Goal: Communication & Community: Answer question/provide support

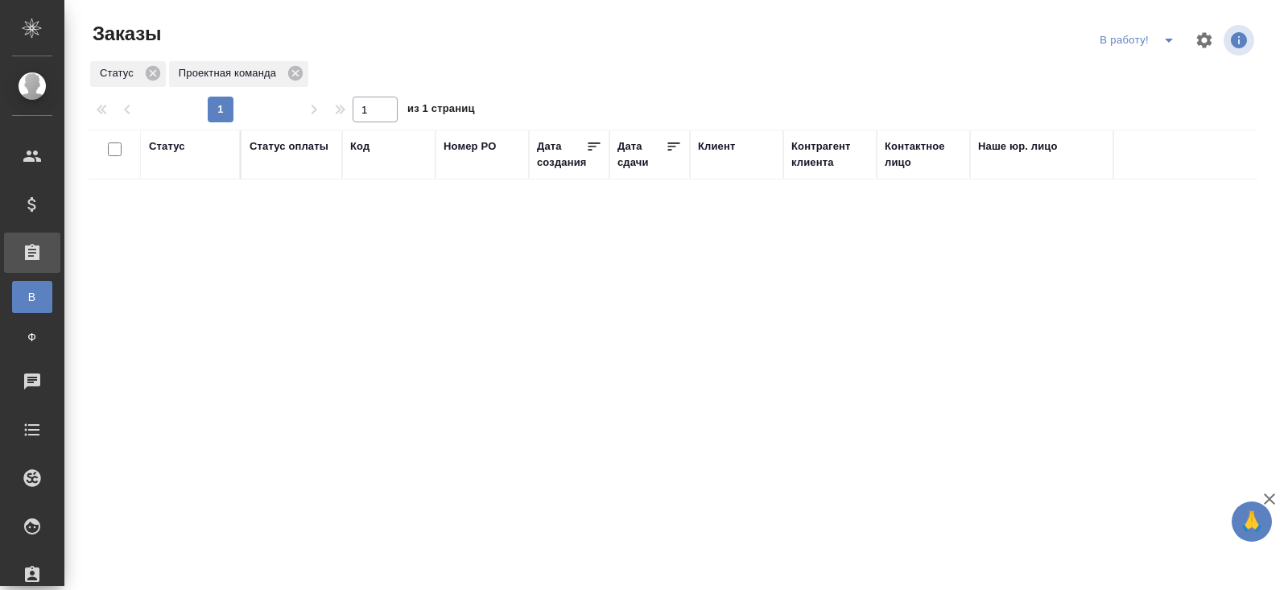
click at [1171, 40] on icon "split button" at bounding box center [1168, 40] width 19 height 19
click at [1163, 72] on li "ПМ" at bounding box center [1139, 73] width 89 height 26
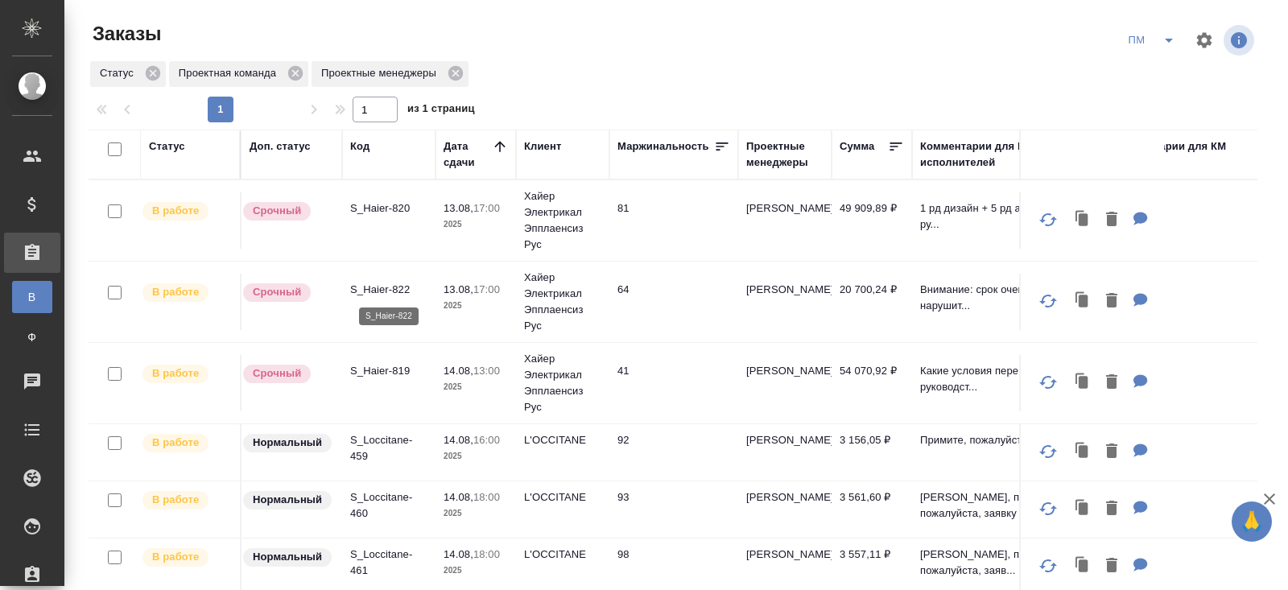
click at [375, 289] on p "S_Haier-822" at bounding box center [388, 290] width 77 height 16
click at [375, 374] on p "S_Haier-819" at bounding box center [388, 371] width 77 height 16
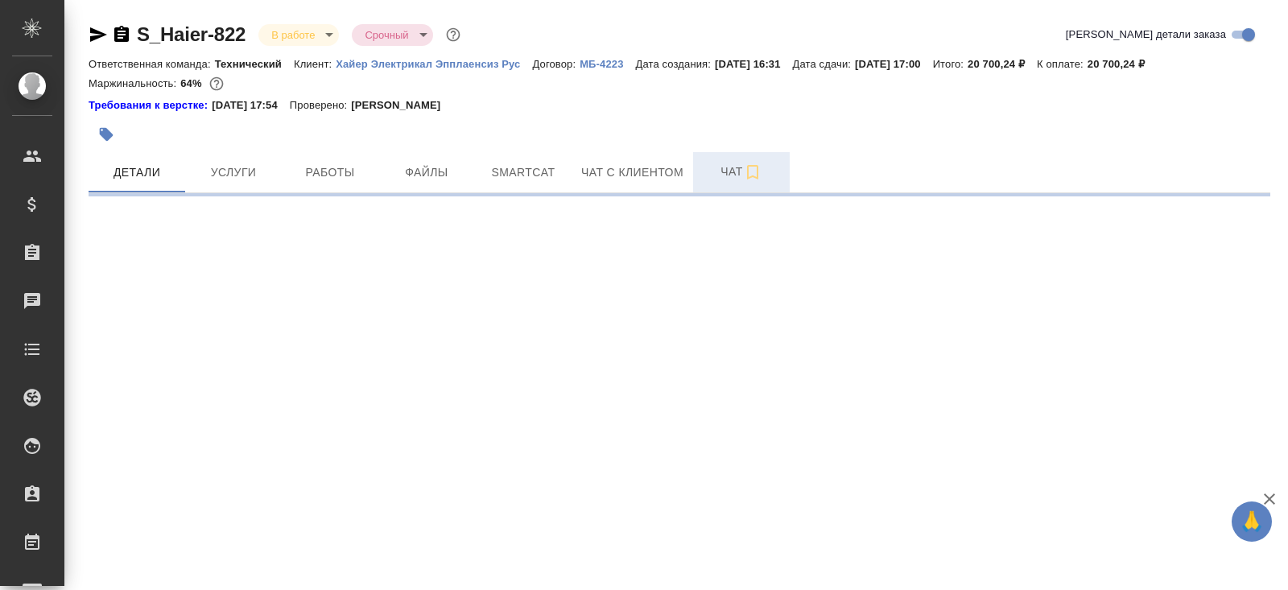
select select "RU"
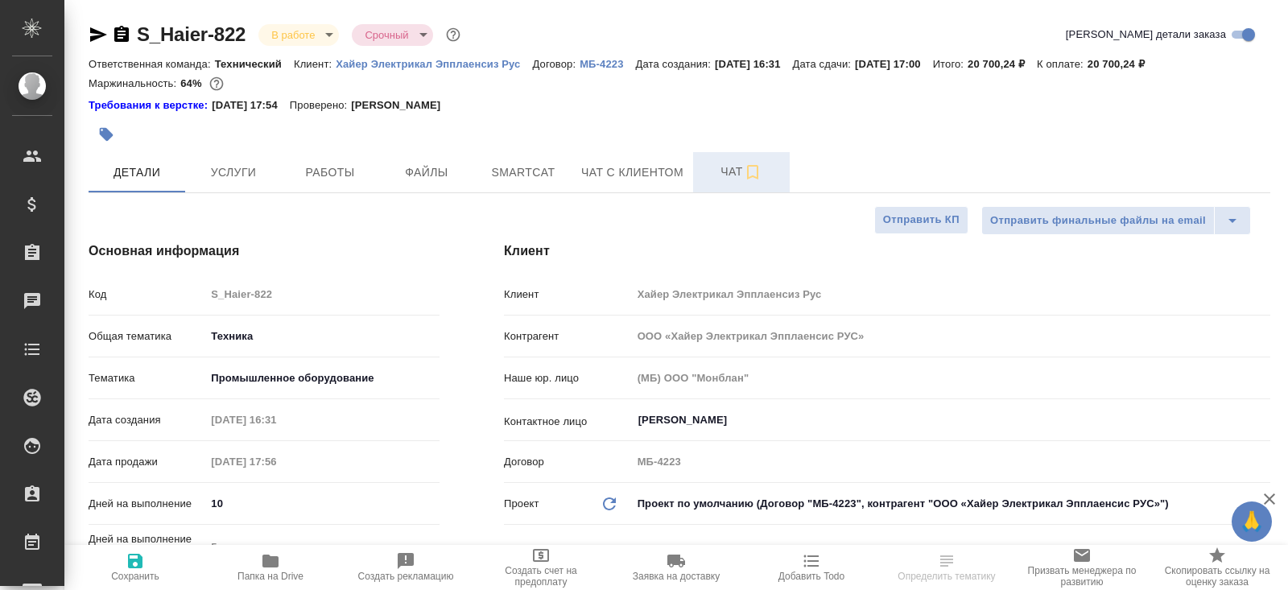
click at [751, 163] on icon "button" at bounding box center [752, 172] width 19 height 19
type textarea "x"
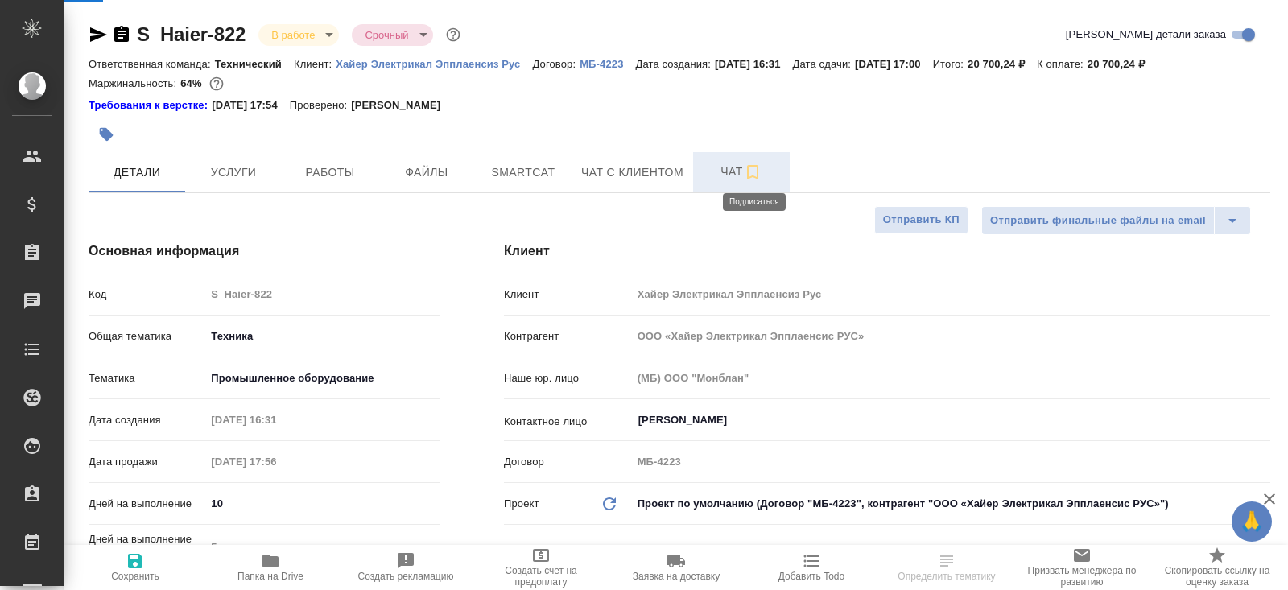
type textarea "x"
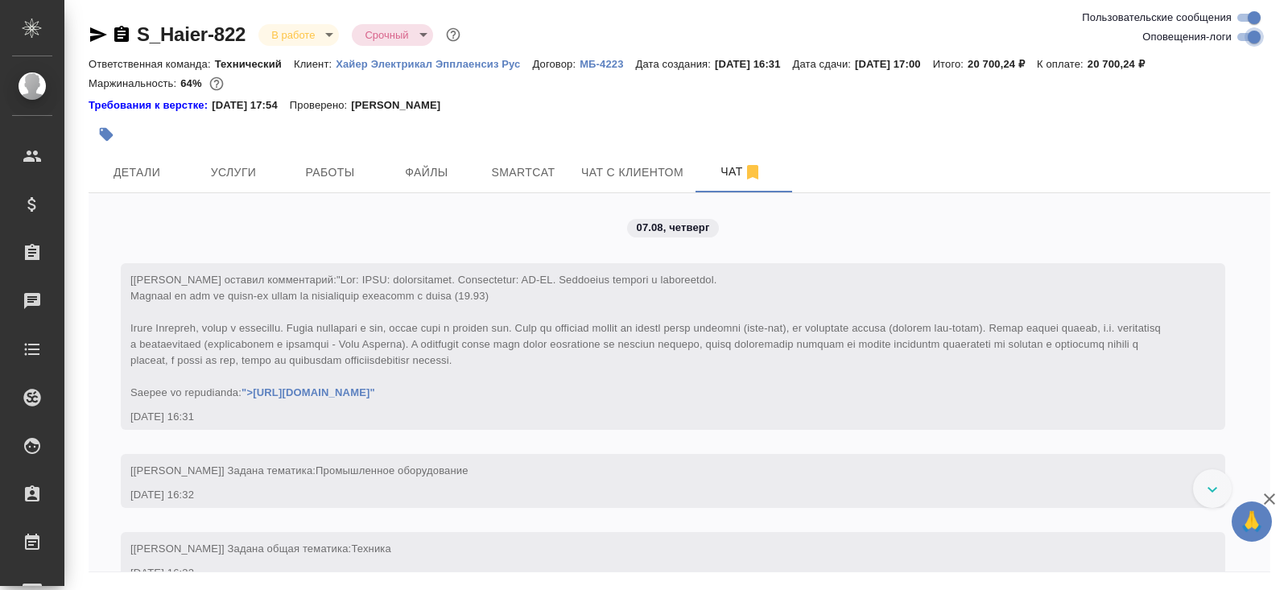
click at [1239, 37] on input "Оповещения-логи" at bounding box center [1254, 36] width 58 height 19
checkbox input "false"
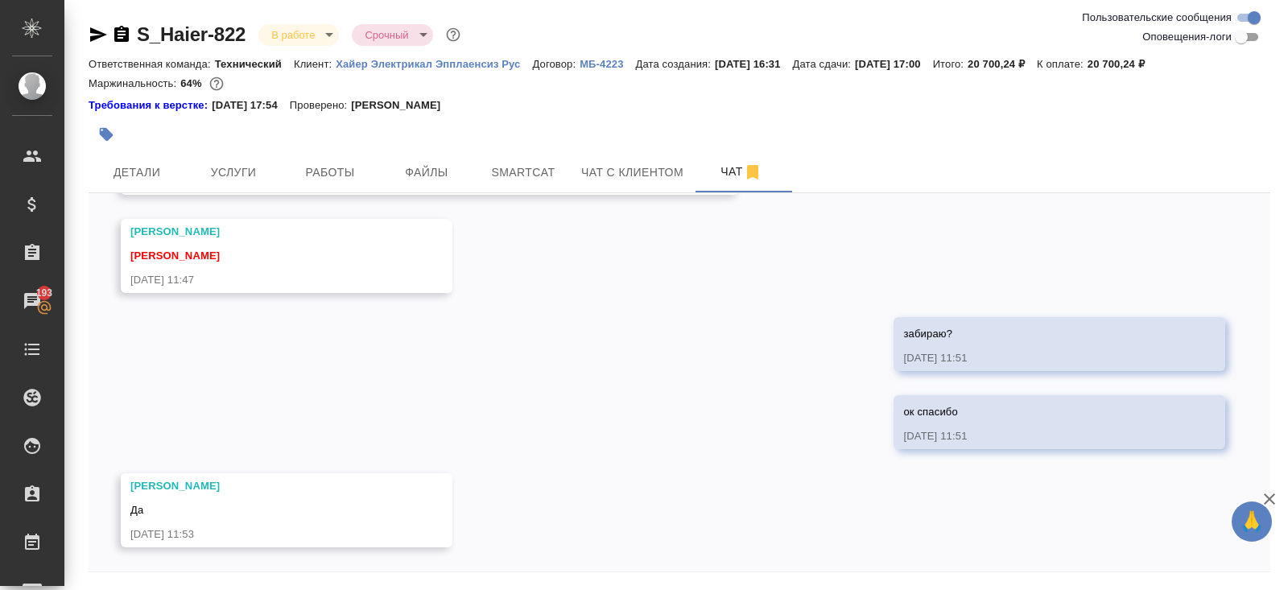
scroll to position [54, 0]
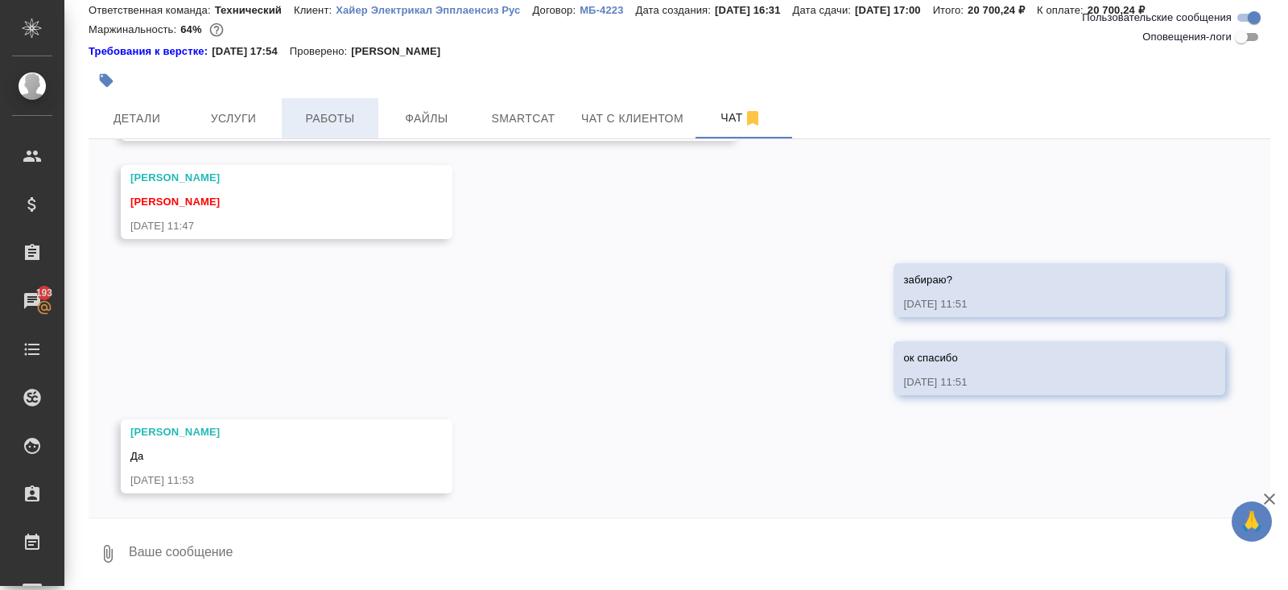
click at [316, 118] on span "Работы" at bounding box center [329, 119] width 77 height 20
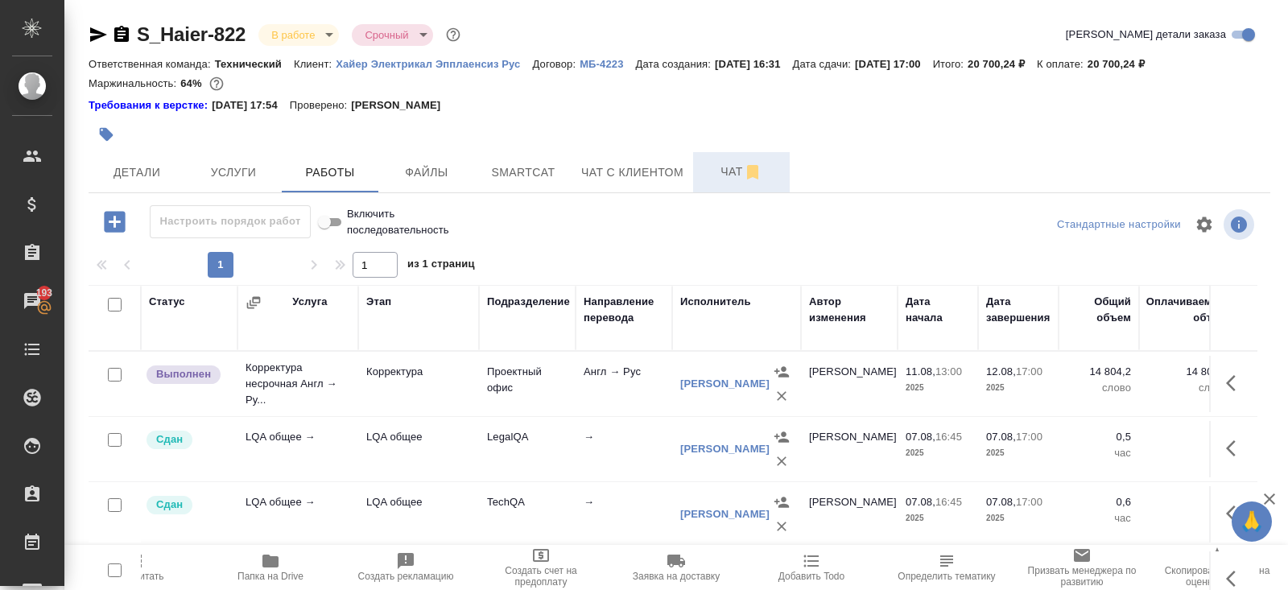
click at [725, 166] on span "Чат" at bounding box center [741, 172] width 77 height 20
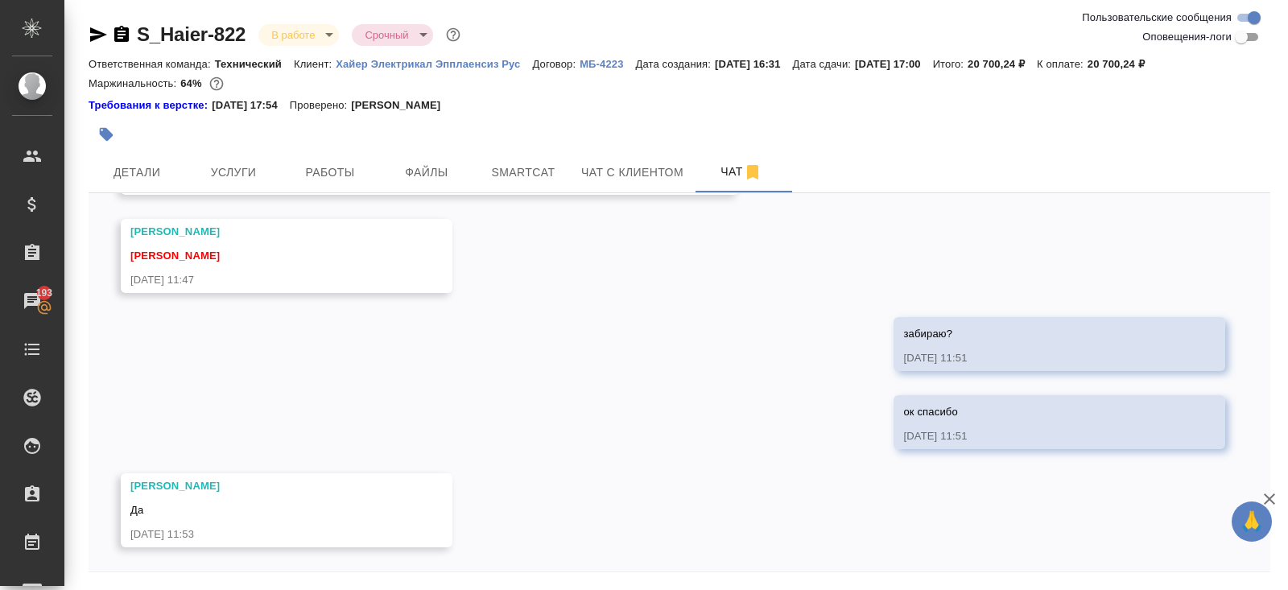
scroll to position [54, 0]
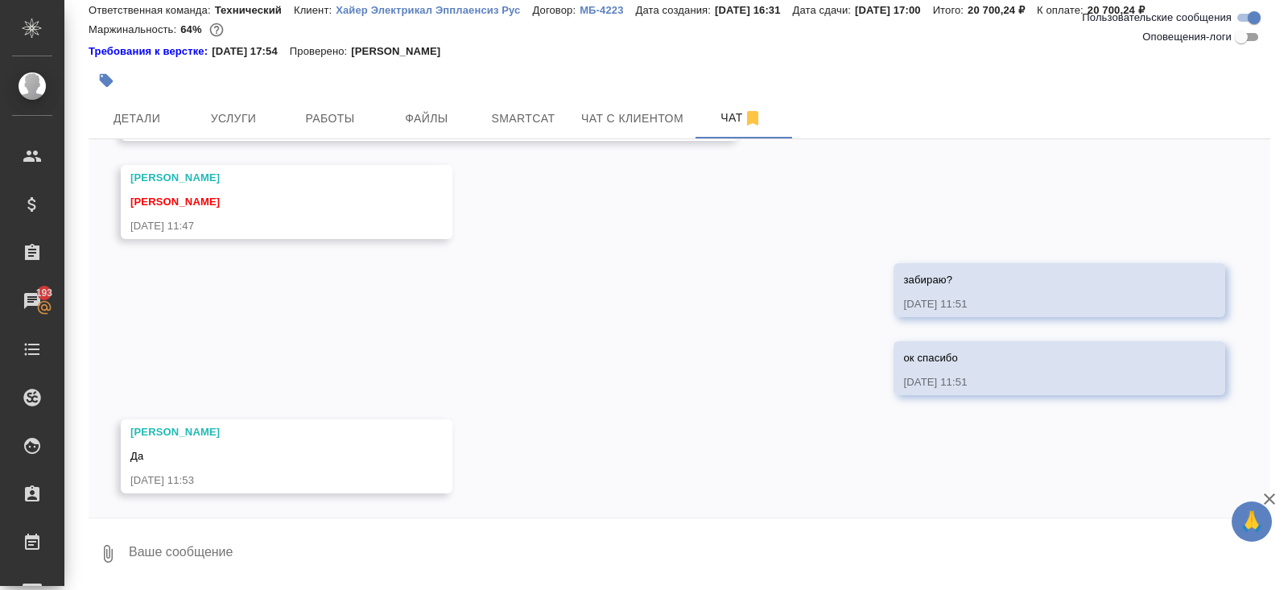
click at [183, 530] on textarea at bounding box center [698, 554] width 1143 height 55
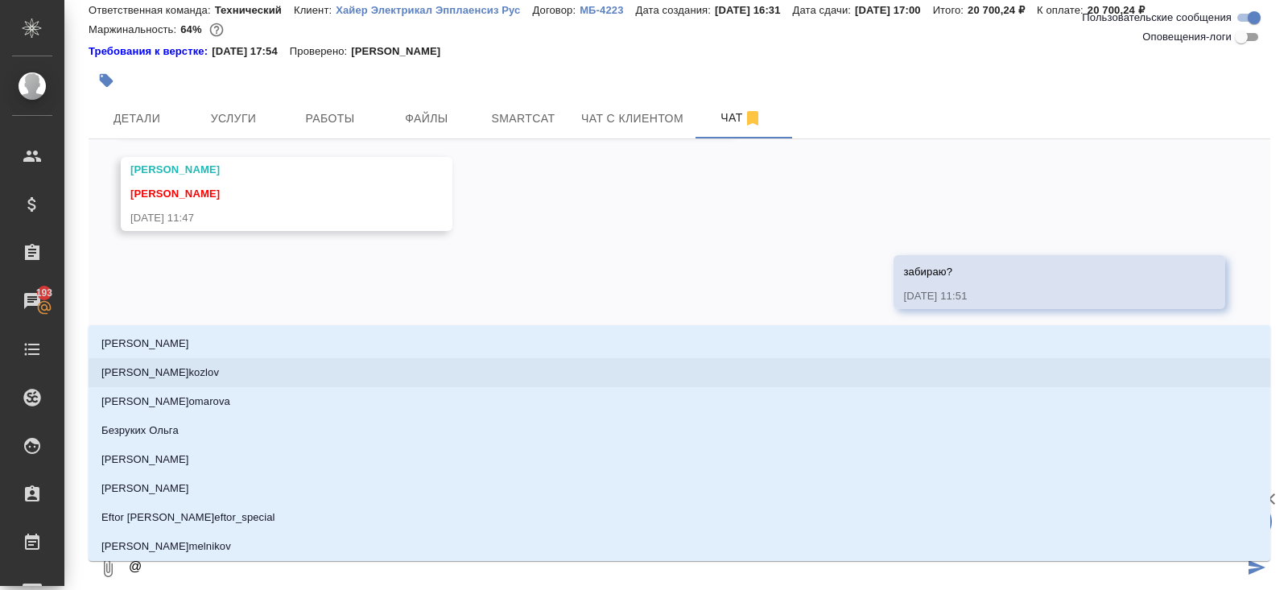
scroll to position [0, 0]
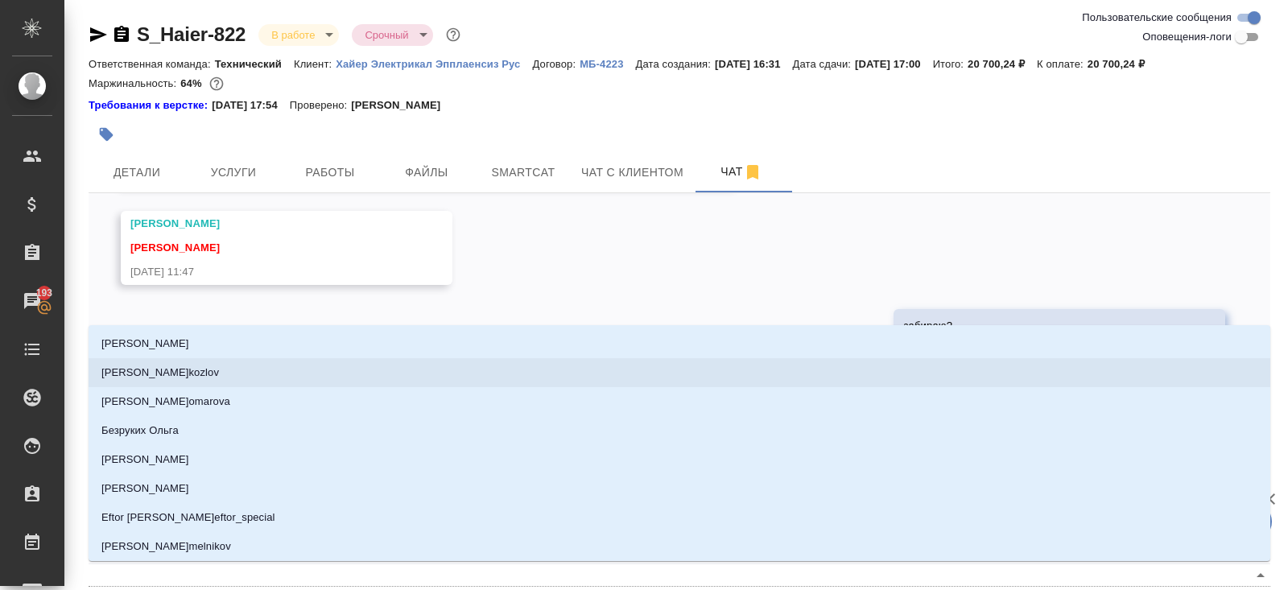
type textarea "@"
click at [83, 38] on div "S_Haier-822 В работе inProgress Срочный urgent Ответственная команда: Техническ…" at bounding box center [680, 322] width 1200 height 645
click at [88, 37] on div "S_Haier-822 В работе inProgress Срочный urgent Ответственная команда: Техническ…" at bounding box center [680, 322] width 1200 height 645
click at [93, 37] on icon "button" at bounding box center [98, 34] width 17 height 14
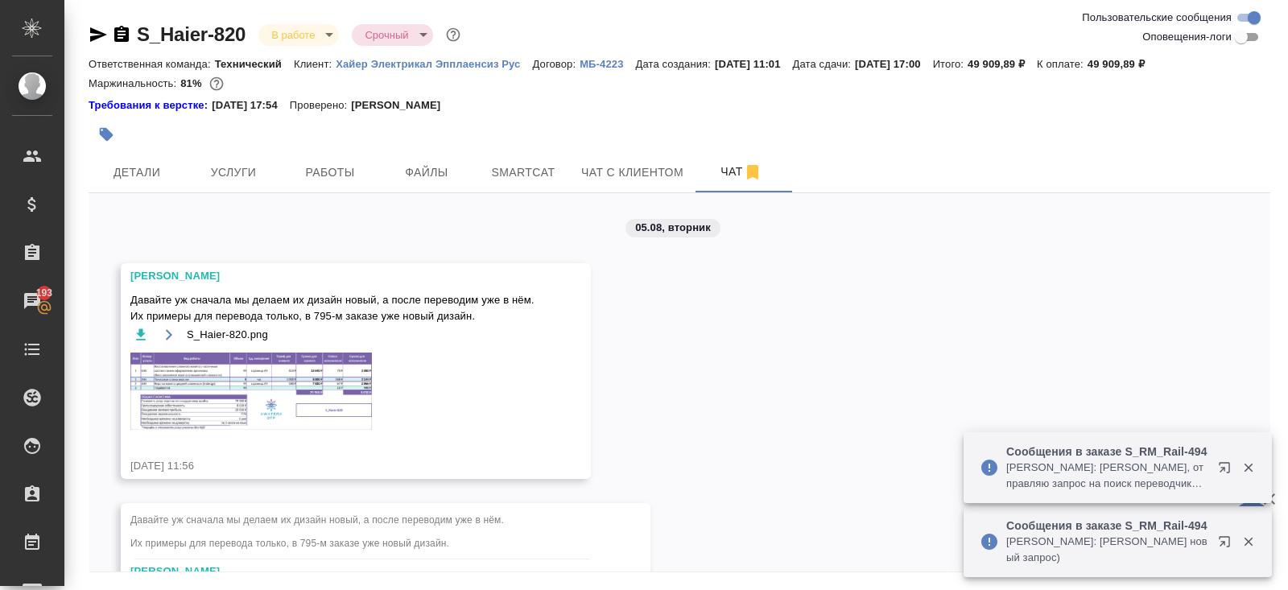
scroll to position [5398, 0]
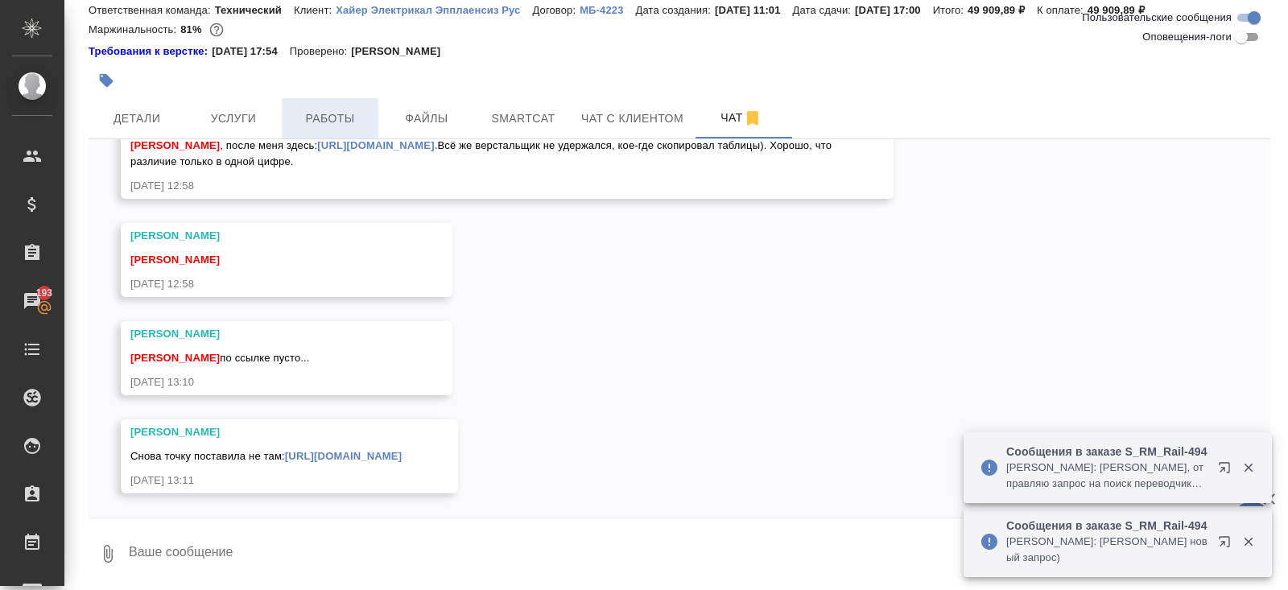
click at [318, 118] on span "Работы" at bounding box center [329, 119] width 77 height 20
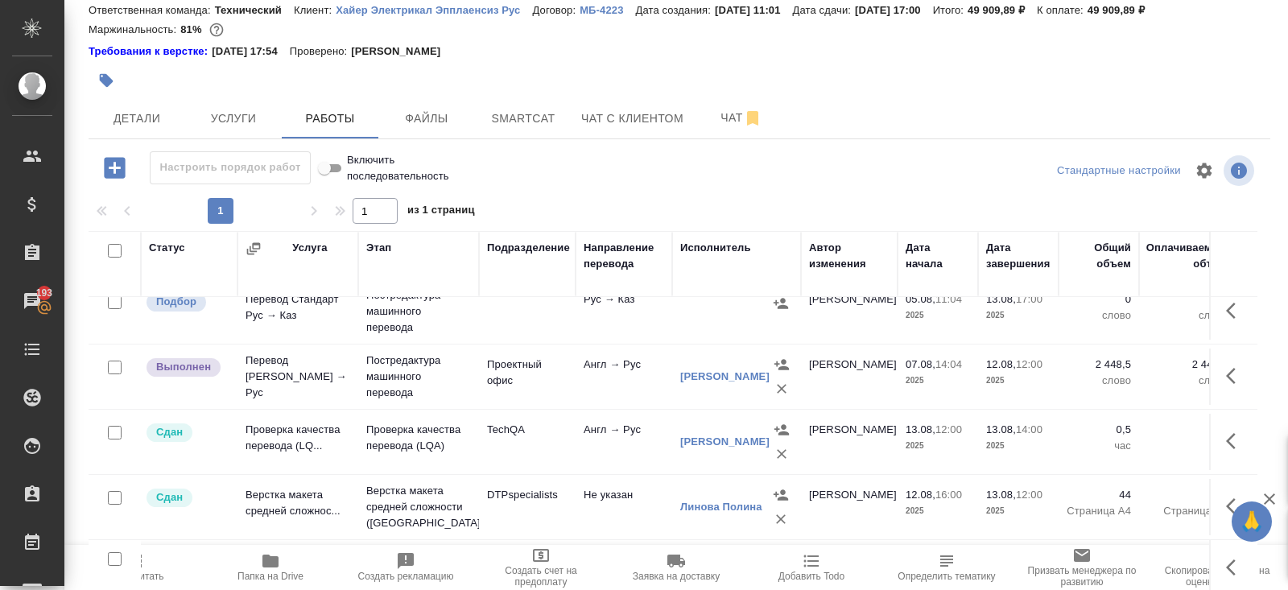
scroll to position [97, 0]
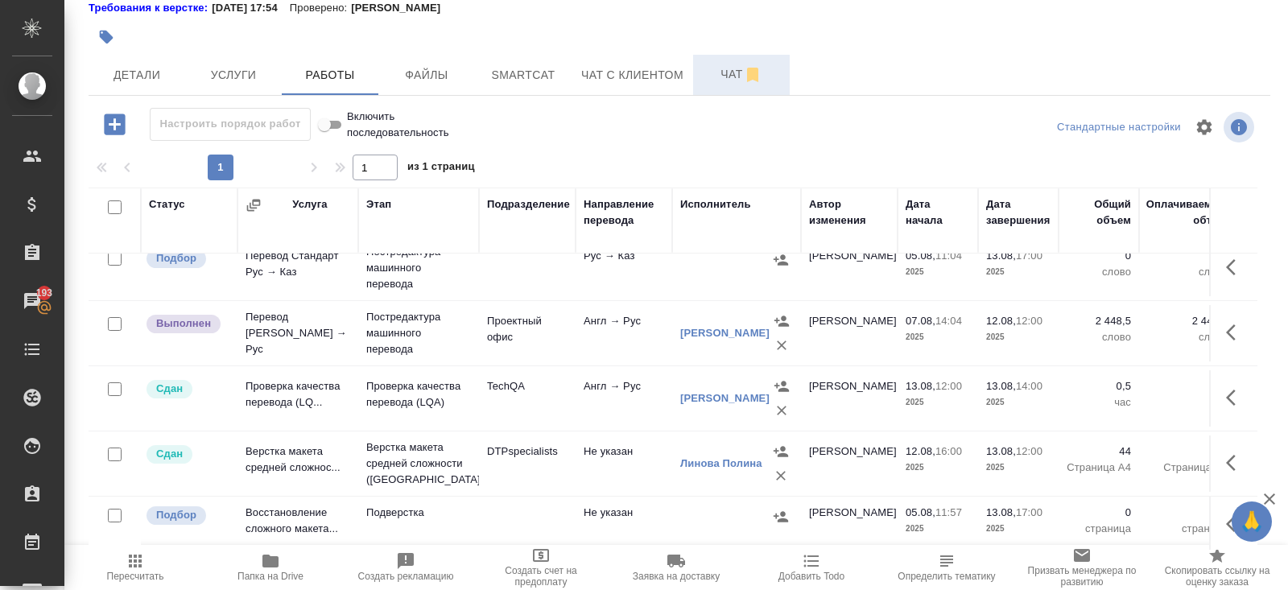
click at [724, 81] on span "Чат" at bounding box center [741, 74] width 77 height 20
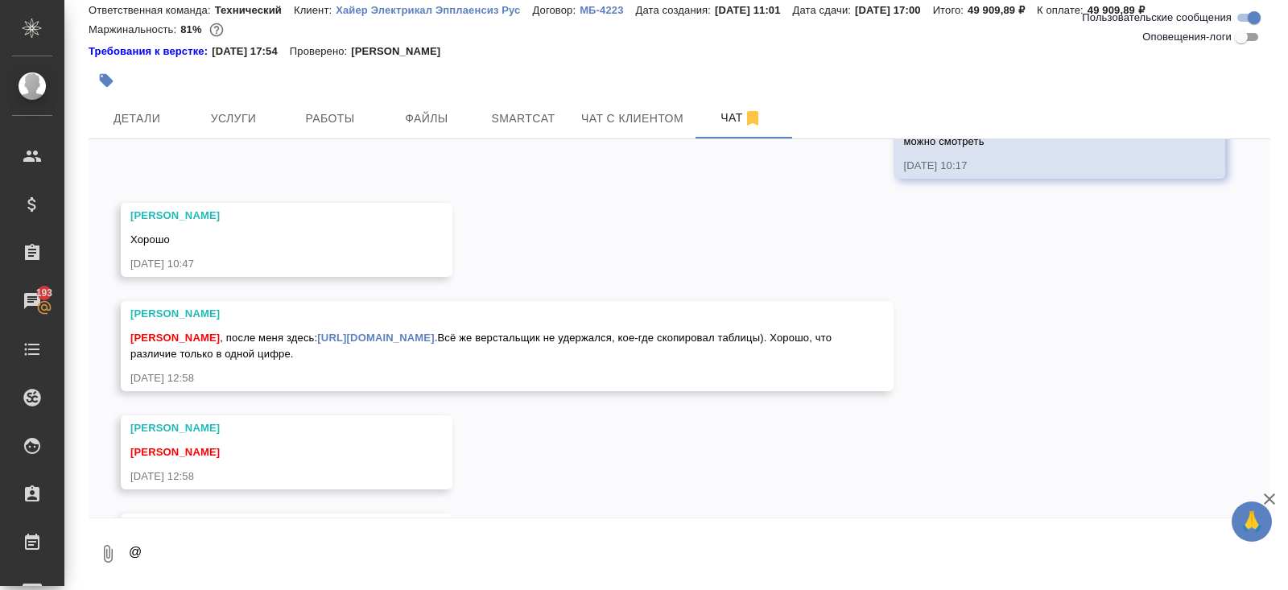
scroll to position [5398, 0]
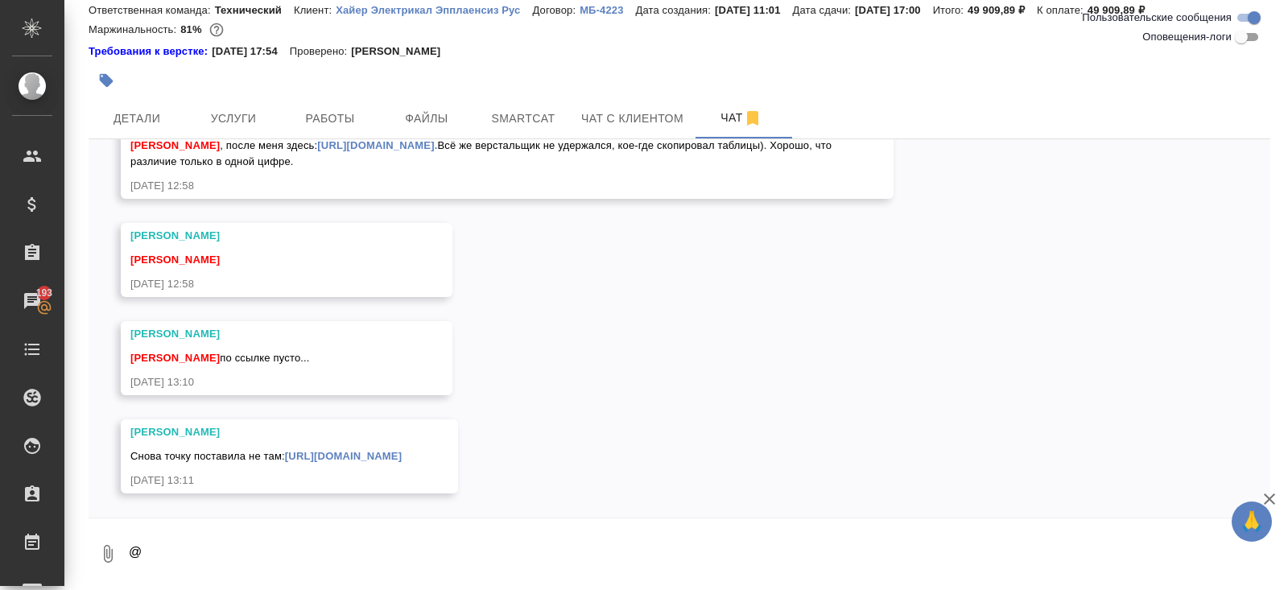
click at [283, 556] on textarea "@" at bounding box center [698, 554] width 1143 height 55
type textarea "@"
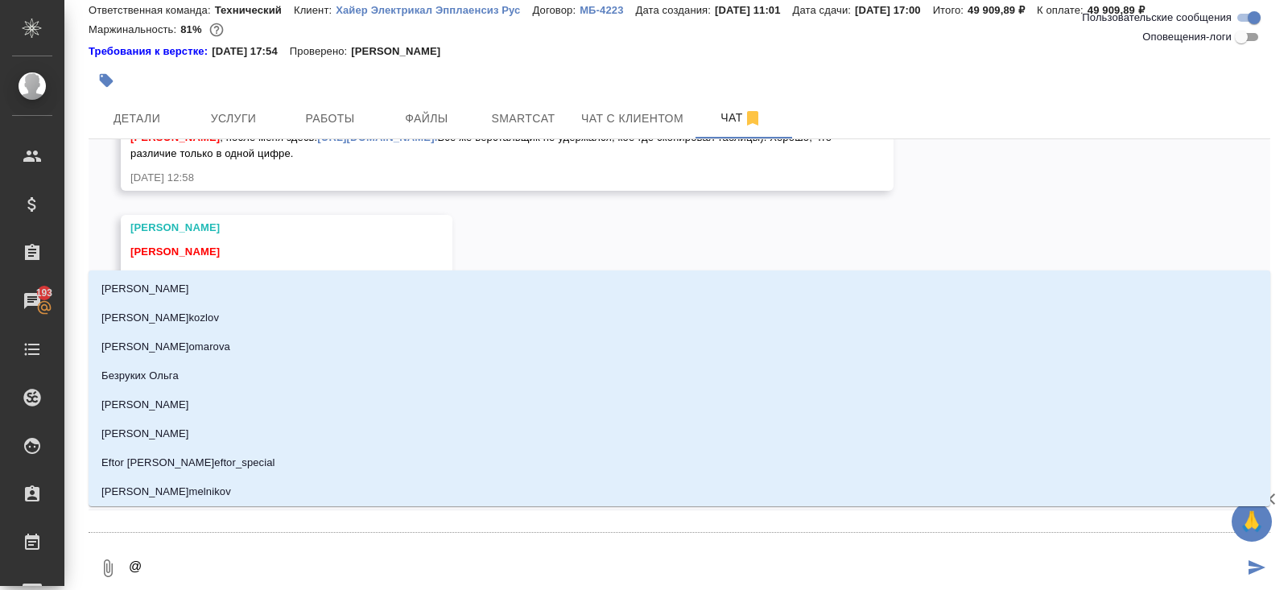
type textarea "@а"
type input "[PERSON_NAME]"
type textarea "@ар"
type input "ар"
type textarea "@арс"
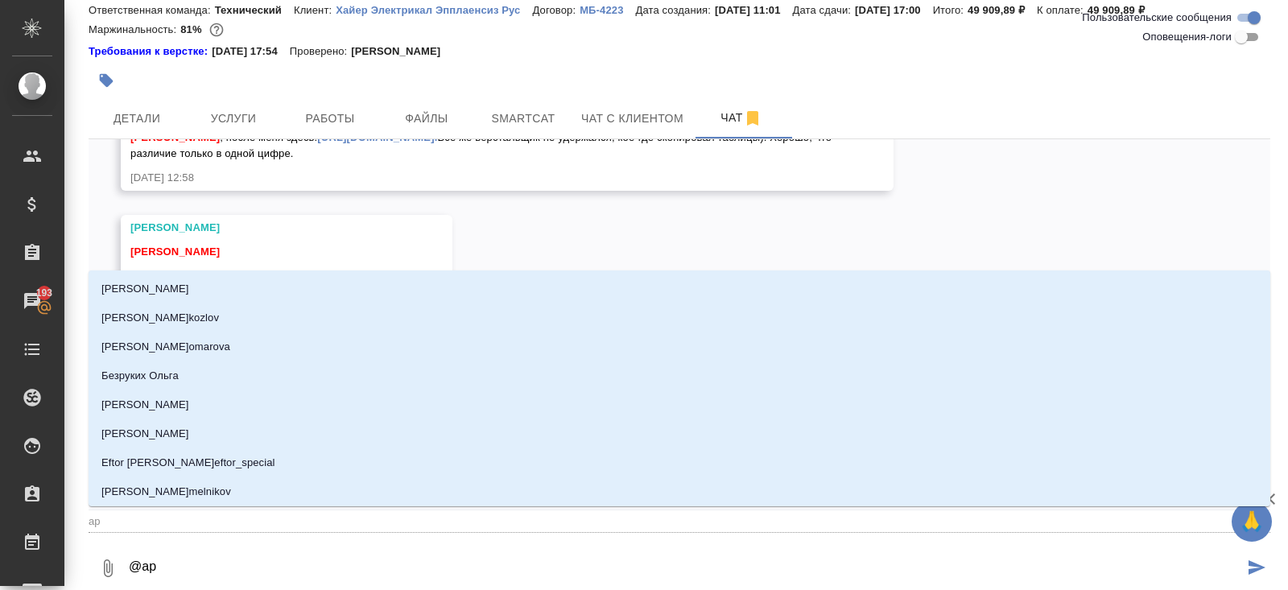
type input "арс"
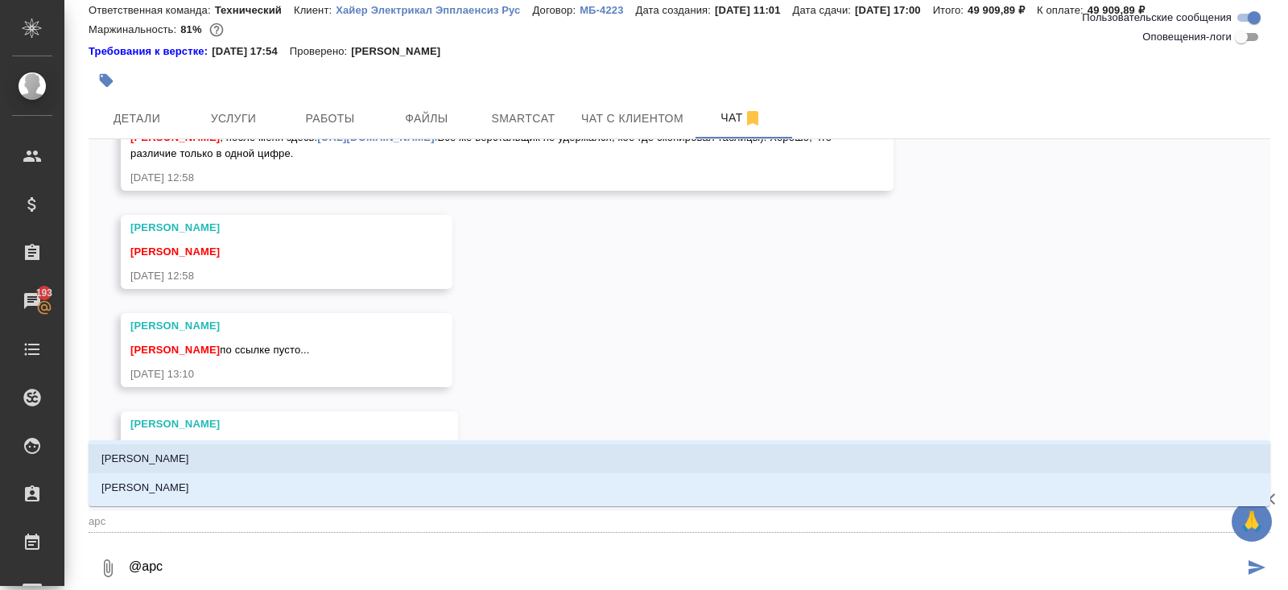
click at [218, 456] on li "[PERSON_NAME]" at bounding box center [680, 458] width 1182 height 29
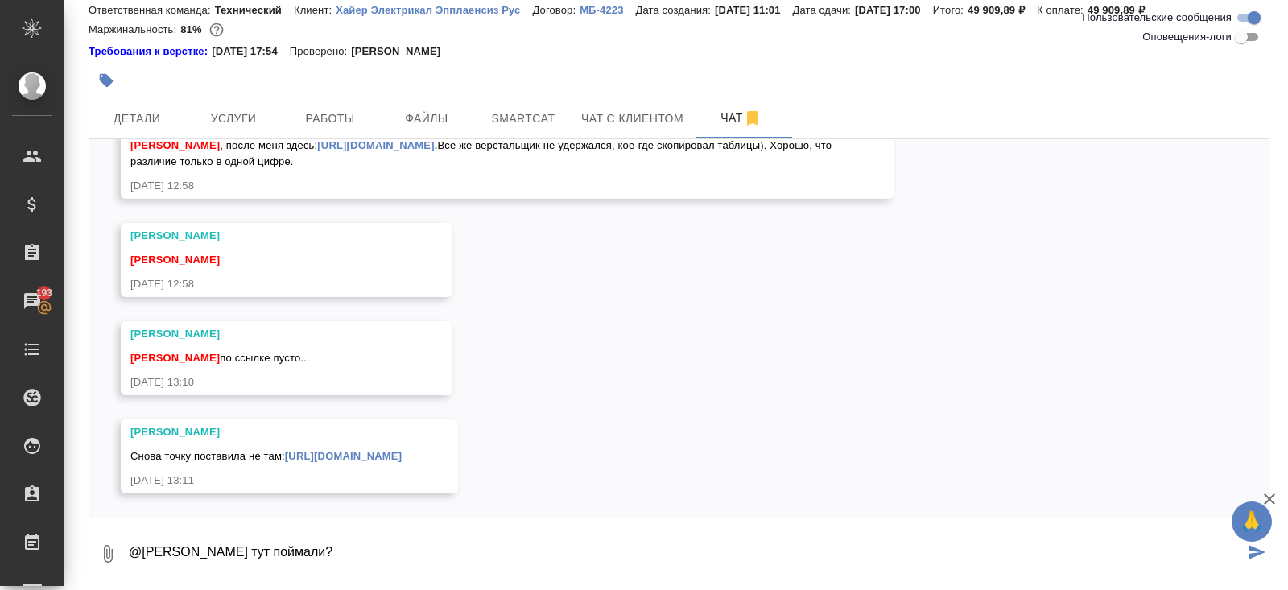
type textarea "@[PERSON_NAME] тут поймали?"
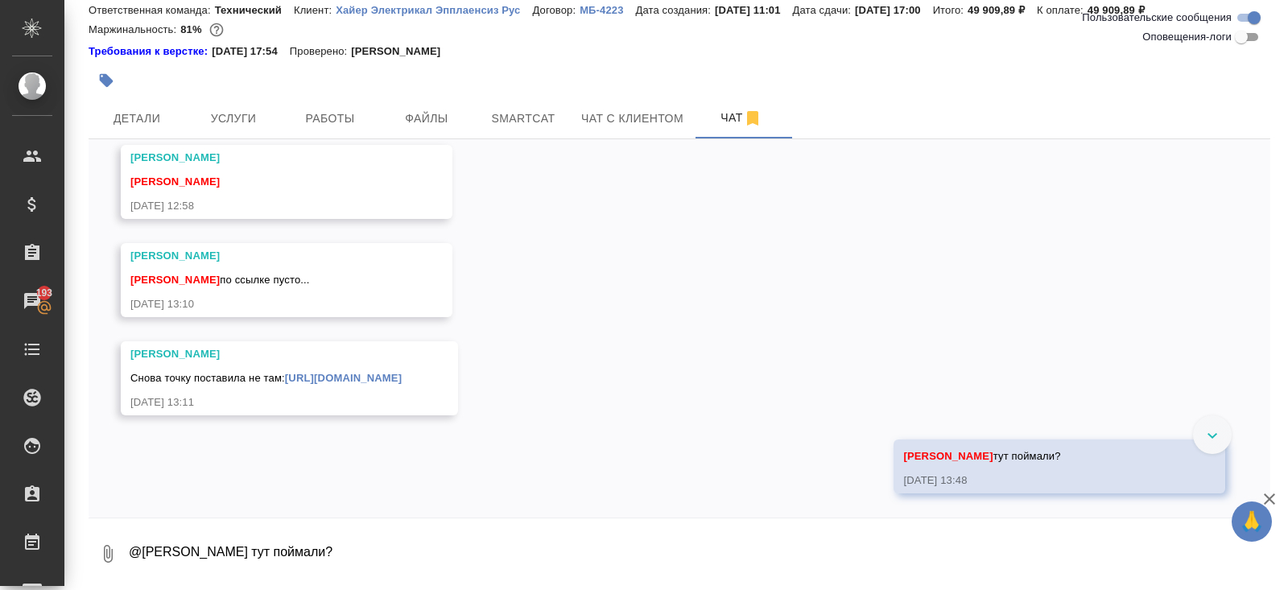
scroll to position [5476, 0]
click at [337, 372] on link "https://drive.awatera.com/apps/files/files?dir=/Shares/%D0%A5%D0%B0%D0%B9%D0%B5…" at bounding box center [343, 378] width 117 height 12
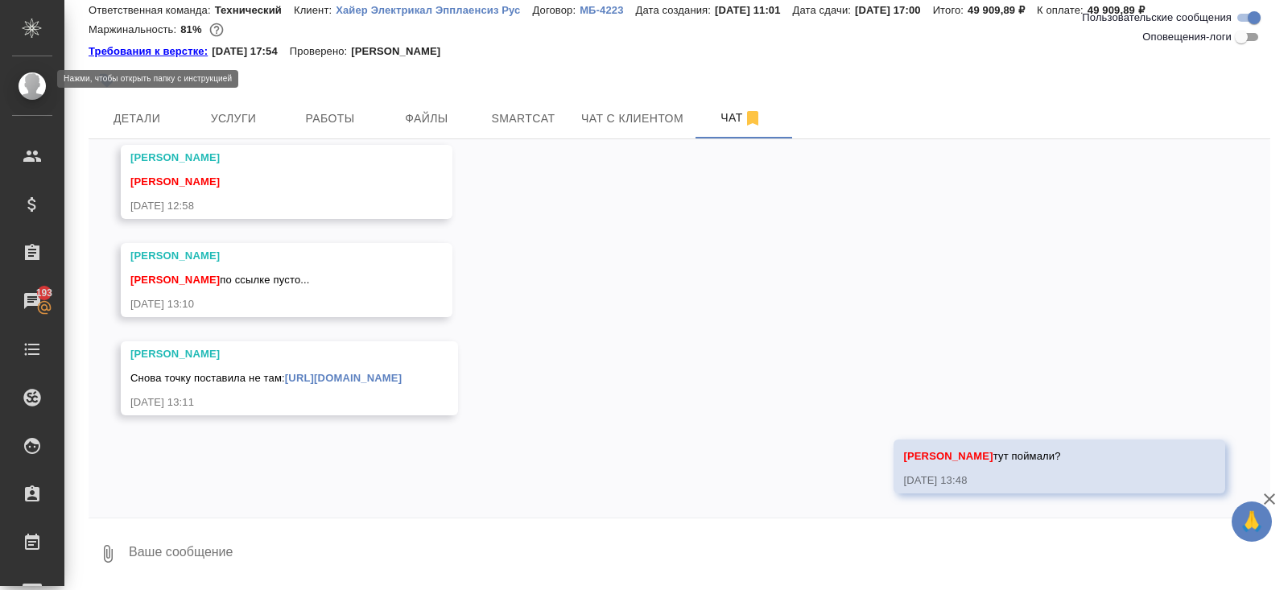
scroll to position [0, 0]
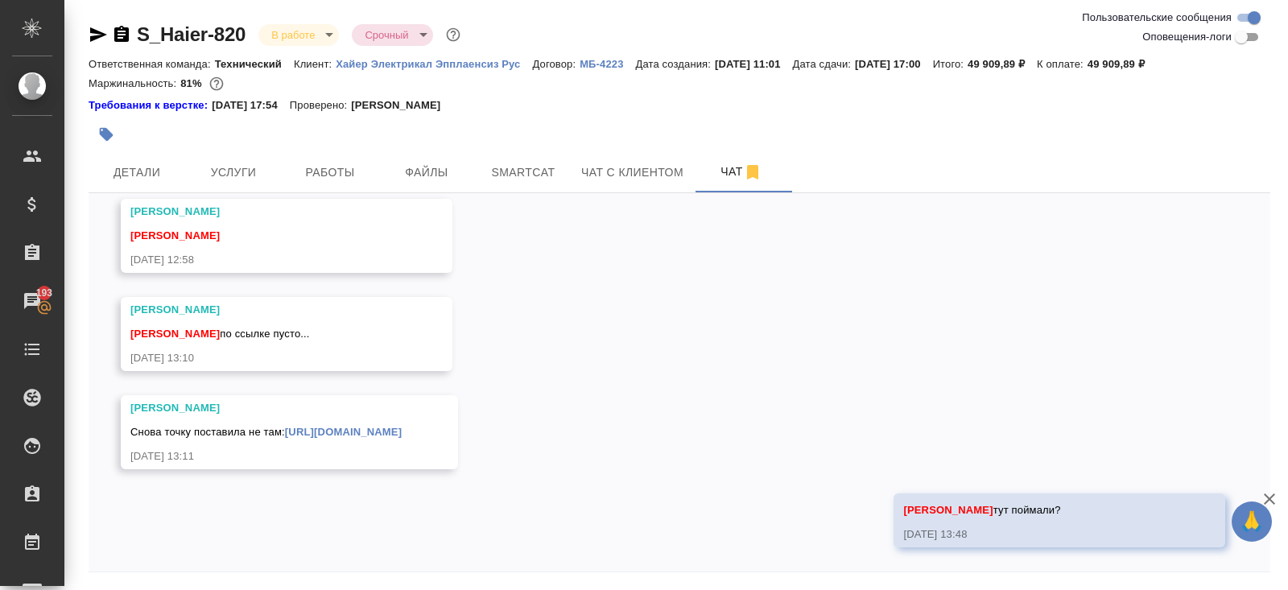
click at [101, 34] on icon "button" at bounding box center [98, 34] width 17 height 14
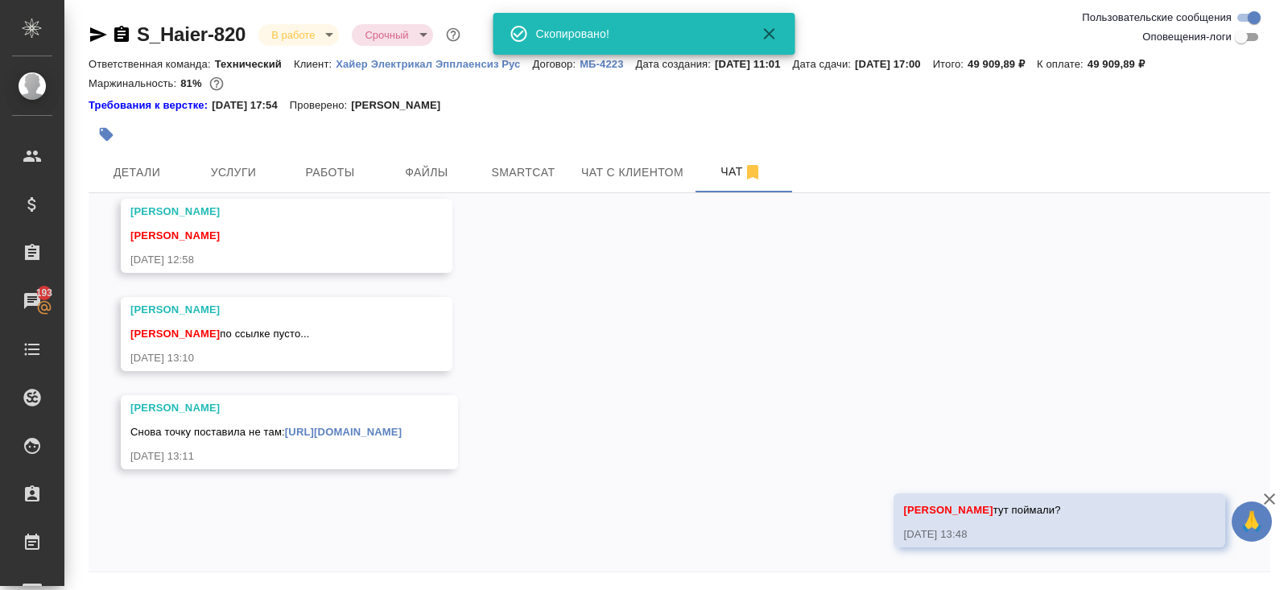
scroll to position [54, 0]
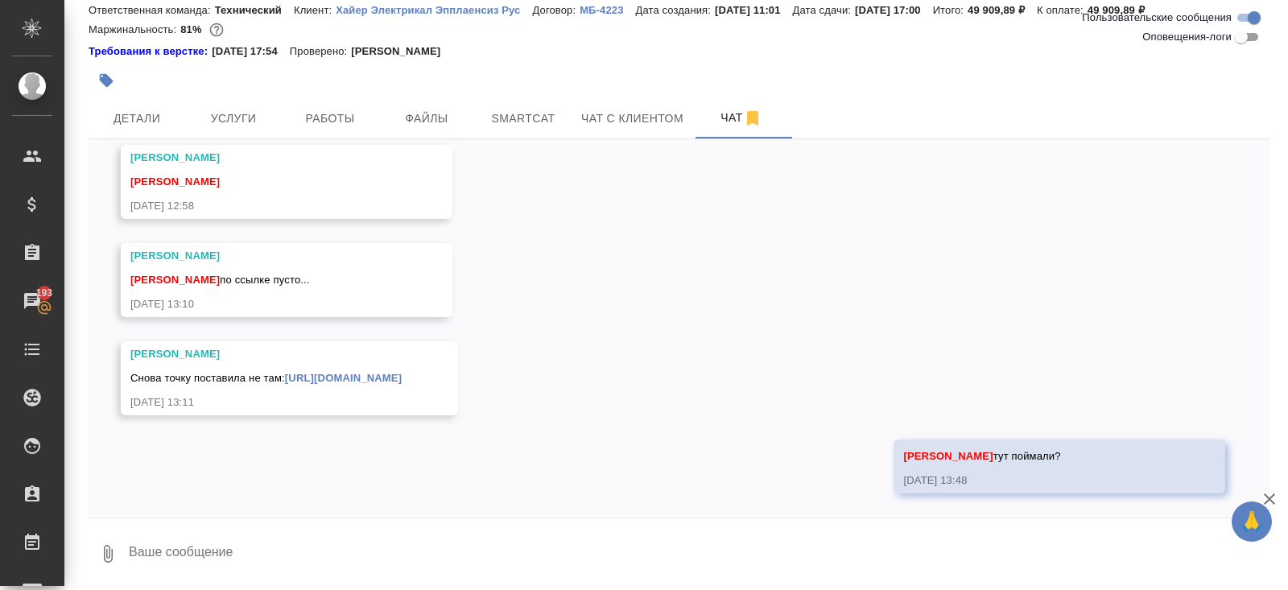
click at [266, 575] on textarea at bounding box center [698, 554] width 1143 height 55
type textarea "сориентиоуйте плиз когда внесете"
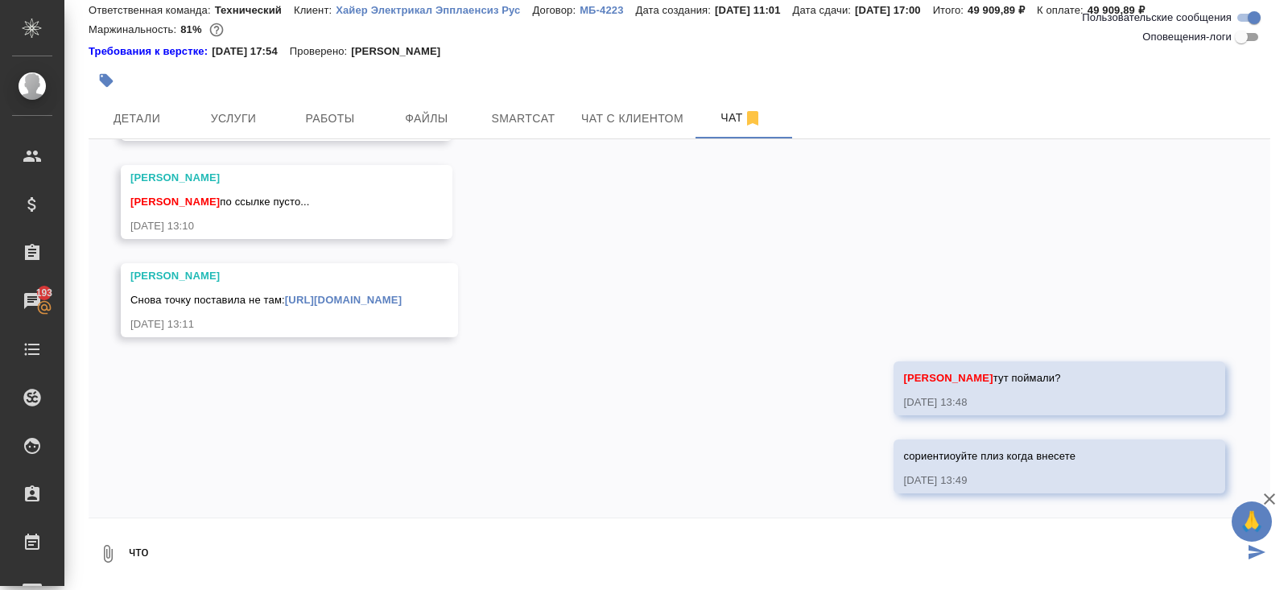
scroll to position [5555, 0]
type textarea "ч"
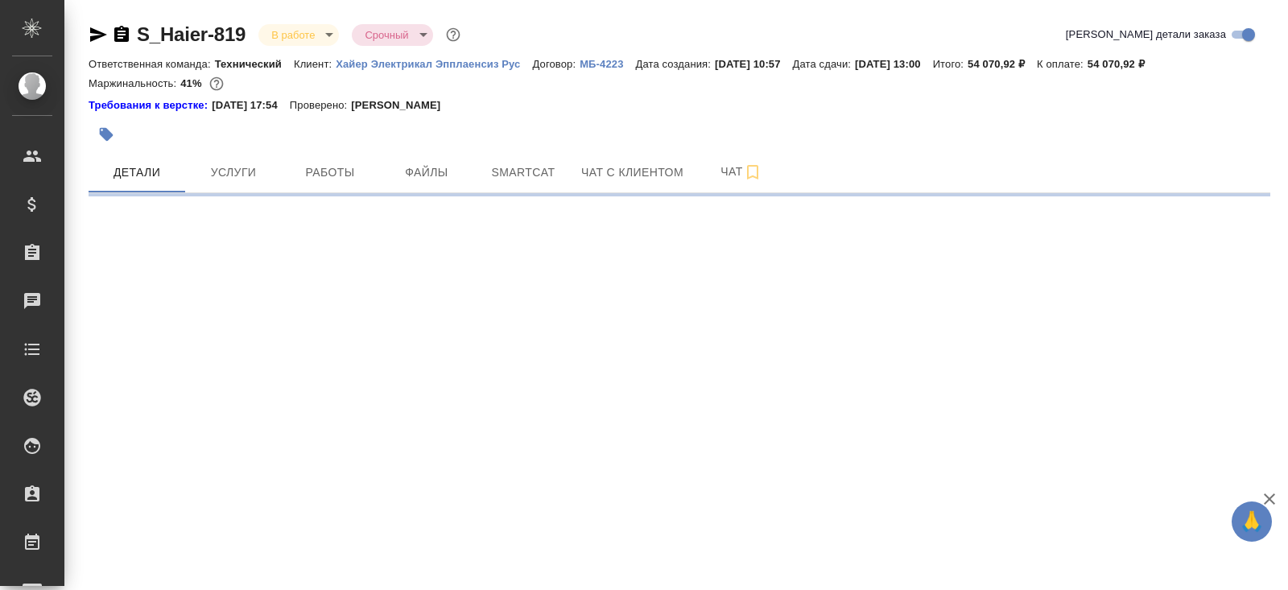
select select "RU"
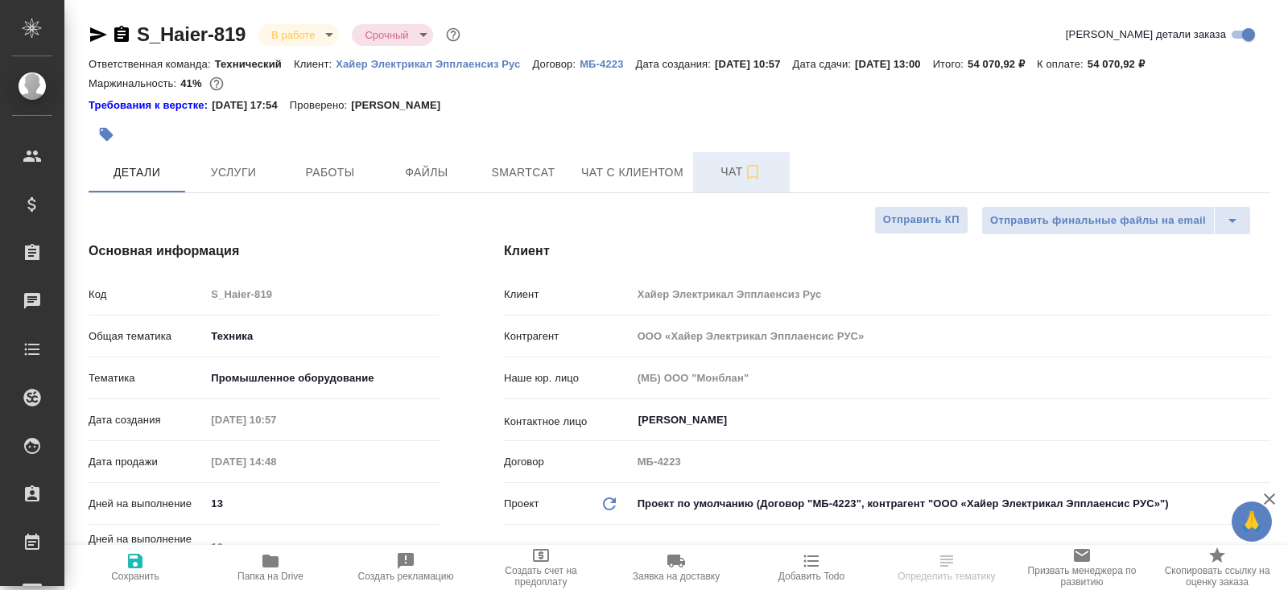
type textarea "x"
click at [731, 175] on span "Чат" at bounding box center [741, 172] width 77 height 20
type textarea "x"
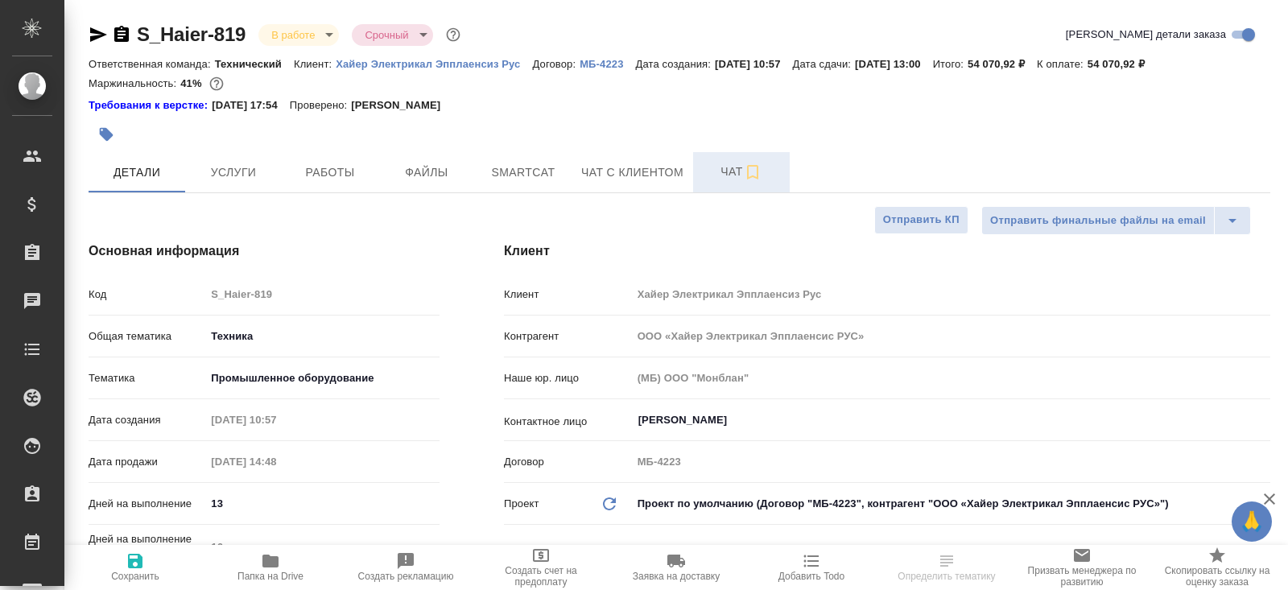
type textarea "x"
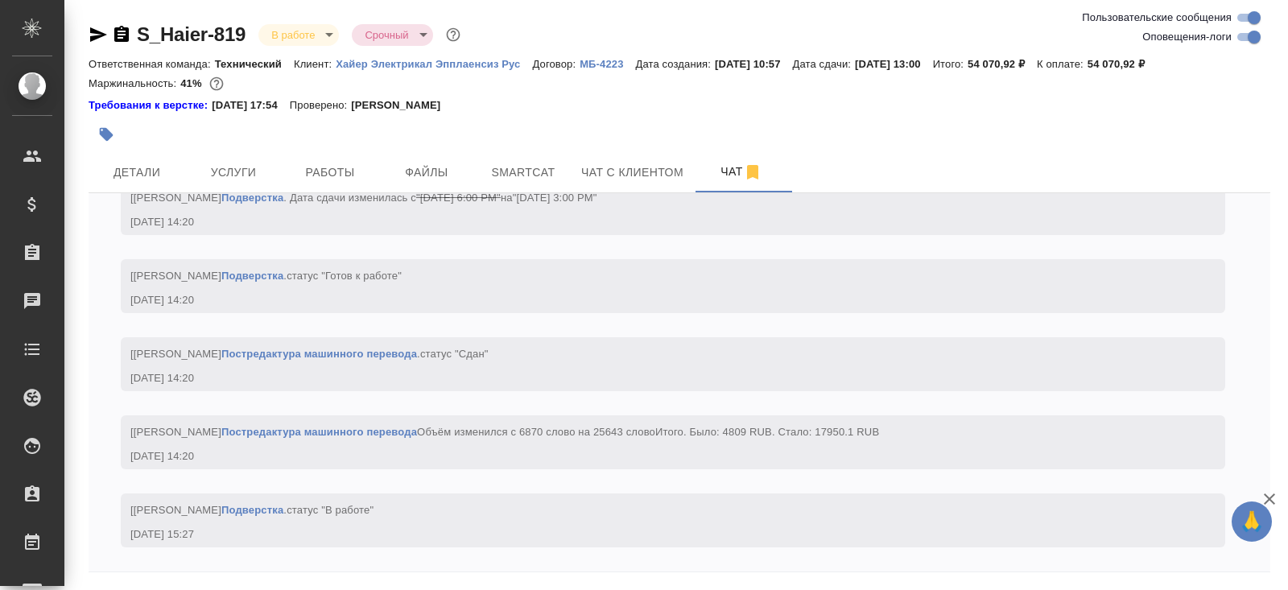
click at [1246, 36] on input "Оповещения-логи" at bounding box center [1254, 36] width 58 height 19
checkbox input "false"
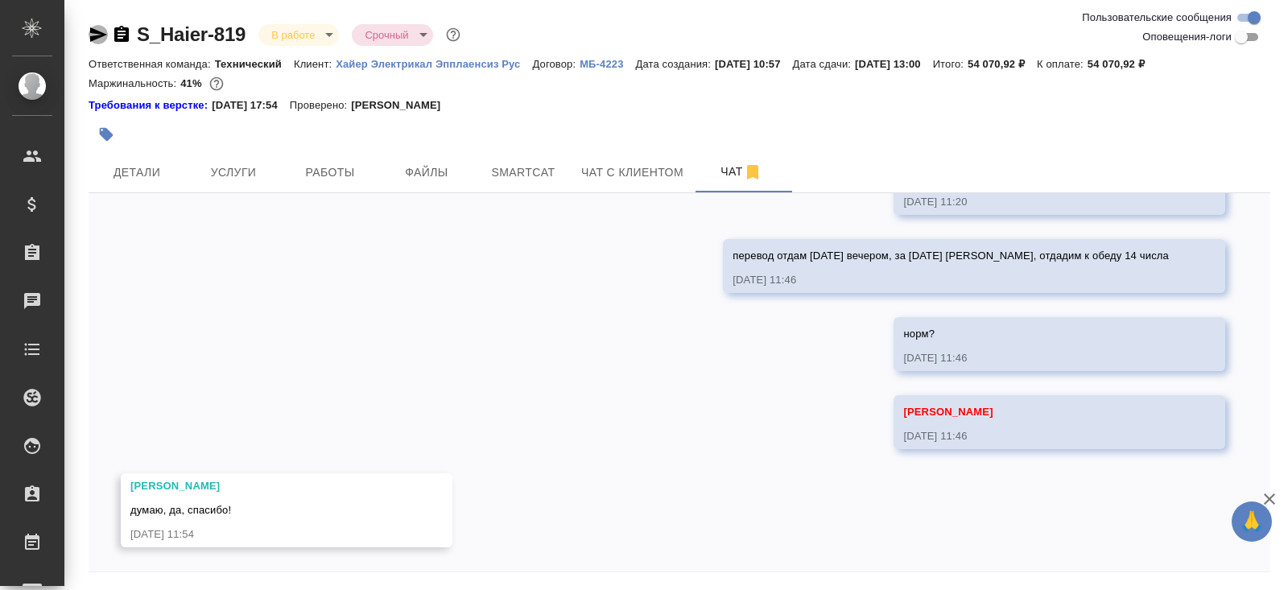
click at [95, 35] on icon "button" at bounding box center [98, 34] width 19 height 19
click at [122, 32] on icon "button" at bounding box center [121, 34] width 14 height 16
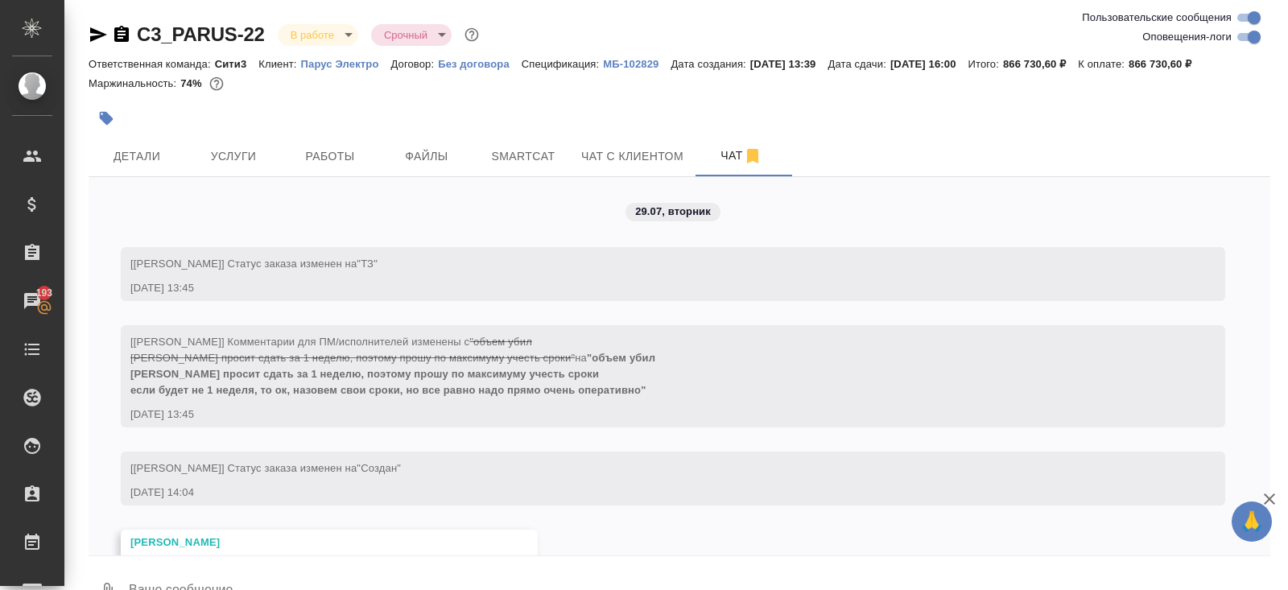
scroll to position [36204, 0]
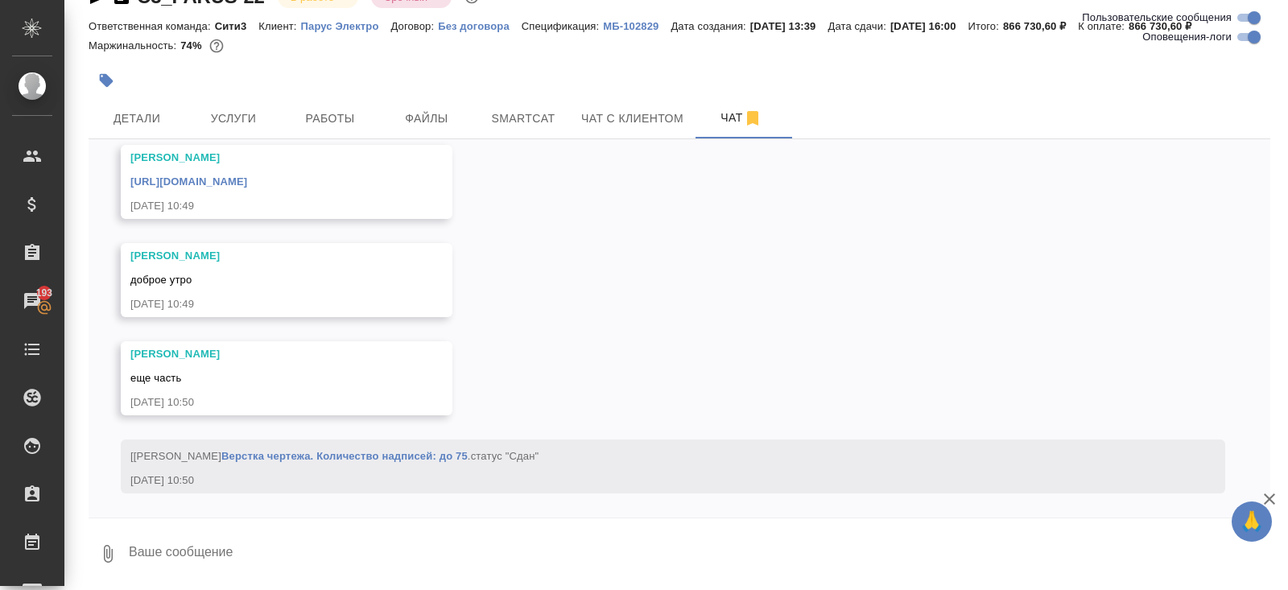
click at [258, 556] on textarea at bounding box center [698, 554] width 1143 height 55
type textarea "лоавлю"
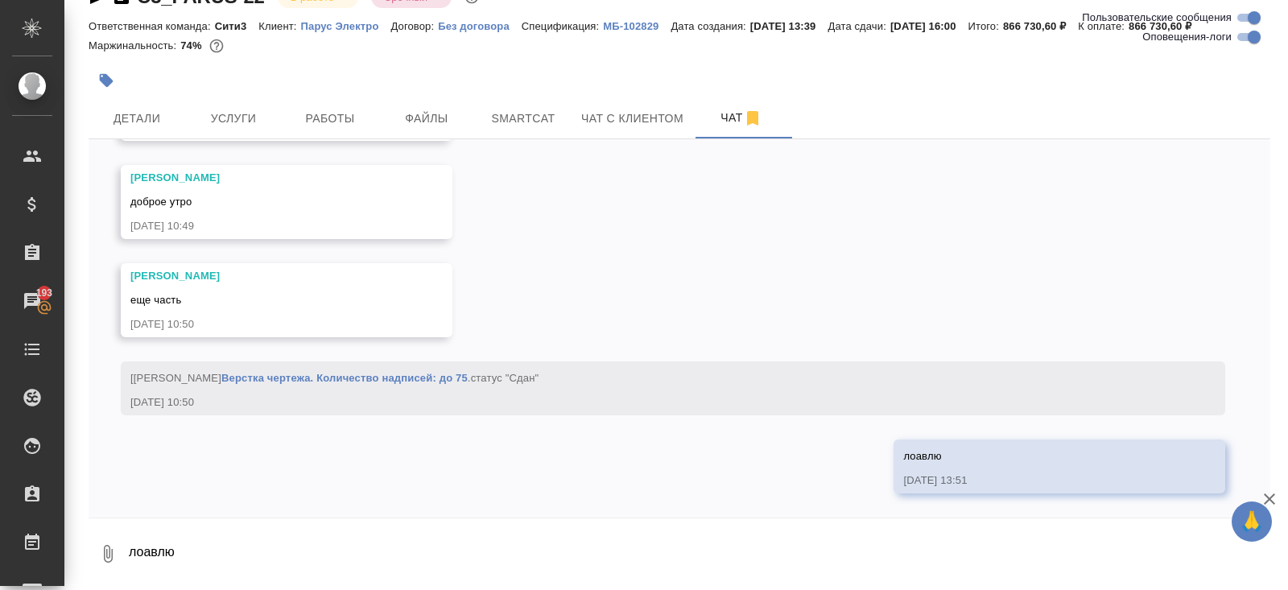
scroll to position [36282, 0]
type textarea "ловлю"
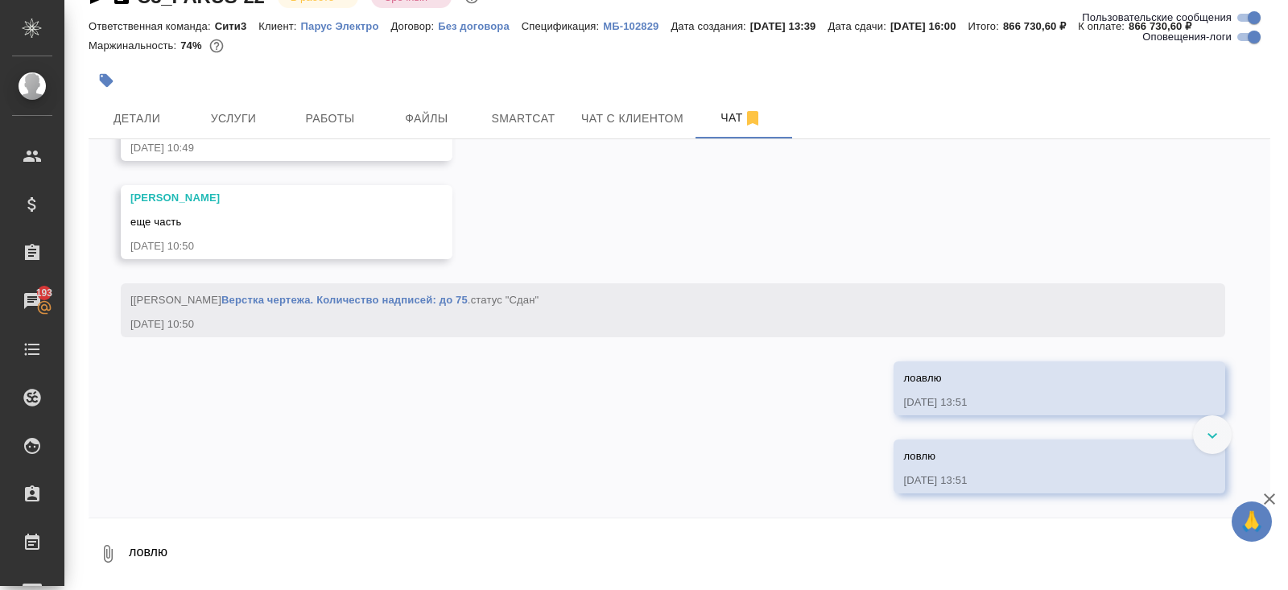
scroll to position [36117, 0]
click at [247, 31] on link "https://drive.awatera.com/apps/files/files/10093081?dir=/Shares/PARUS/Orders/C3…" at bounding box center [188, 25] width 117 height 12
click at [533, 126] on span "Smartcat" at bounding box center [523, 119] width 77 height 20
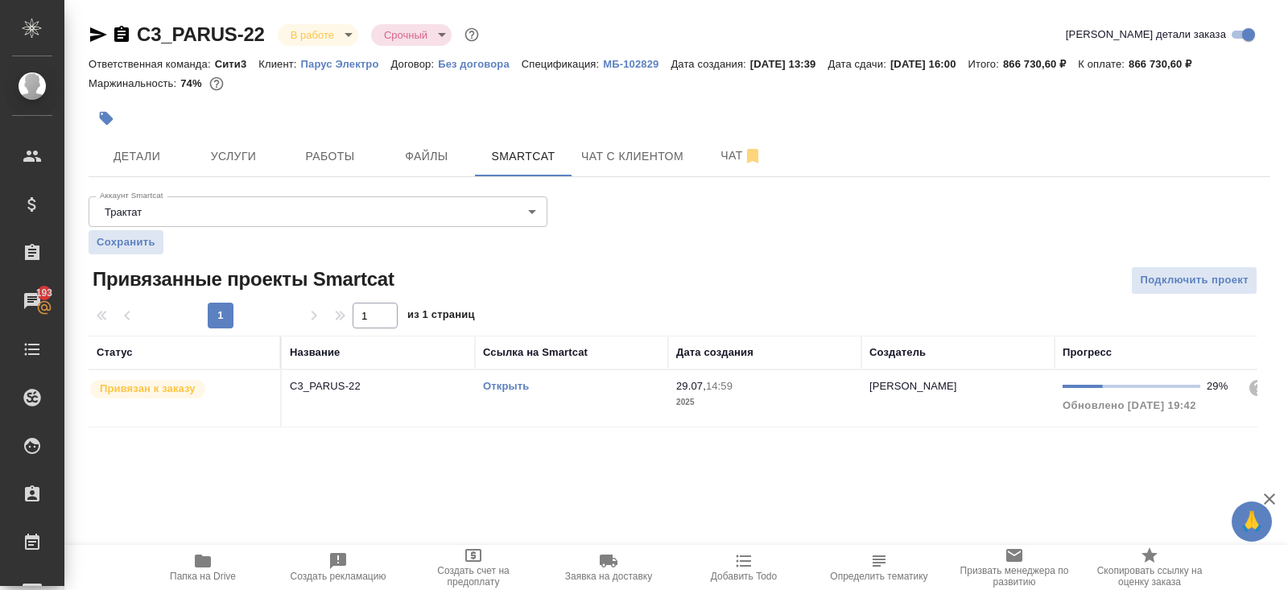
click at [502, 380] on link "Открыть" at bounding box center [506, 386] width 46 height 12
click at [349, 170] on button "Работы" at bounding box center [330, 156] width 97 height 40
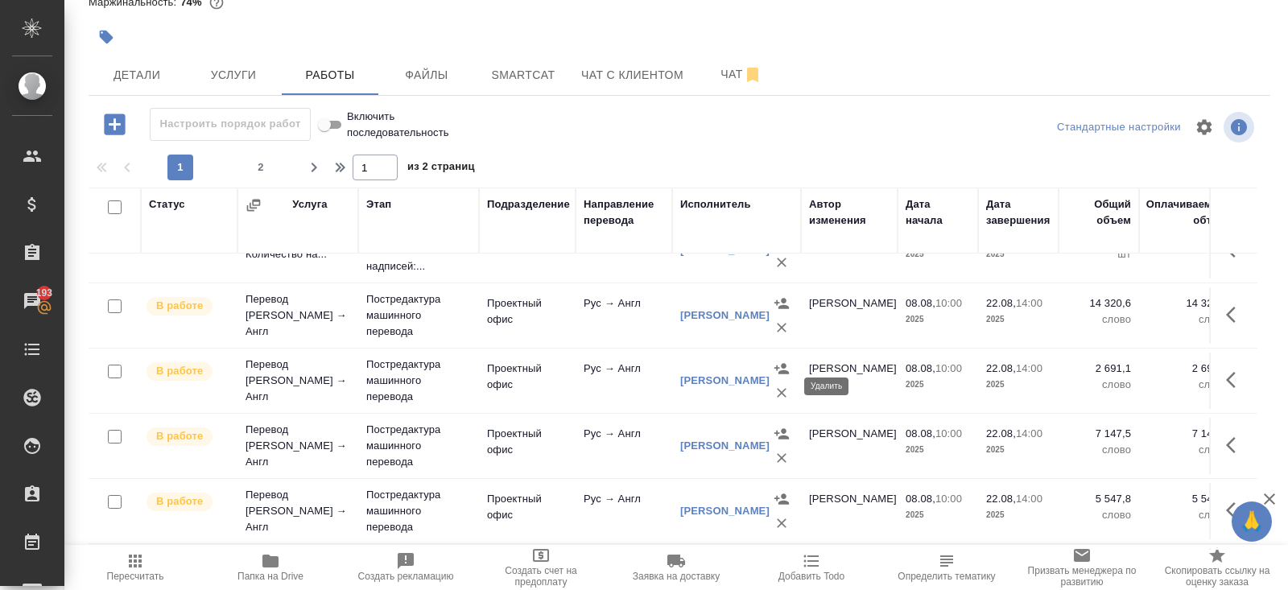
scroll to position [666, 0]
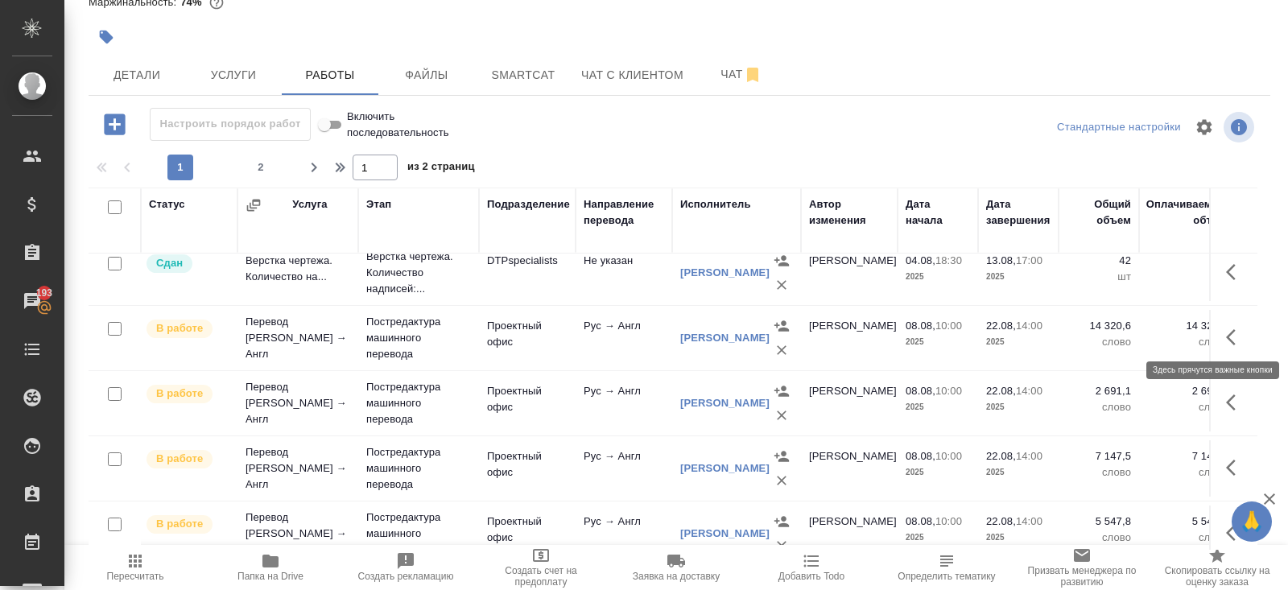
click at [1228, 331] on icon "button" at bounding box center [1231, 337] width 10 height 16
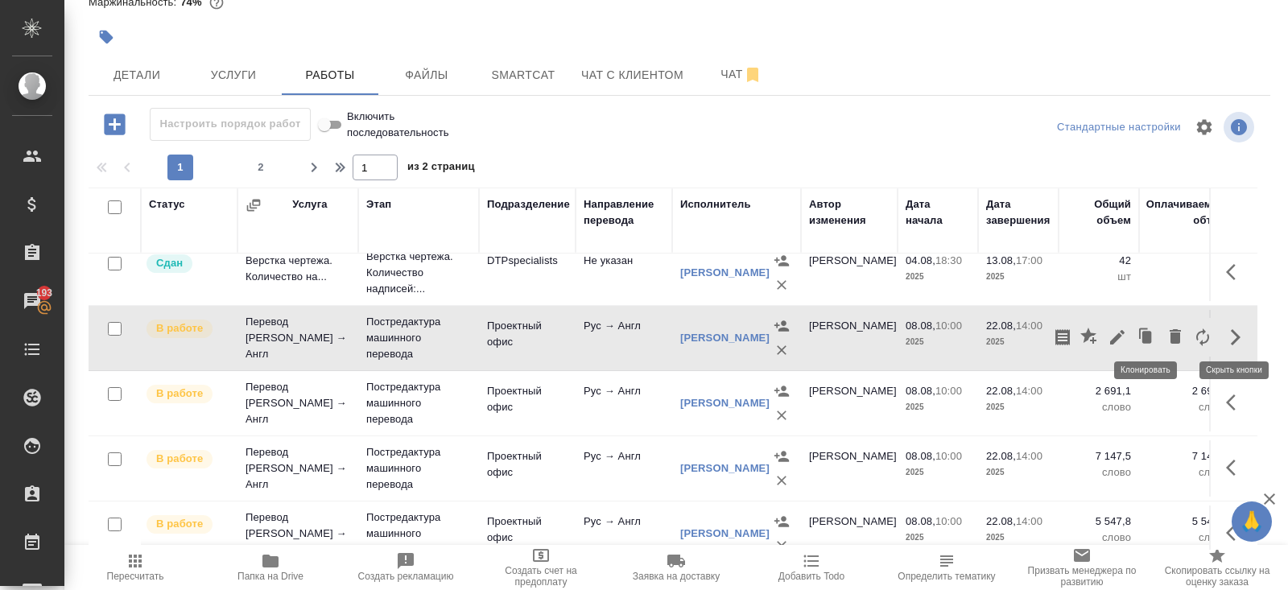
click at [1146, 331] on icon "button" at bounding box center [1147, 337] width 10 height 12
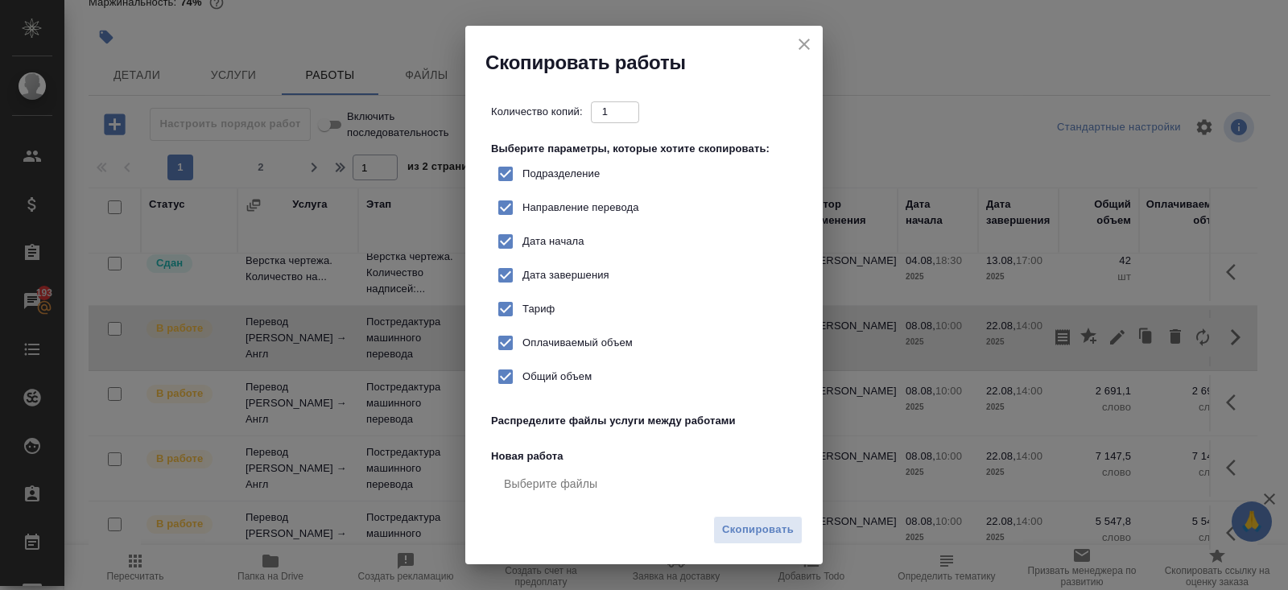
checkbox input "true"
click at [782, 531] on span "Скопировать" at bounding box center [758, 530] width 72 height 19
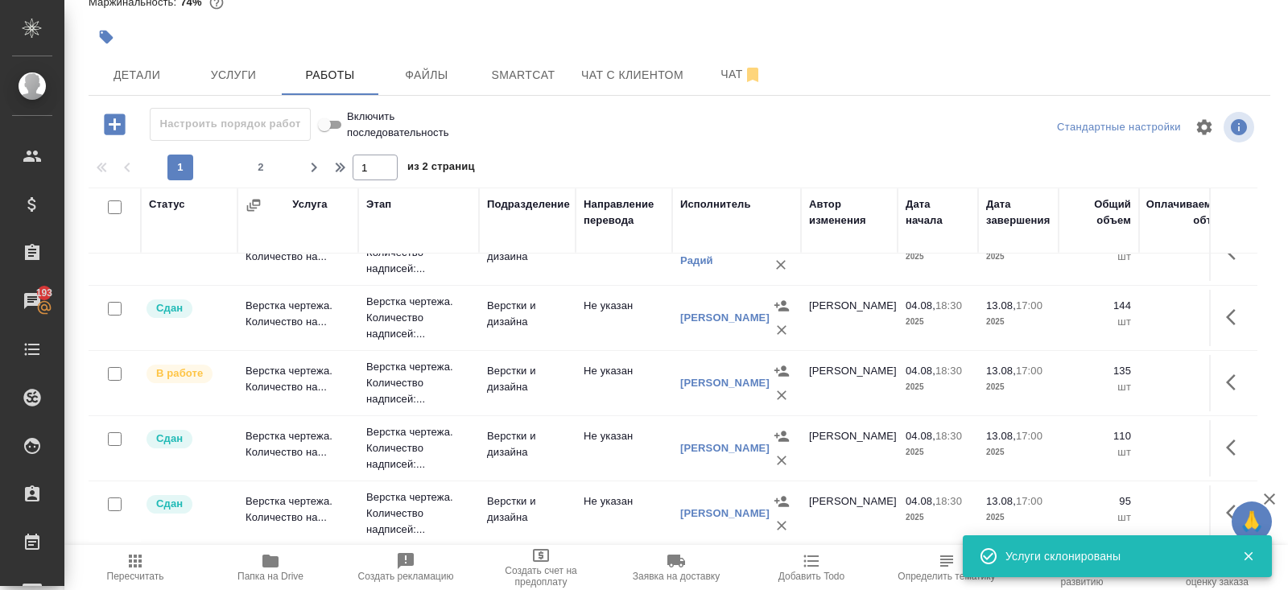
scroll to position [0, 0]
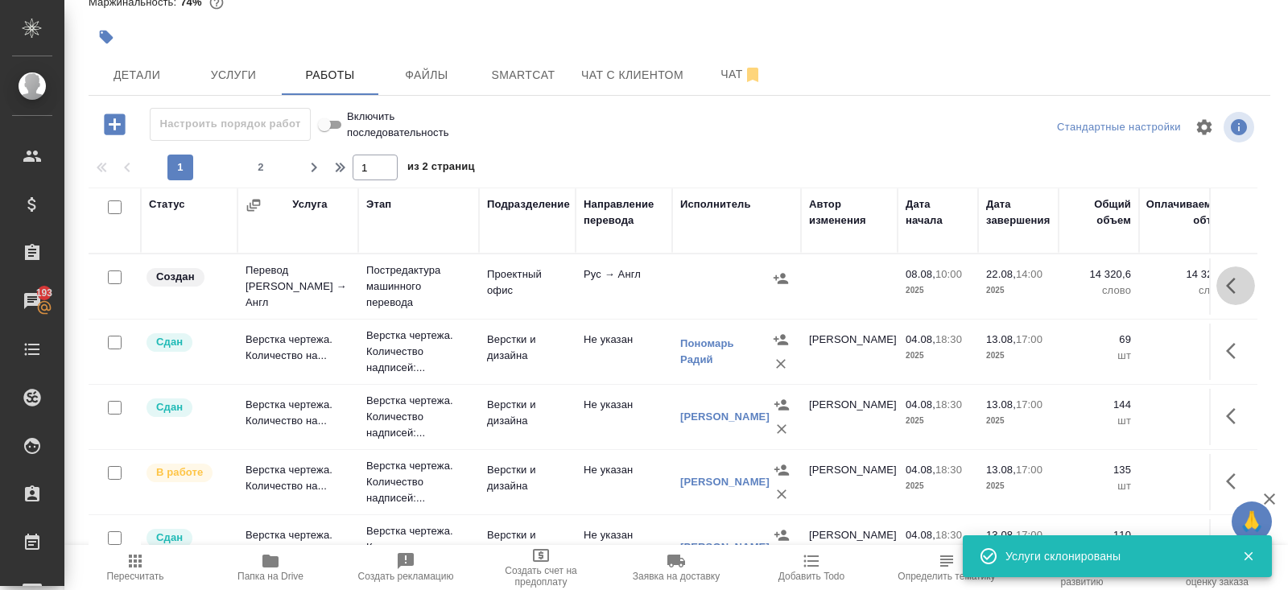
click at [1230, 280] on icon "button" at bounding box center [1231, 286] width 10 height 16
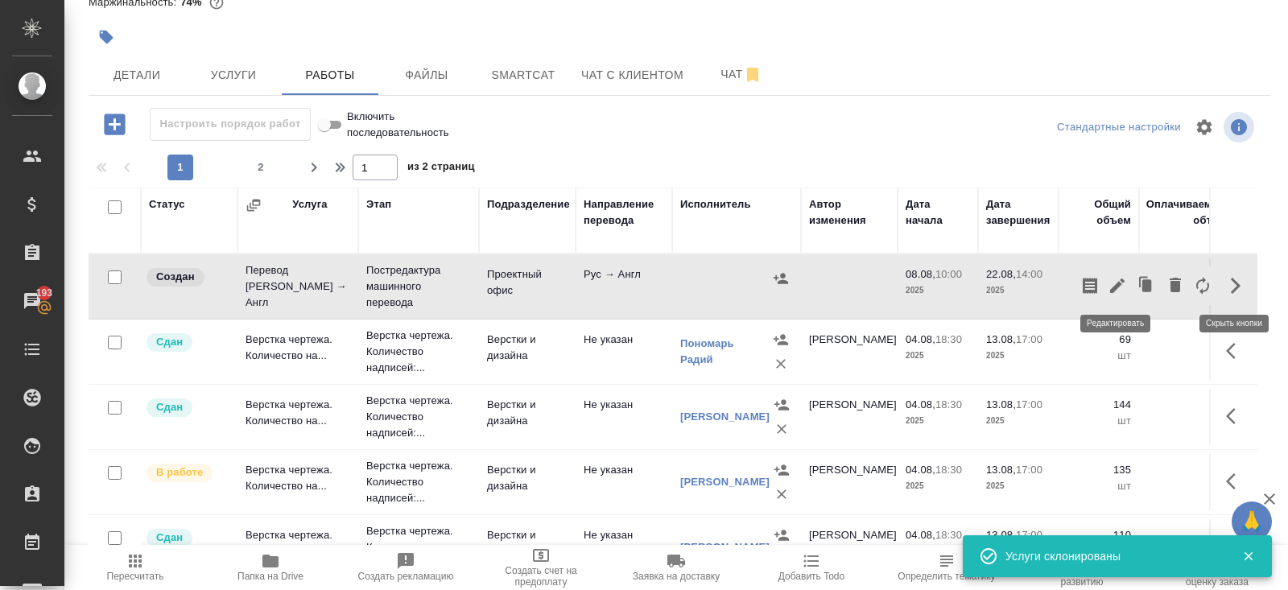
click at [1117, 283] on icon "button" at bounding box center [1117, 286] width 14 height 14
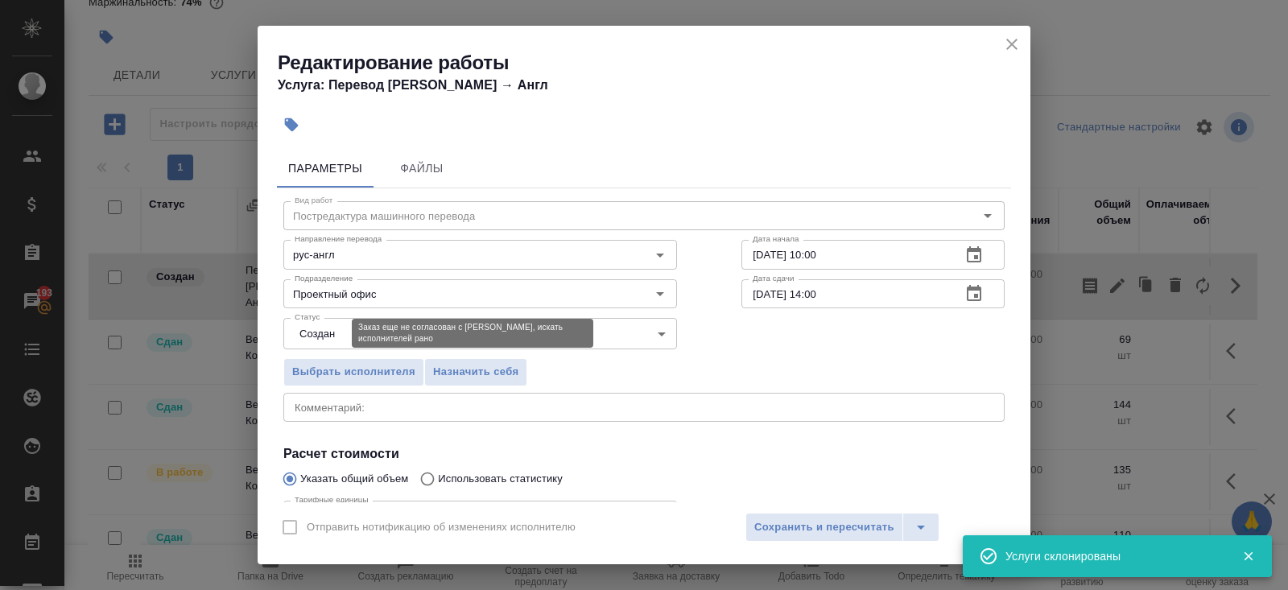
click at [332, 331] on body "🙏 .cls-1 fill:#fff; AWATERA Belyakova Yulia Клиенты Спецификации Заказы 193 Чат…" at bounding box center [644, 295] width 1288 height 590
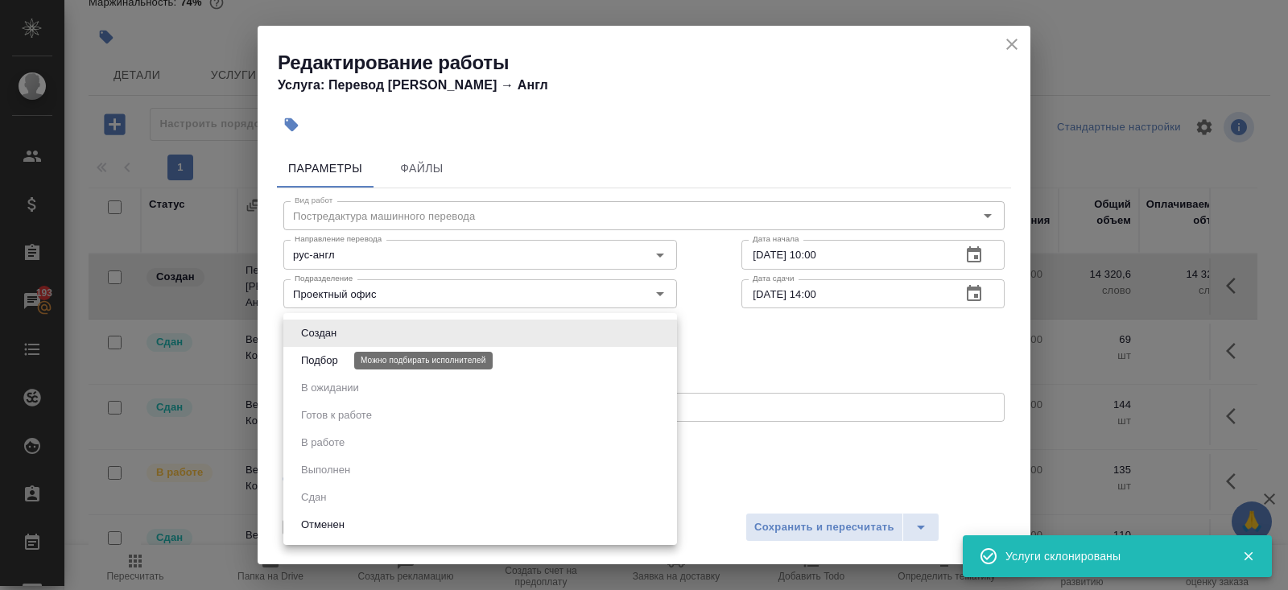
click at [332, 360] on button "Подбор" at bounding box center [319, 361] width 47 height 18
type input "recruiting"
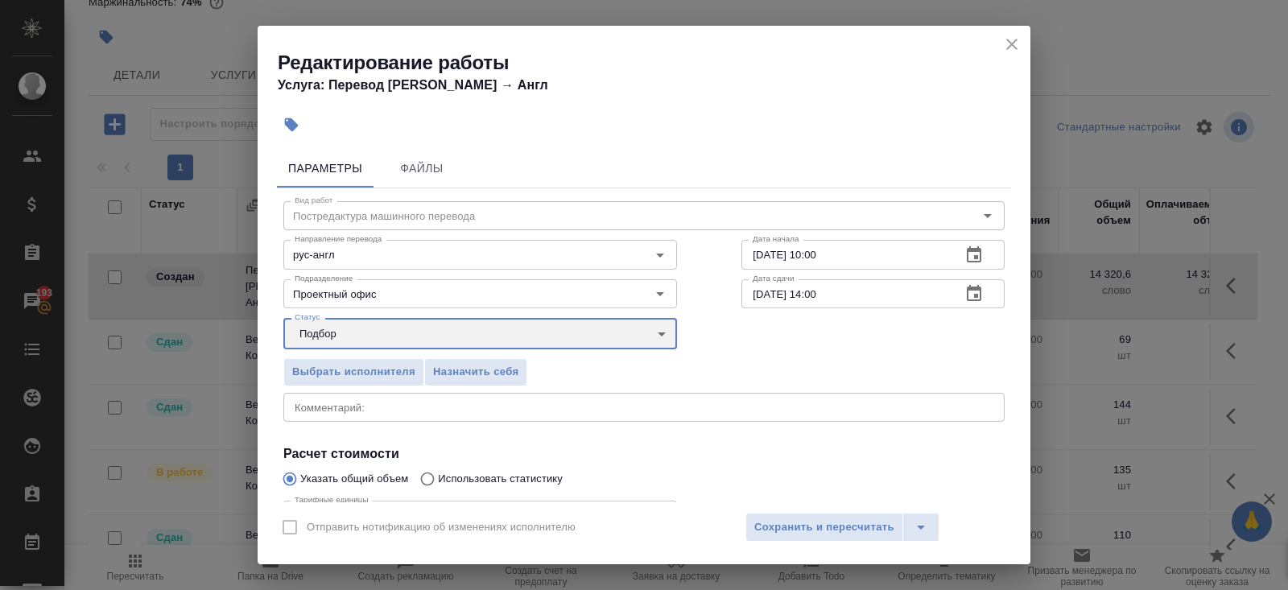
scroll to position [167, 0]
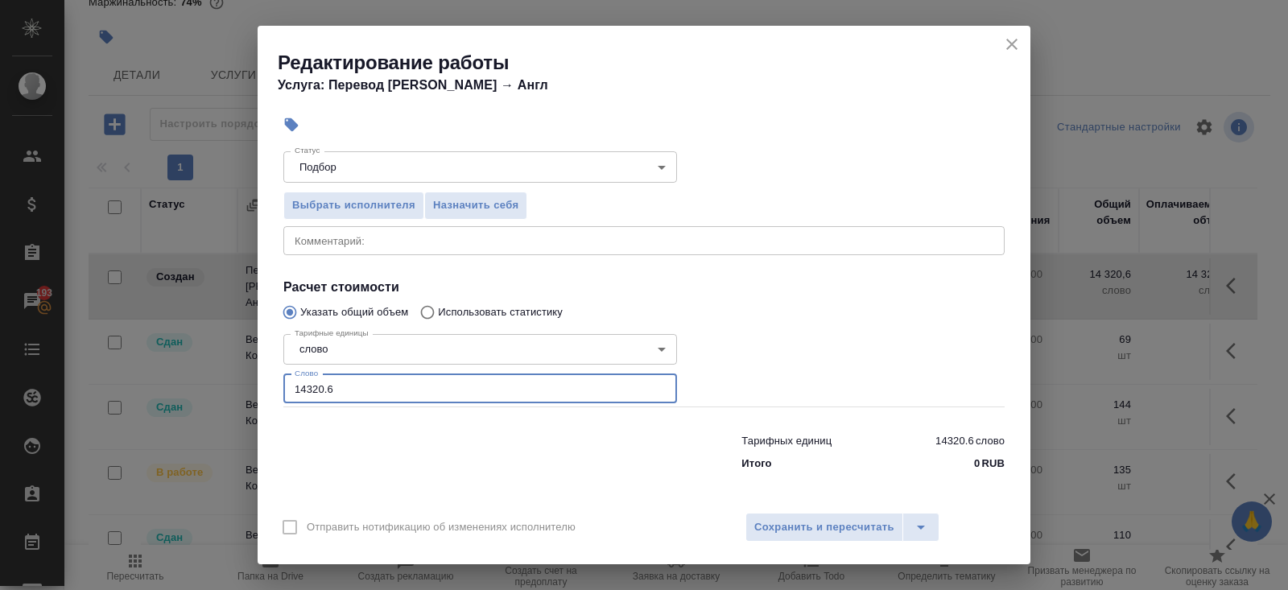
drag, startPoint x: 345, startPoint y: 391, endPoint x: 104, endPoint y: 391, distance: 240.7
click at [104, 391] on div "Редактирование работы Услуга: Перевод Стандарт Рус → Англ Параметры Файлы Вид р…" at bounding box center [644, 295] width 1288 height 590
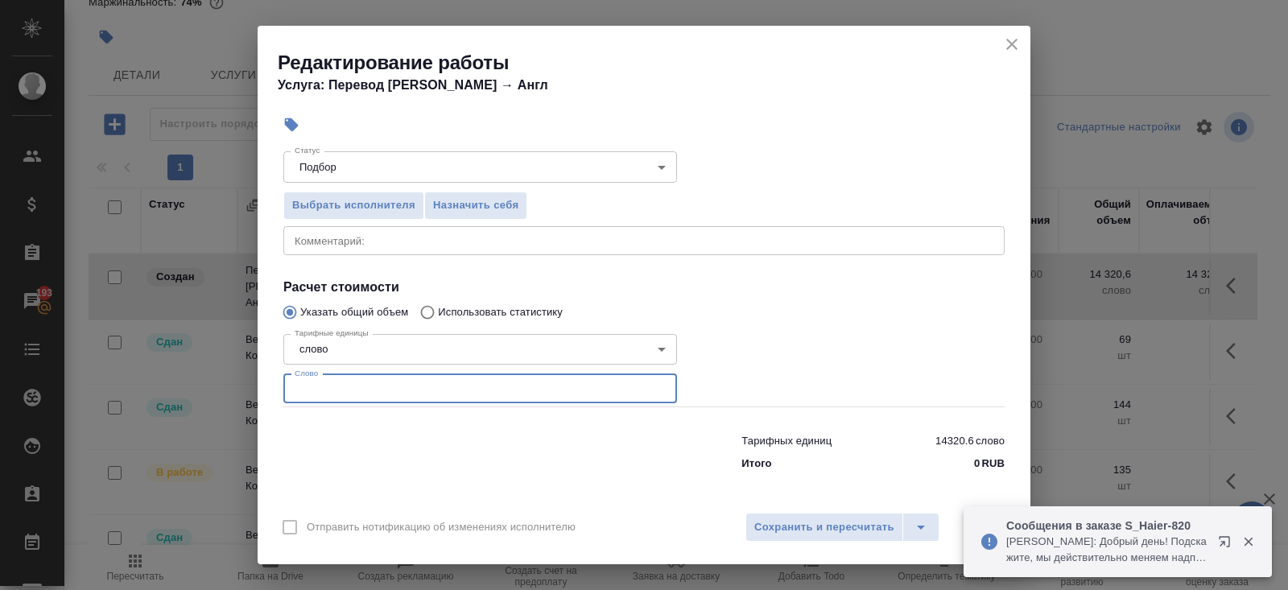
click at [1224, 543] on icon "button" at bounding box center [1224, 541] width 10 height 10
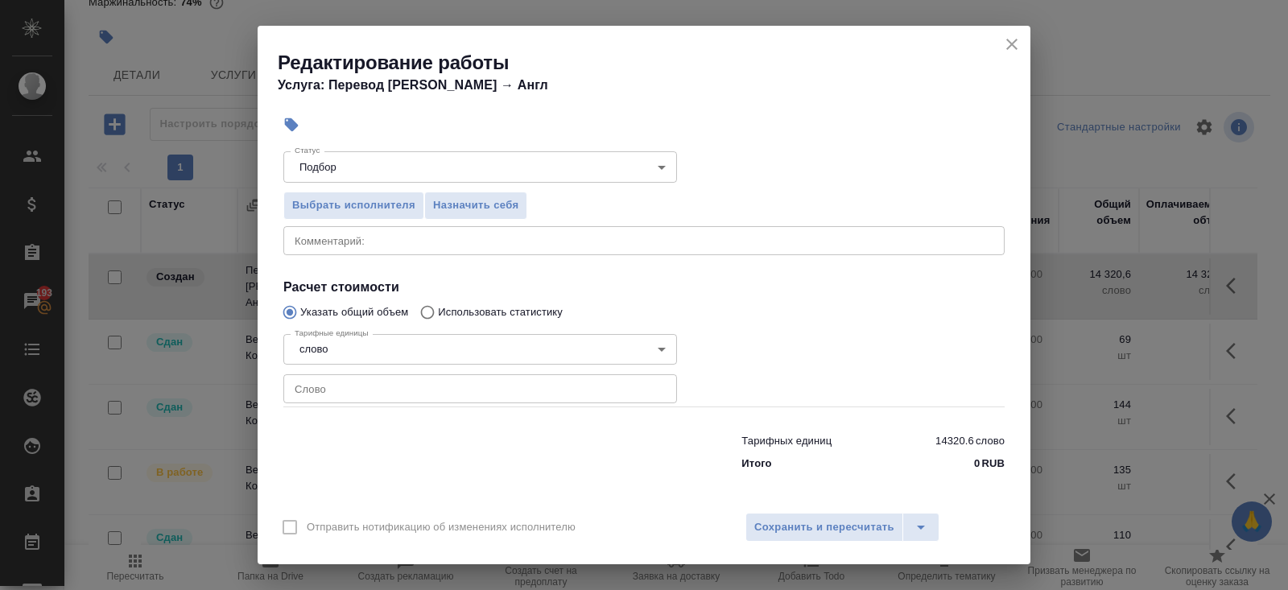
click at [349, 371] on div "Тарифные единицы слово 5a8b1489cc6b4906c91bfd90 Тарифные единицы Слово Слово" at bounding box center [480, 368] width 394 height 80
click at [353, 391] on input "number" at bounding box center [480, 388] width 394 height 29
type input "8140"
type input "8140.1"
click at [764, 527] on span "Сохранить и пересчитать" at bounding box center [824, 527] width 140 height 19
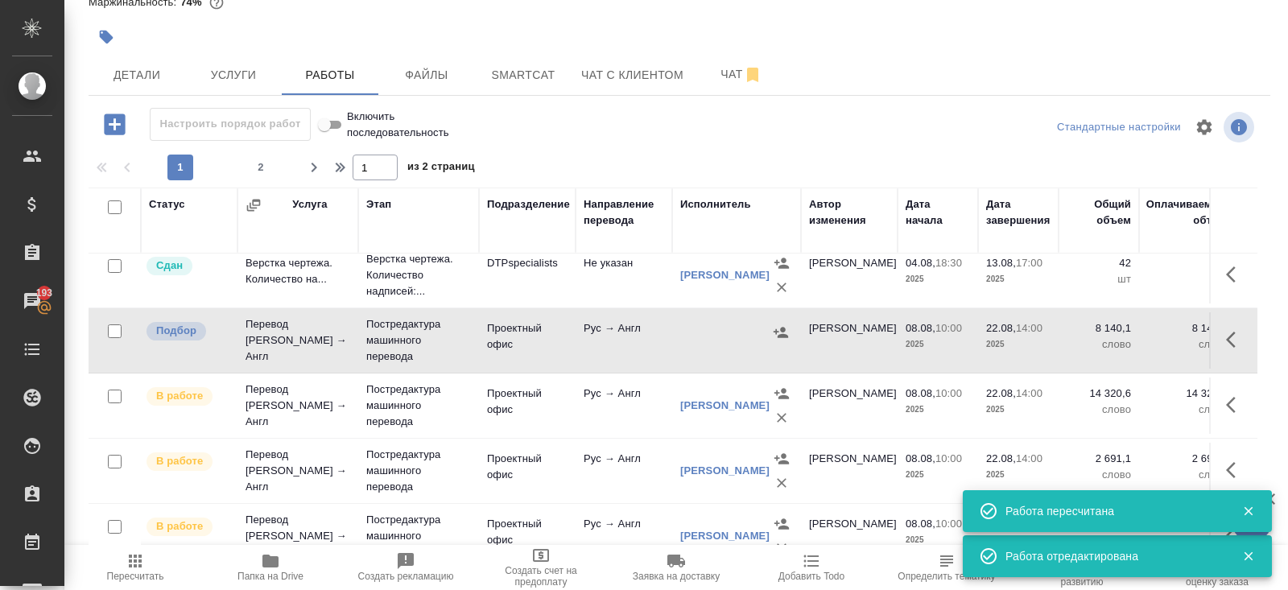
scroll to position [629, 0]
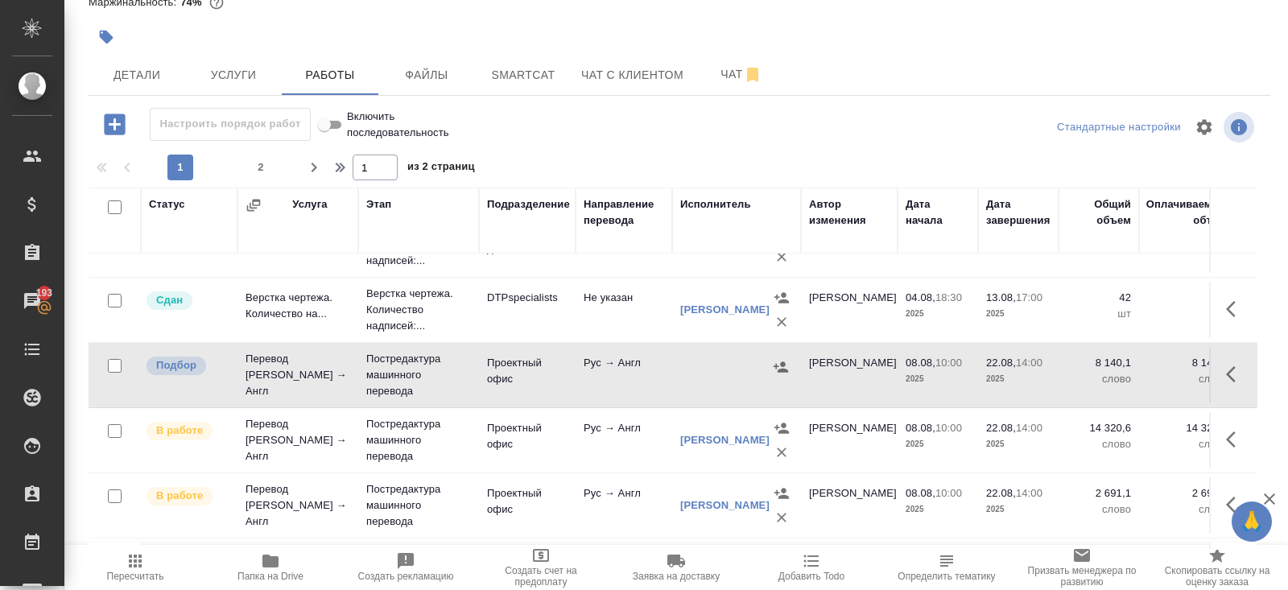
click at [783, 361] on icon "button" at bounding box center [781, 367] width 16 height 16
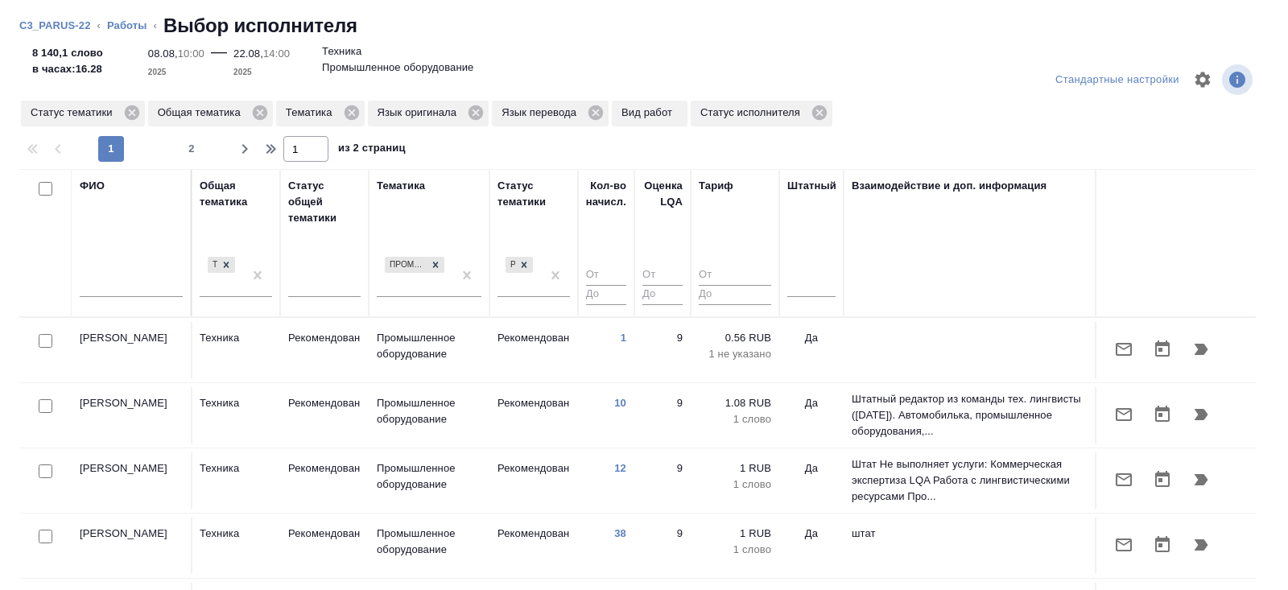
scroll to position [0, 1101]
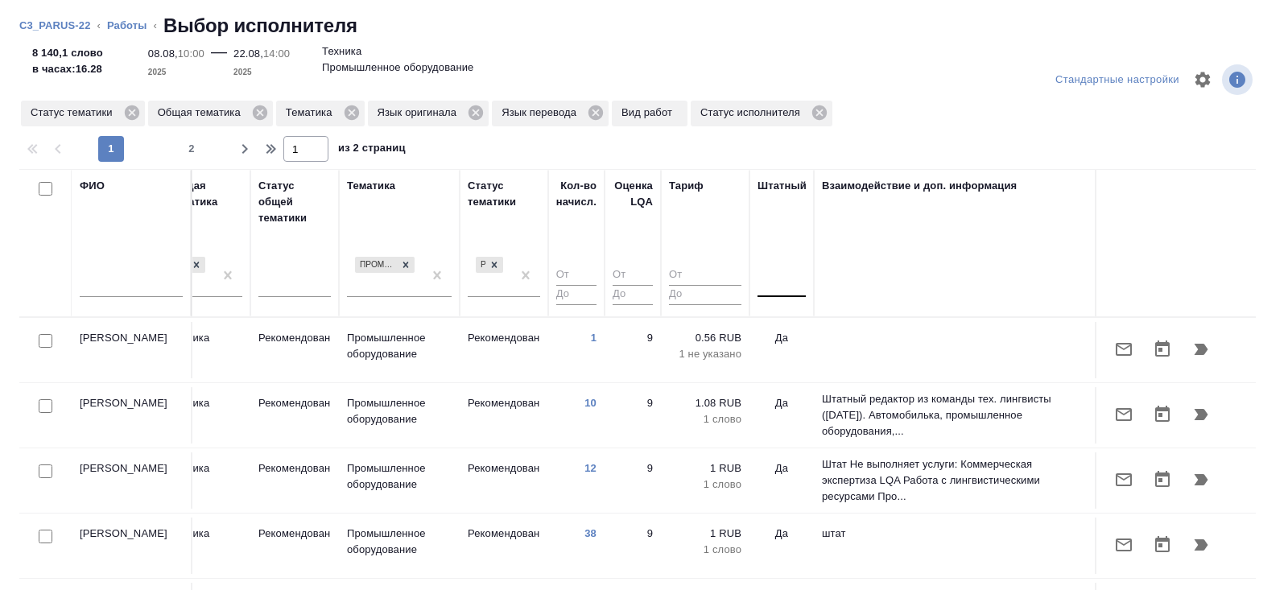
click at [780, 288] on div at bounding box center [782, 281] width 48 height 23
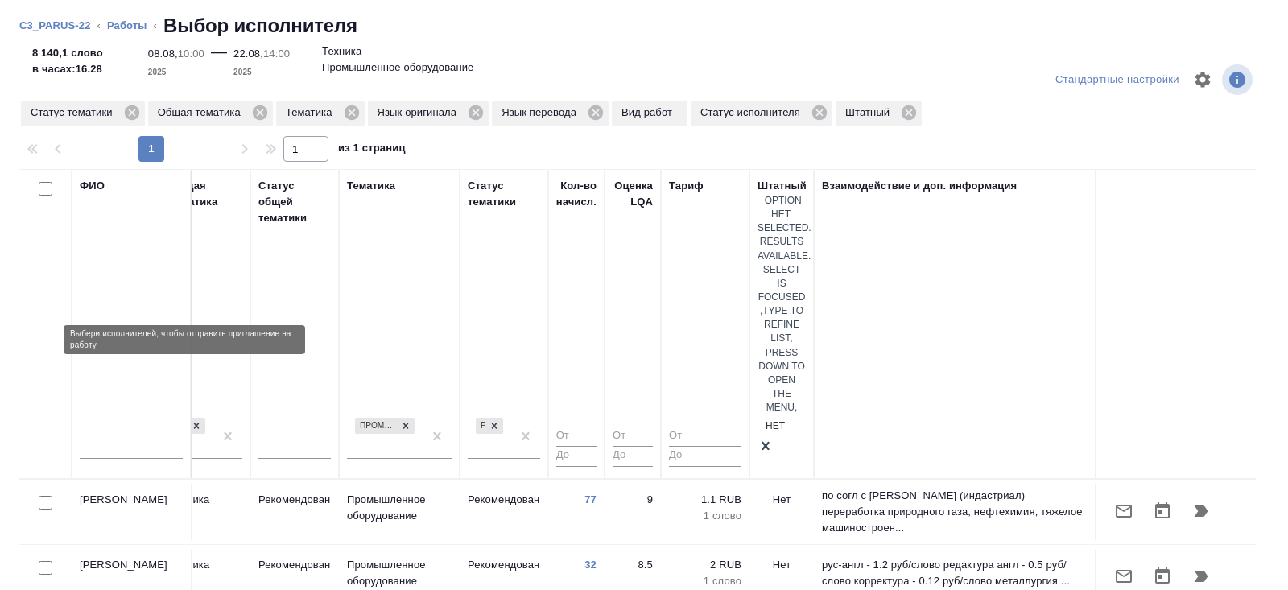
click at [44, 496] on input "checkbox" at bounding box center [46, 503] width 14 height 14
checkbox input "true"
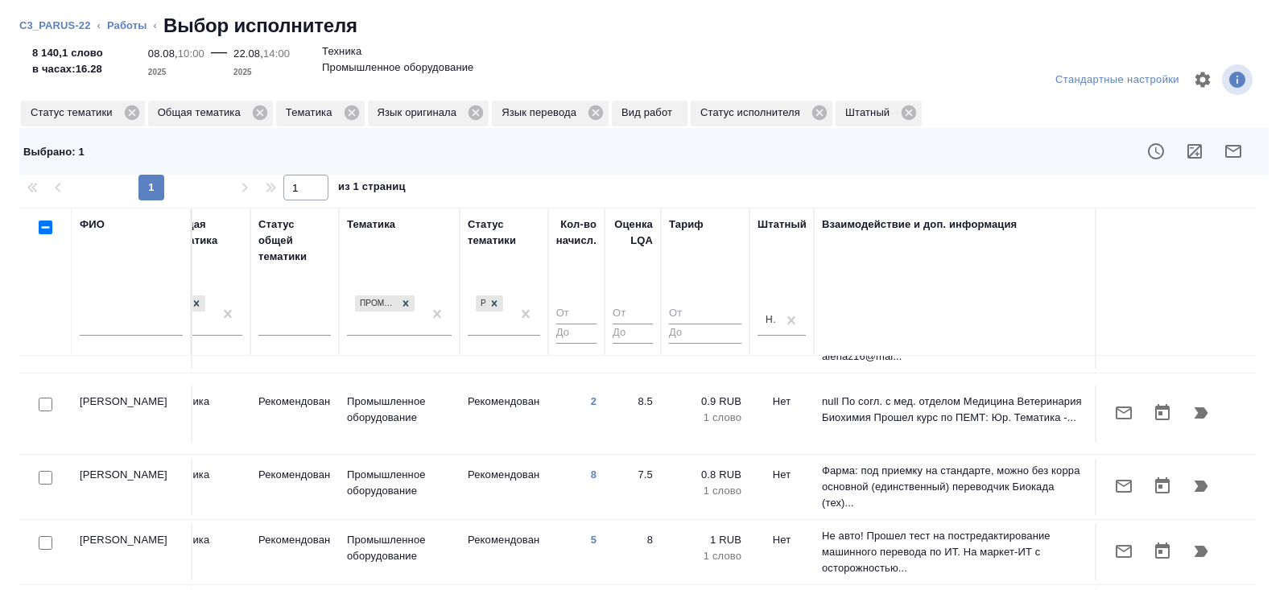
scroll to position [324, 1101]
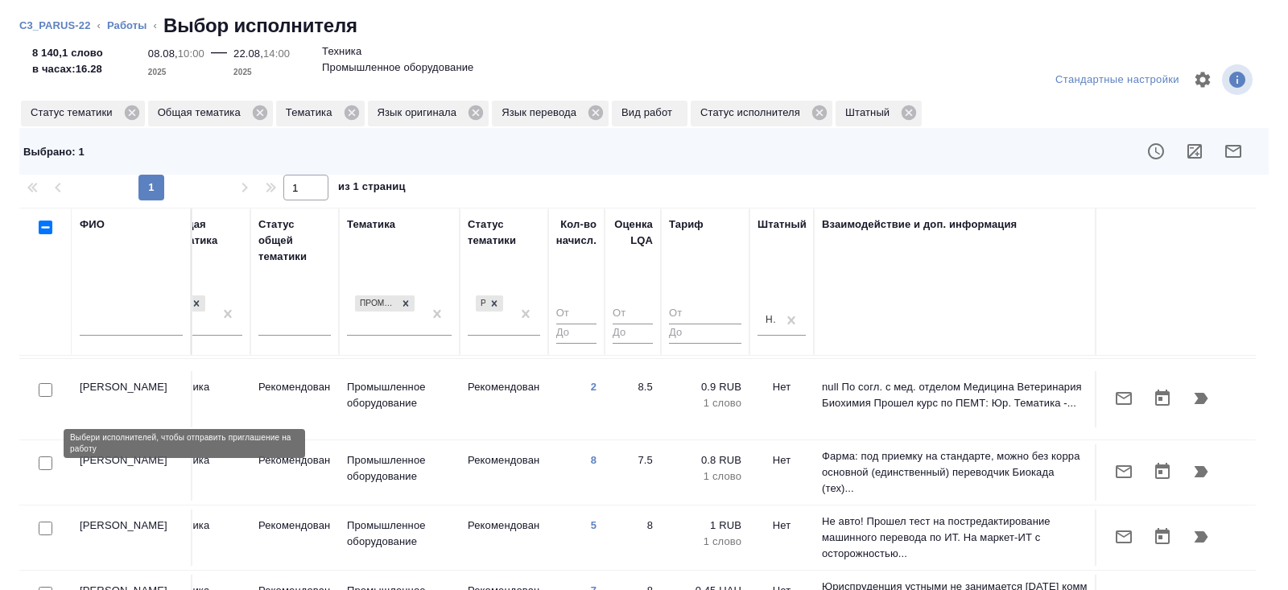
click at [43, 456] on input "checkbox" at bounding box center [46, 463] width 14 height 14
checkbox input "true"
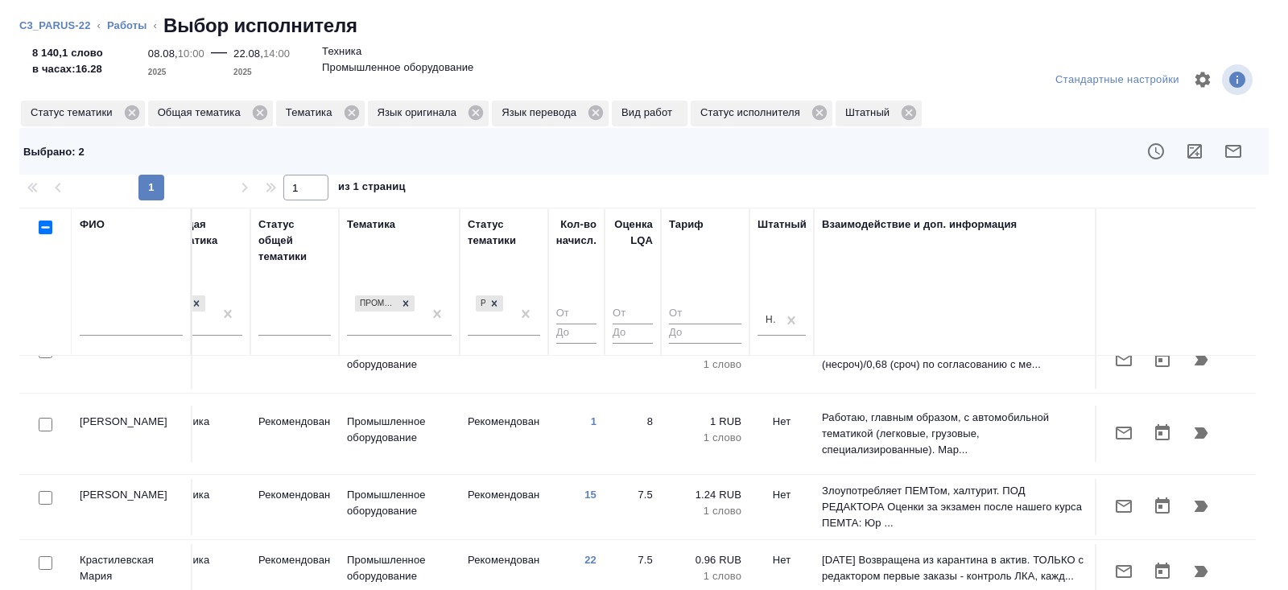
scroll to position [707, 1101]
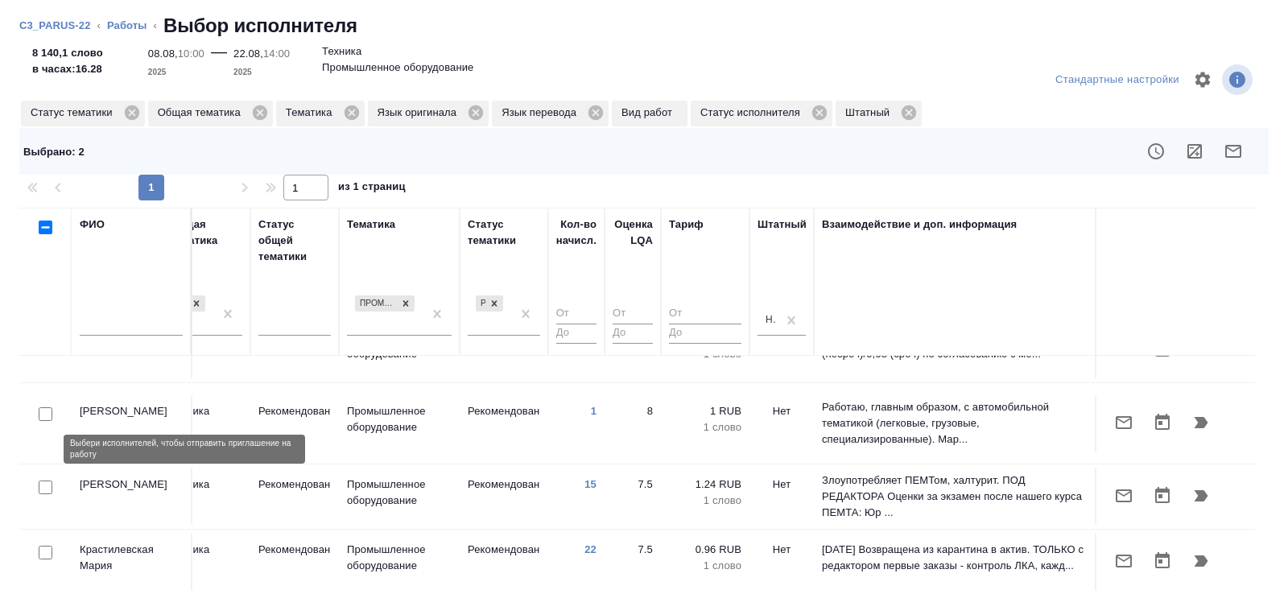
click at [43, 481] on input "checkbox" at bounding box center [46, 488] width 14 height 14
checkbox input "true"
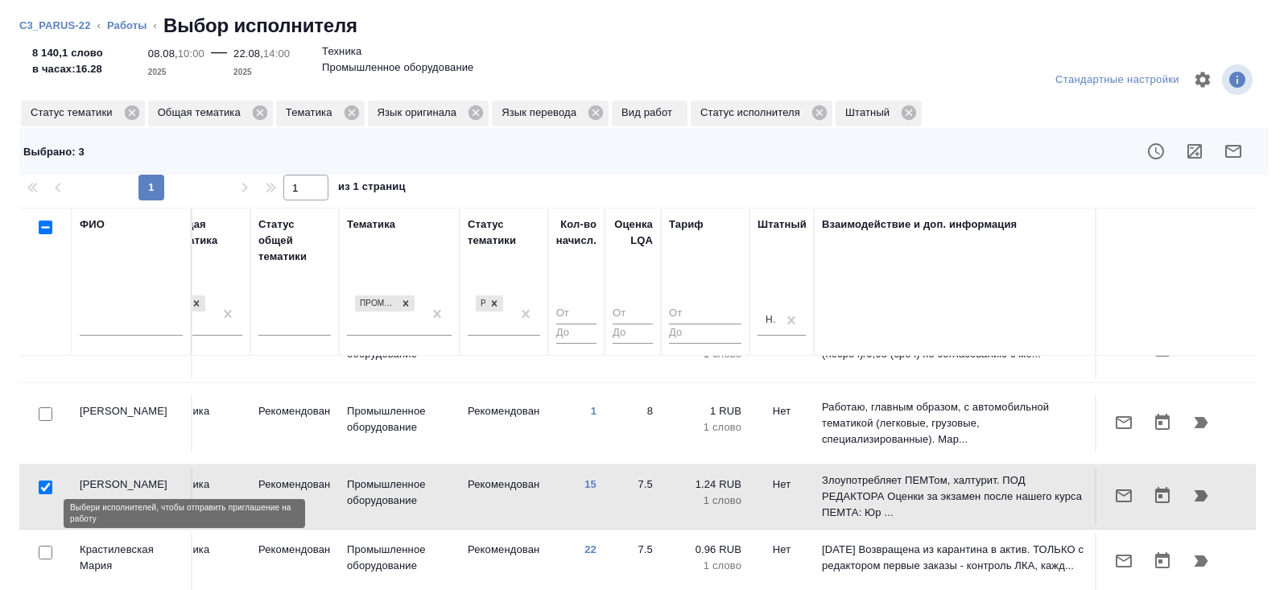
click at [45, 546] on input "checkbox" at bounding box center [46, 553] width 14 height 14
checkbox input "true"
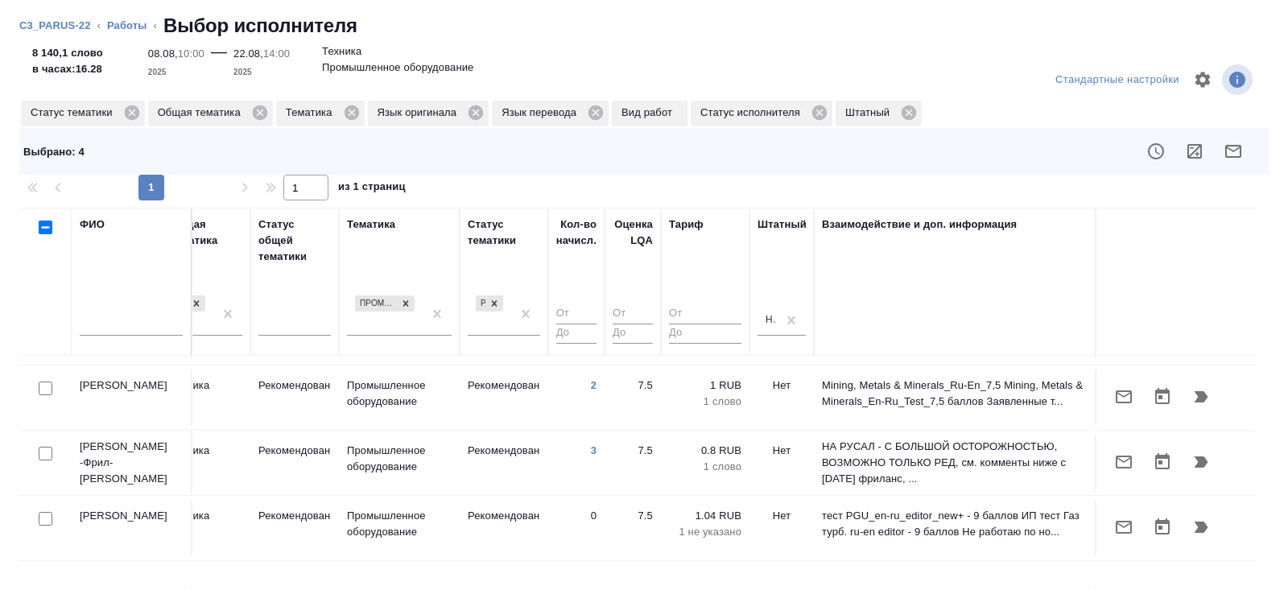
scroll to position [1008, 1101]
click at [1233, 153] on icon "button" at bounding box center [1233, 151] width 19 height 19
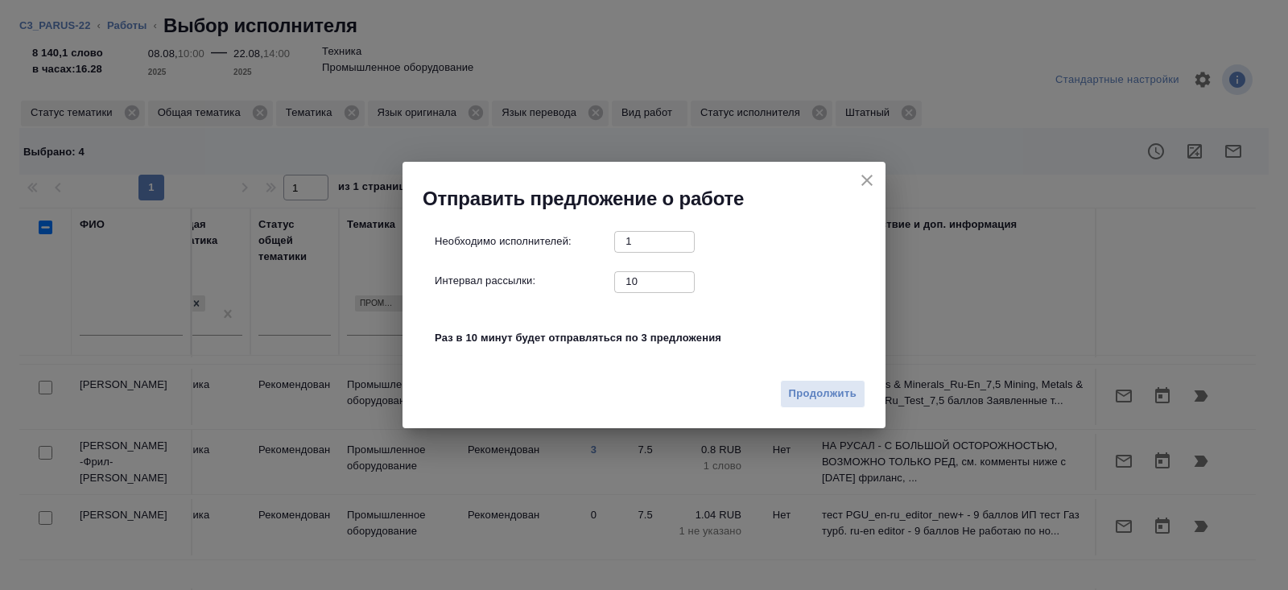
drag, startPoint x: 640, startPoint y: 287, endPoint x: 553, endPoint y: 262, distance: 90.7
click at [553, 262] on div "Необходимо исполнителей: 1 ​ Интервал рассылки: 10 ​ Раз в 10 минут будет отпра…" at bounding box center [651, 298] width 432 height 134
type input "0"
click at [850, 398] on span "Продолжить" at bounding box center [823, 394] width 68 height 19
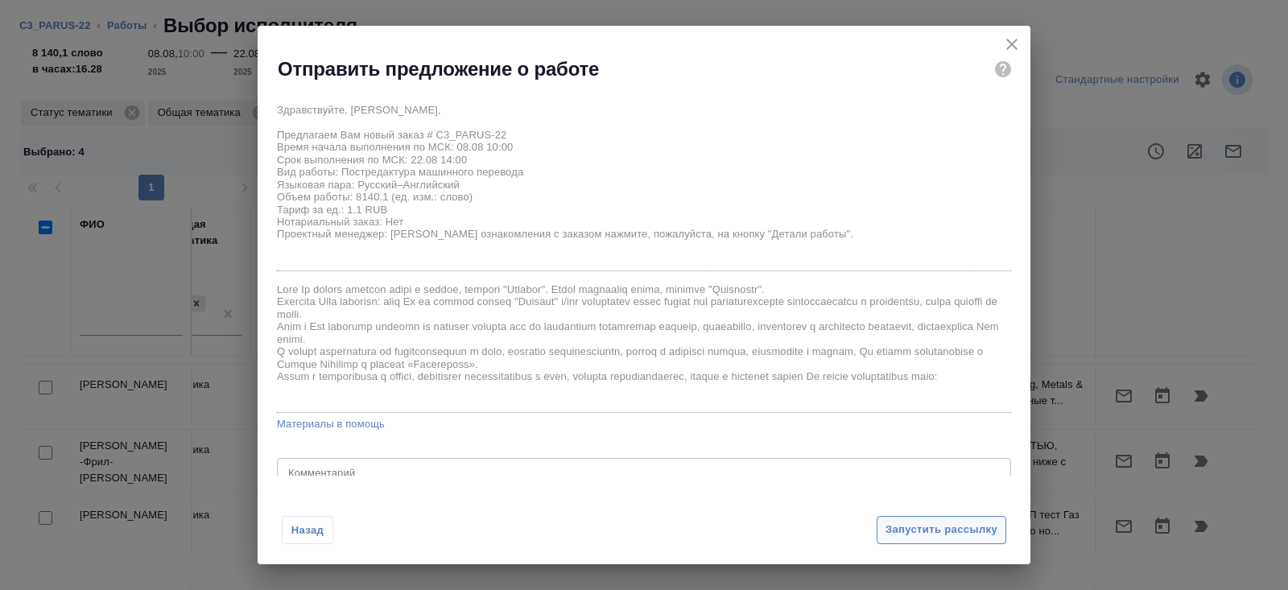
click at [939, 523] on span "Запустить рассылку" at bounding box center [942, 530] width 112 height 19
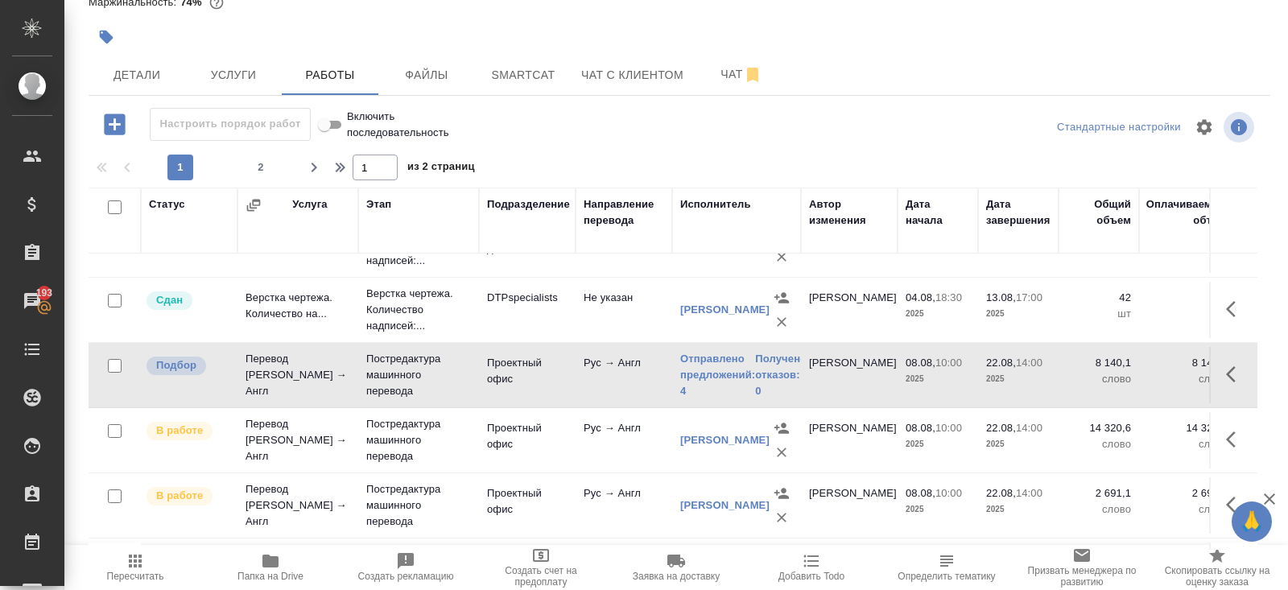
click at [133, 571] on span "Пересчитать" at bounding box center [135, 576] width 57 height 11
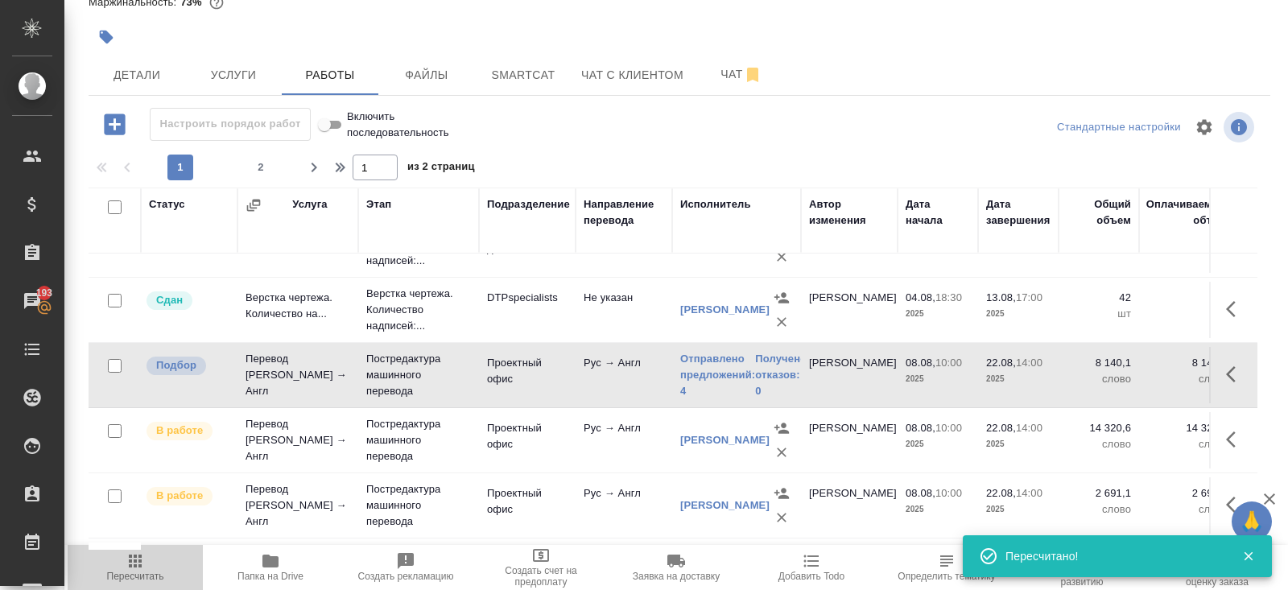
click at [141, 562] on icon "button" at bounding box center [135, 561] width 13 height 13
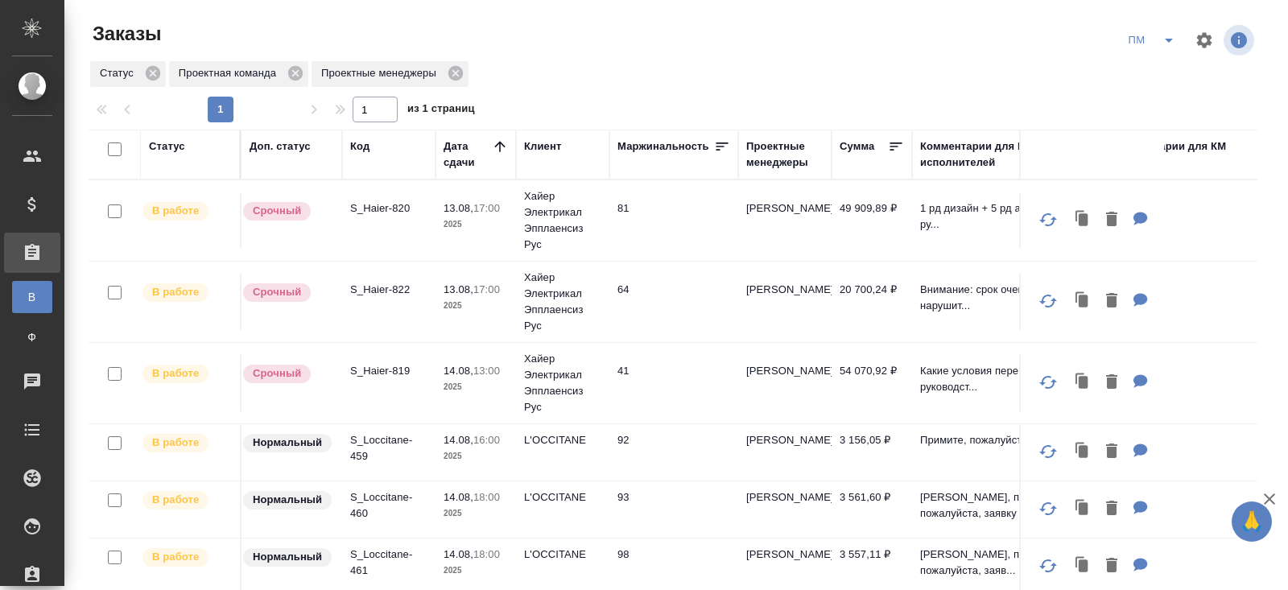
click at [1163, 43] on icon "split button" at bounding box center [1168, 40] width 19 height 19
click at [1160, 72] on li "В работу!" at bounding box center [1152, 73] width 81 height 26
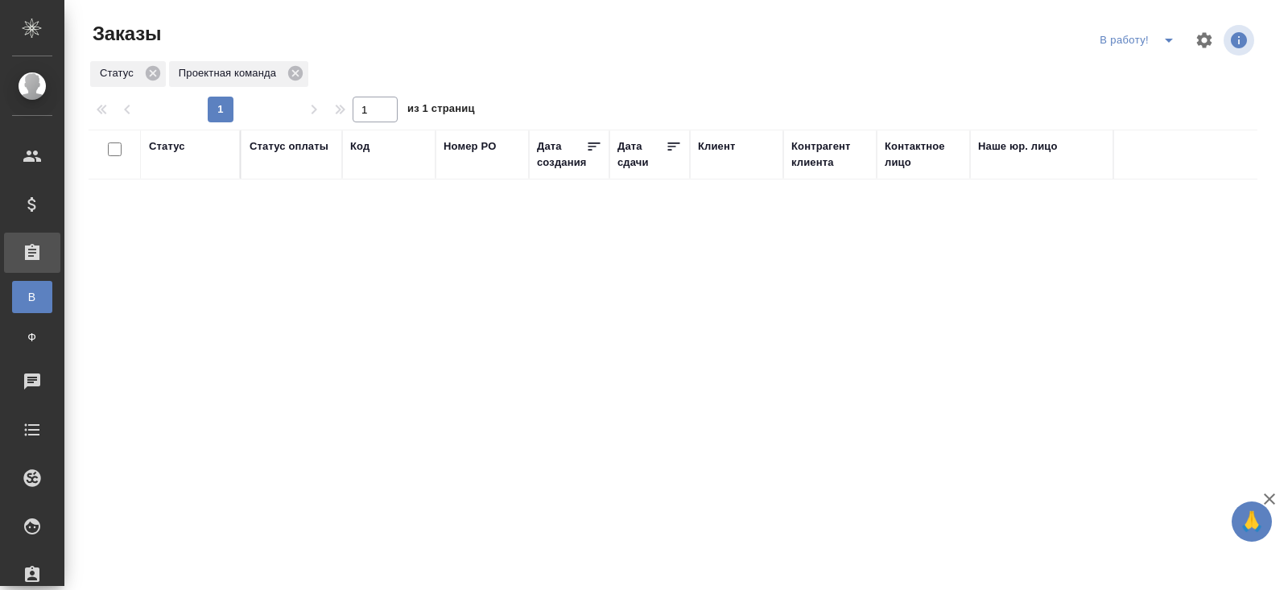
click at [1166, 43] on icon "split button" at bounding box center [1168, 40] width 19 height 19
click at [1152, 89] on li "начислить" at bounding box center [1139, 98] width 89 height 26
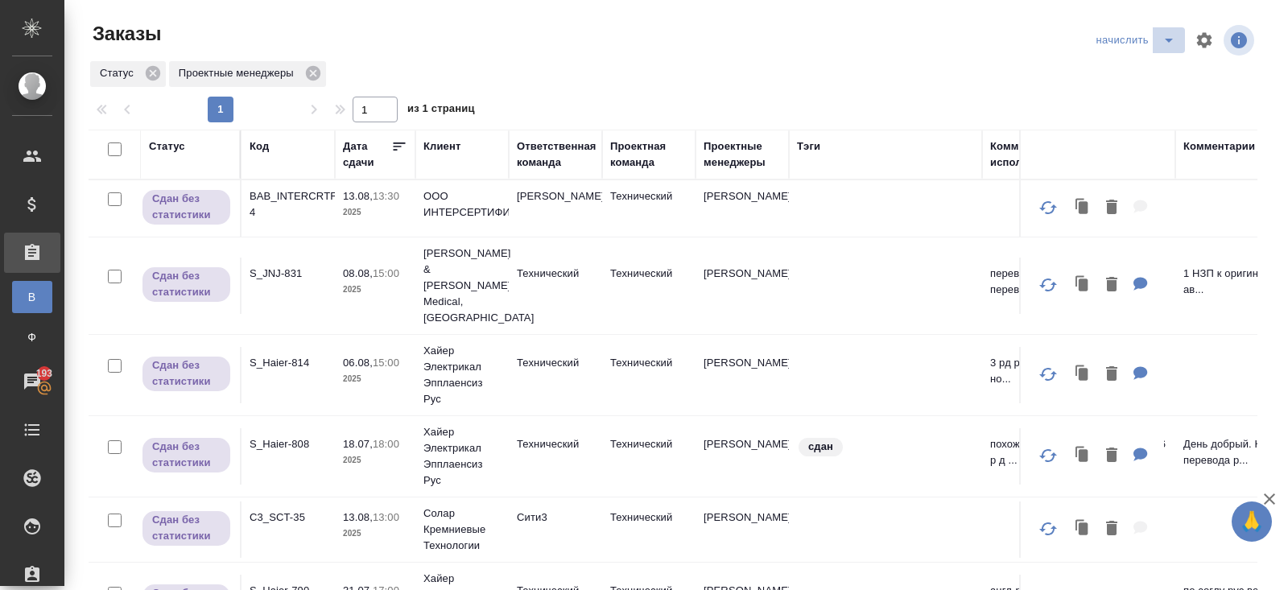
click at [1169, 43] on icon "split button" at bounding box center [1168, 40] width 19 height 19
click at [1164, 63] on li "В работу!" at bounding box center [1137, 73] width 94 height 26
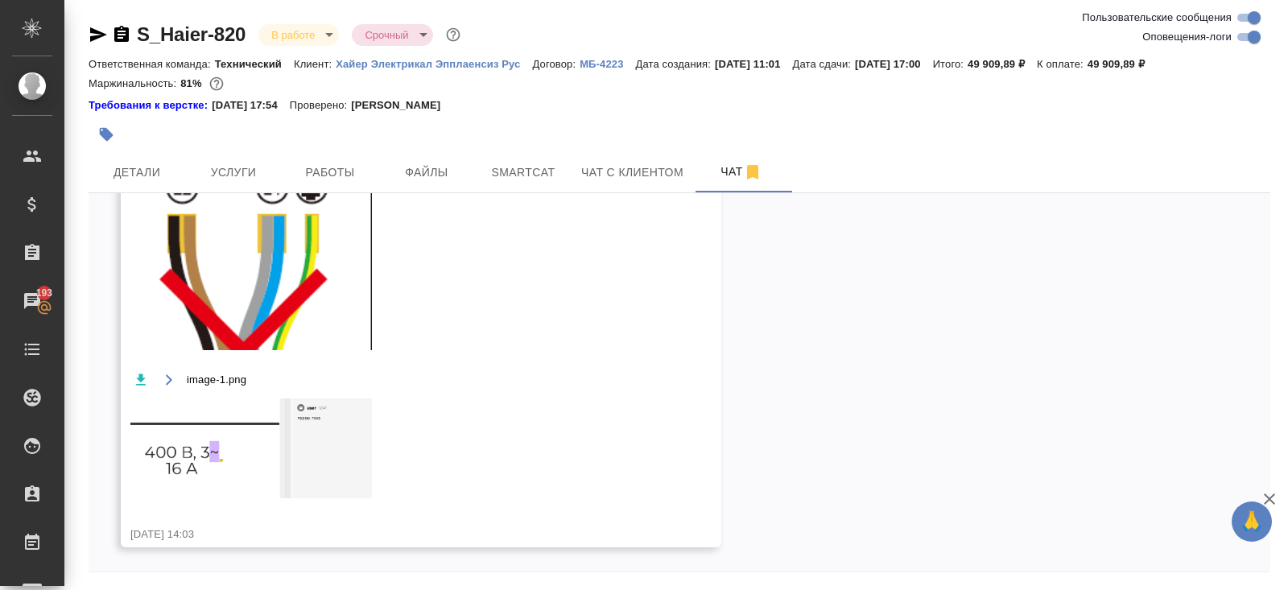
click at [1159, 39] on input "Оповещения-логи" at bounding box center [1254, 36] width 58 height 19
checkbox input "false"
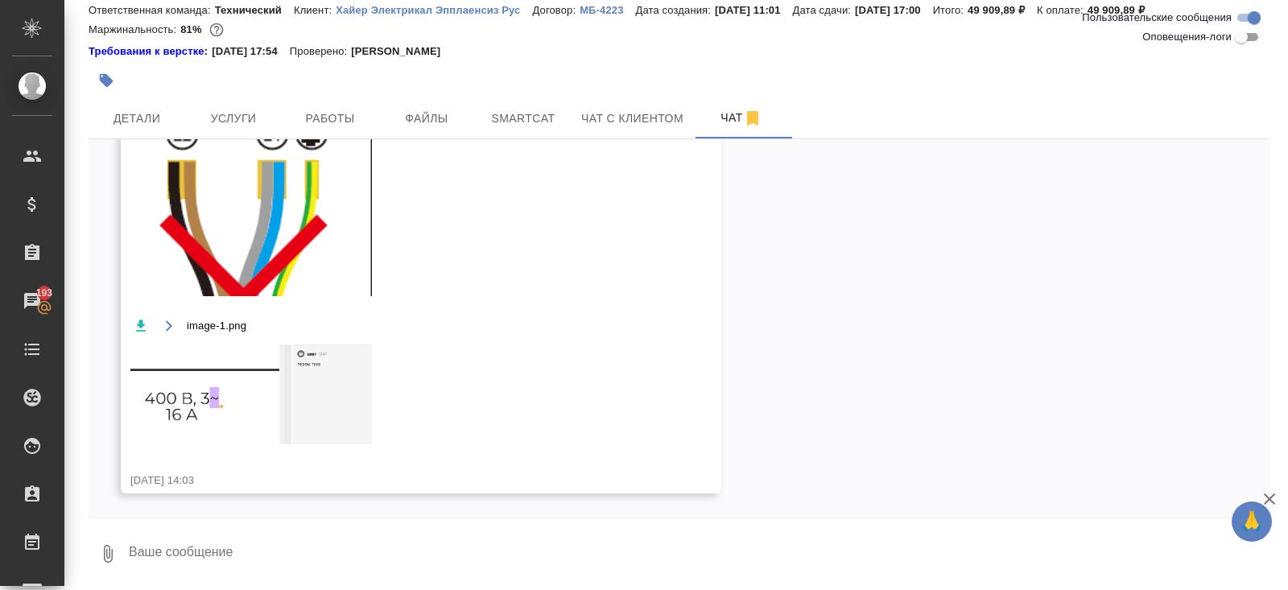
click at [192, 531] on textarea at bounding box center [698, 554] width 1143 height 55
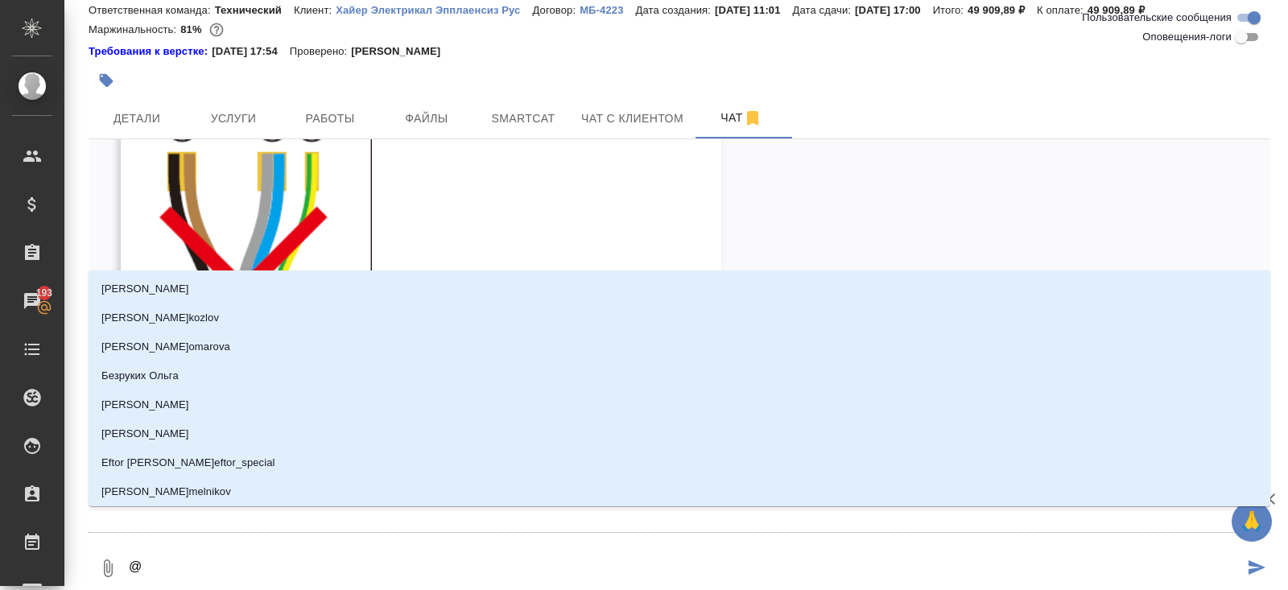
type textarea "@р"
type input "р"
type textarea "@ру"
type input "ру"
type textarea "@рум"
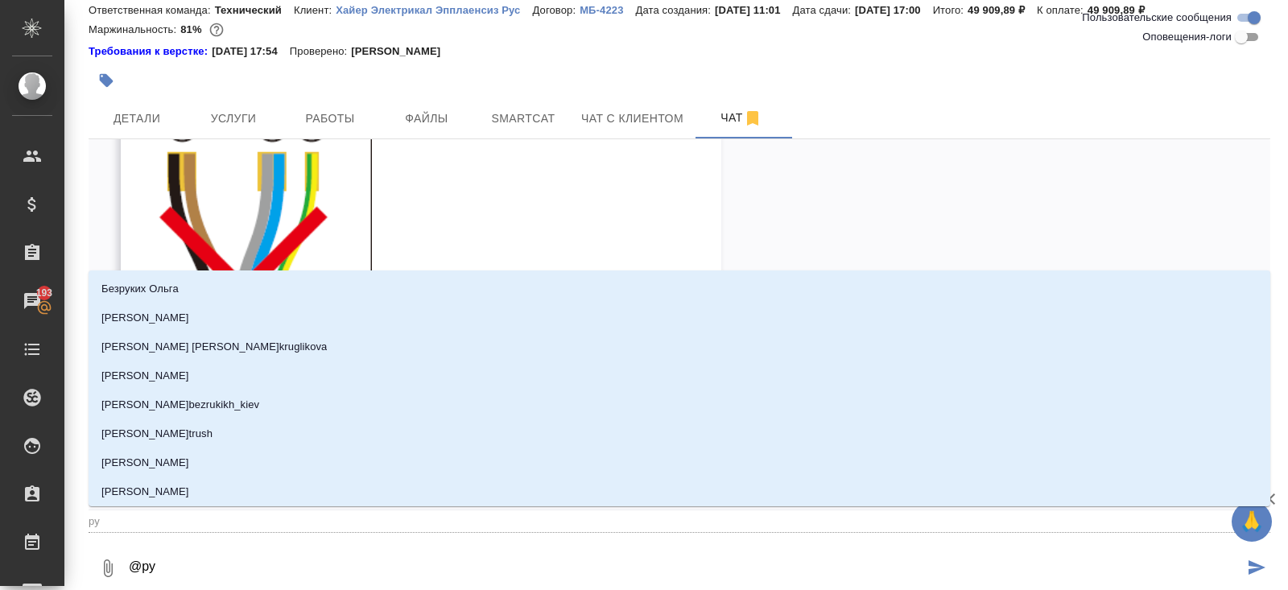
type input "рум"
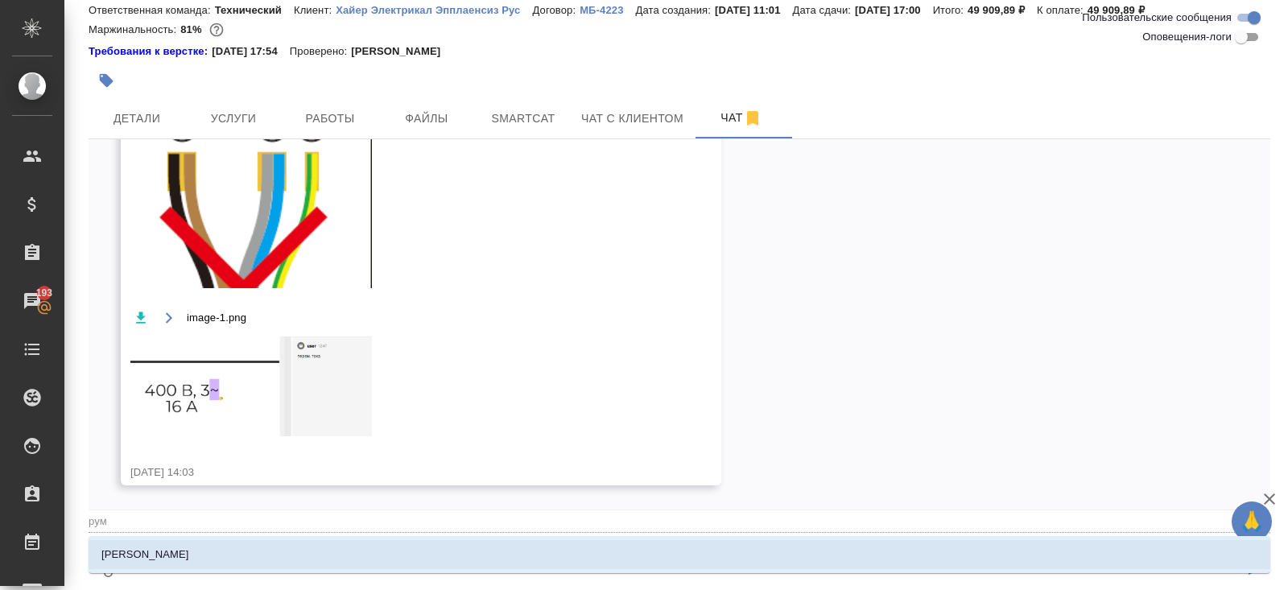
click at [166, 531] on p "[PERSON_NAME]" at bounding box center [145, 555] width 88 height 16
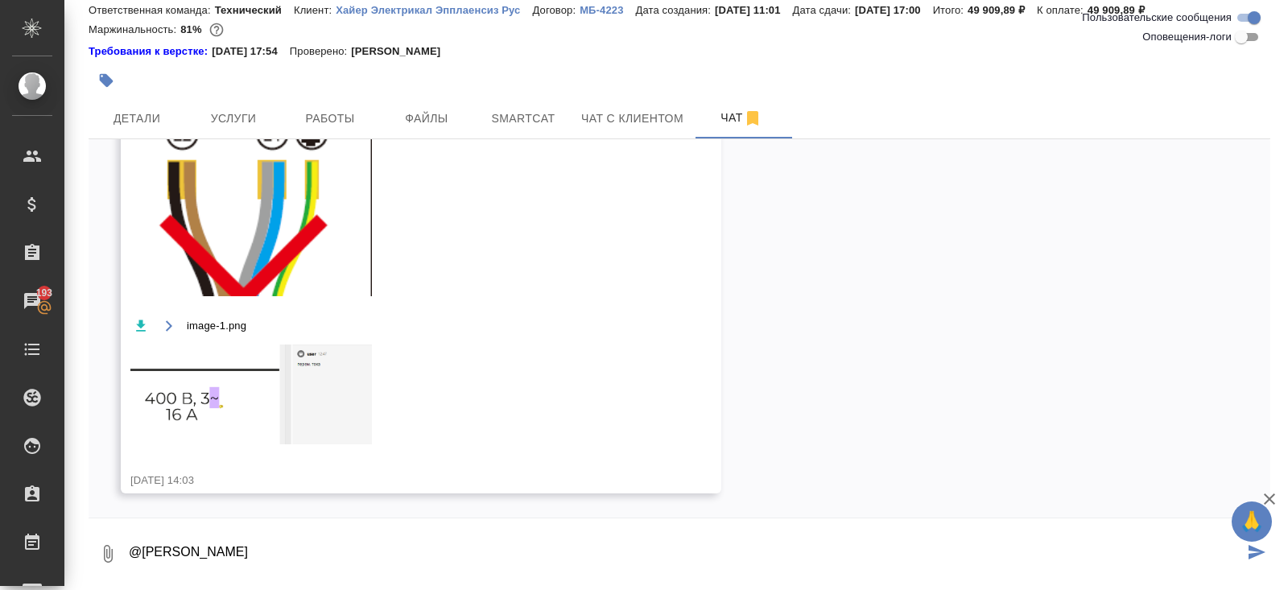
type textarea "@Румянцева Дарья"
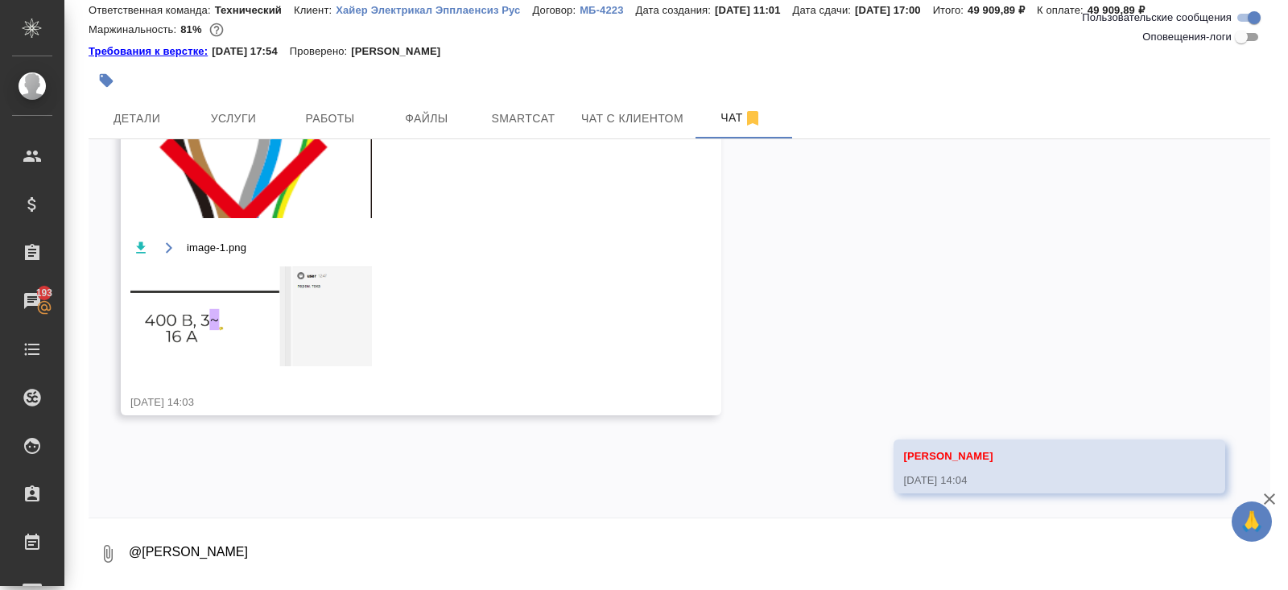
scroll to position [0, 0]
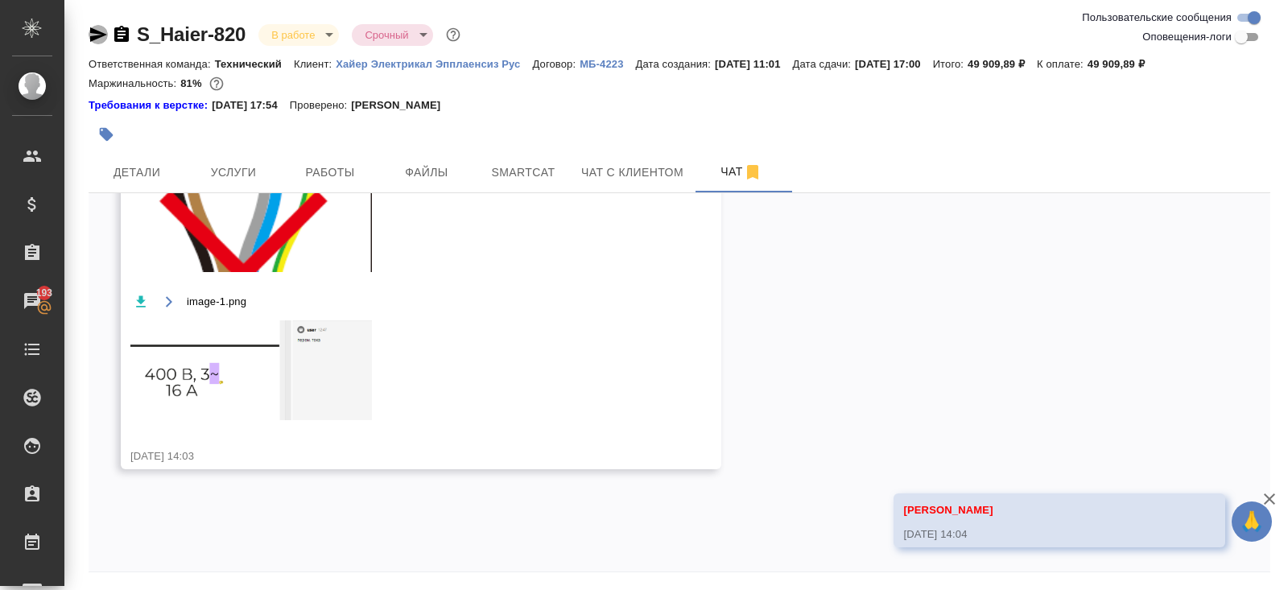
click at [95, 34] on icon "button" at bounding box center [98, 34] width 19 height 19
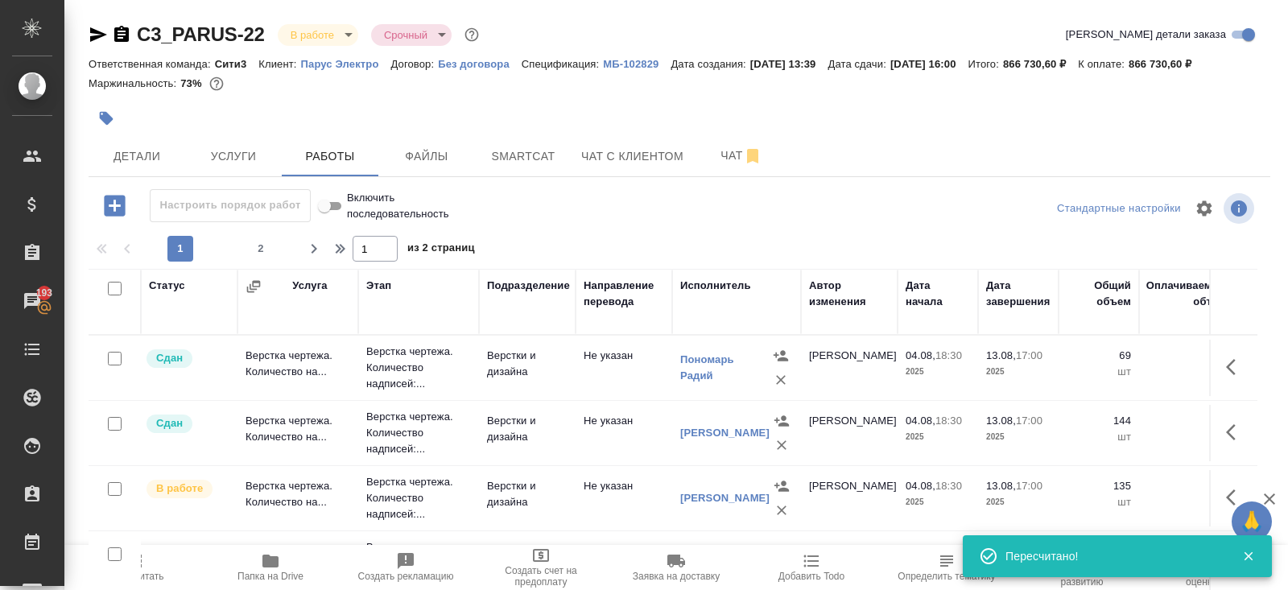
scroll to position [629, 0]
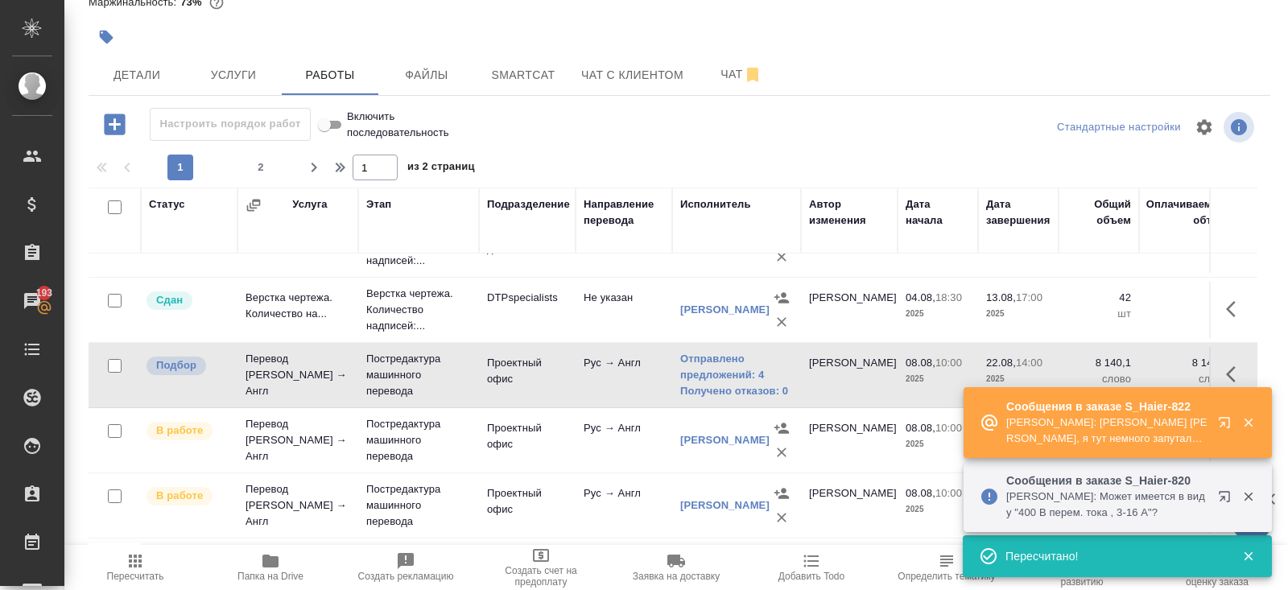
click at [1223, 424] on icon "button" at bounding box center [1224, 422] width 10 height 10
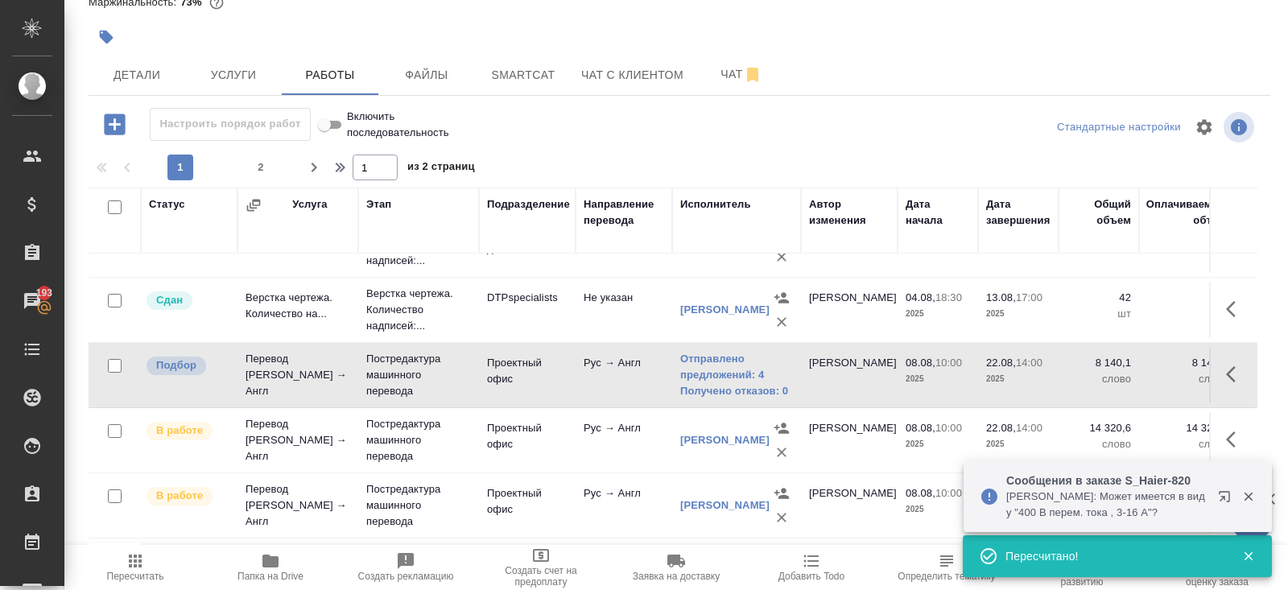
click at [1225, 499] on icon "button" at bounding box center [1224, 496] width 10 height 10
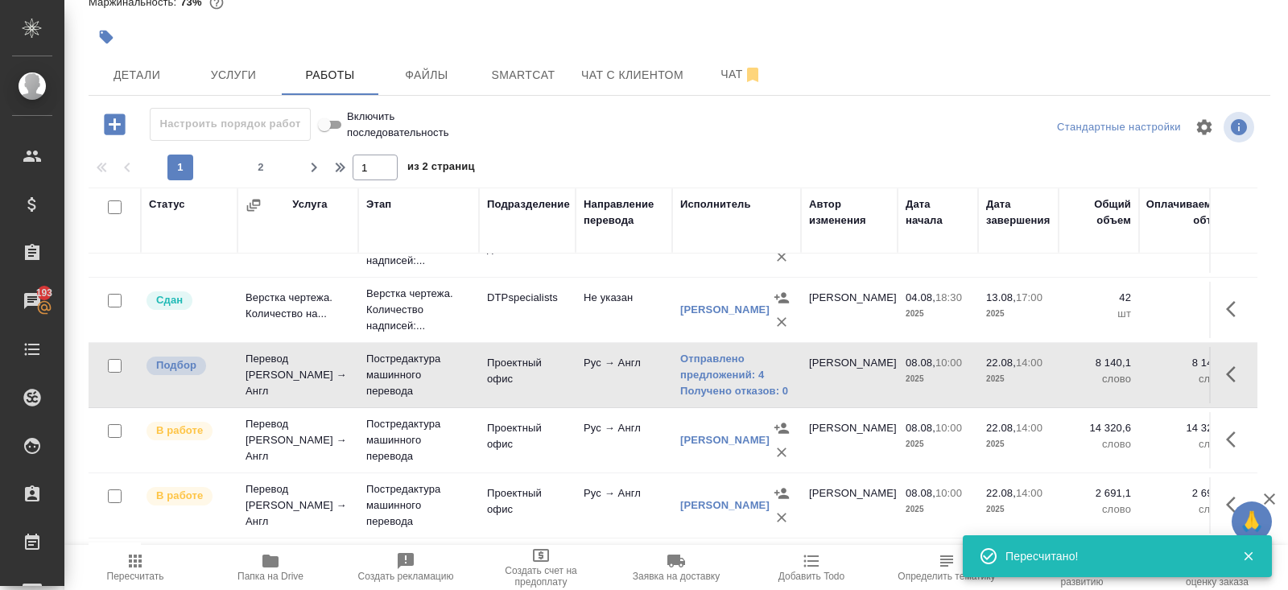
click at [136, 568] on icon "button" at bounding box center [135, 560] width 19 height 19
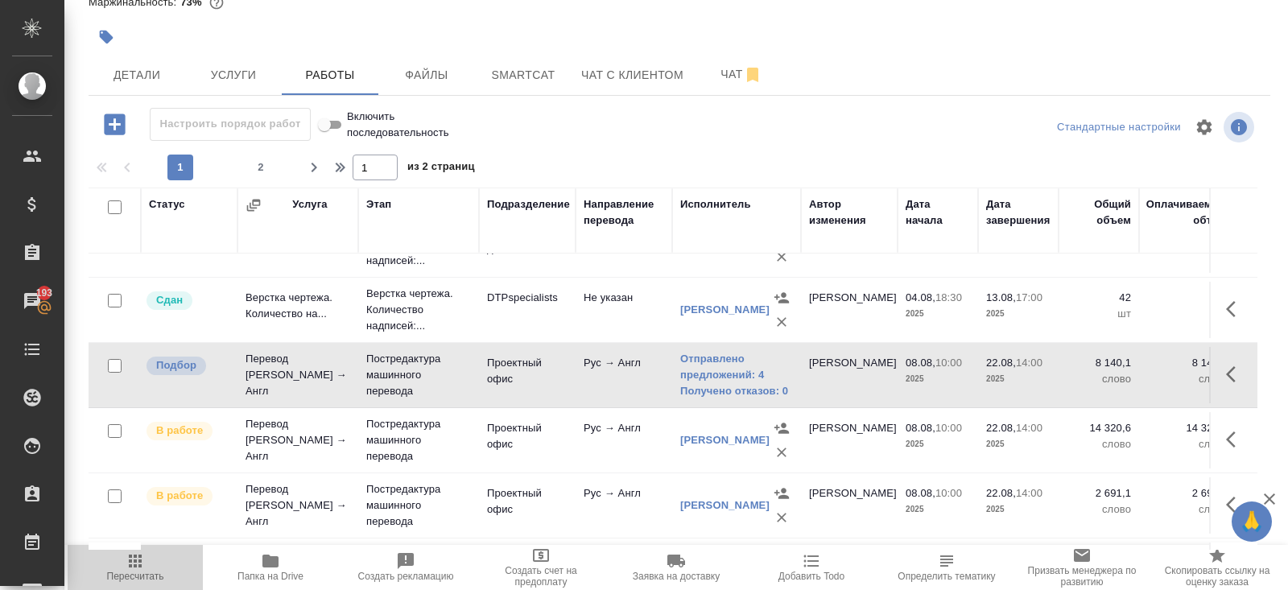
click at [144, 568] on icon "button" at bounding box center [135, 560] width 19 height 19
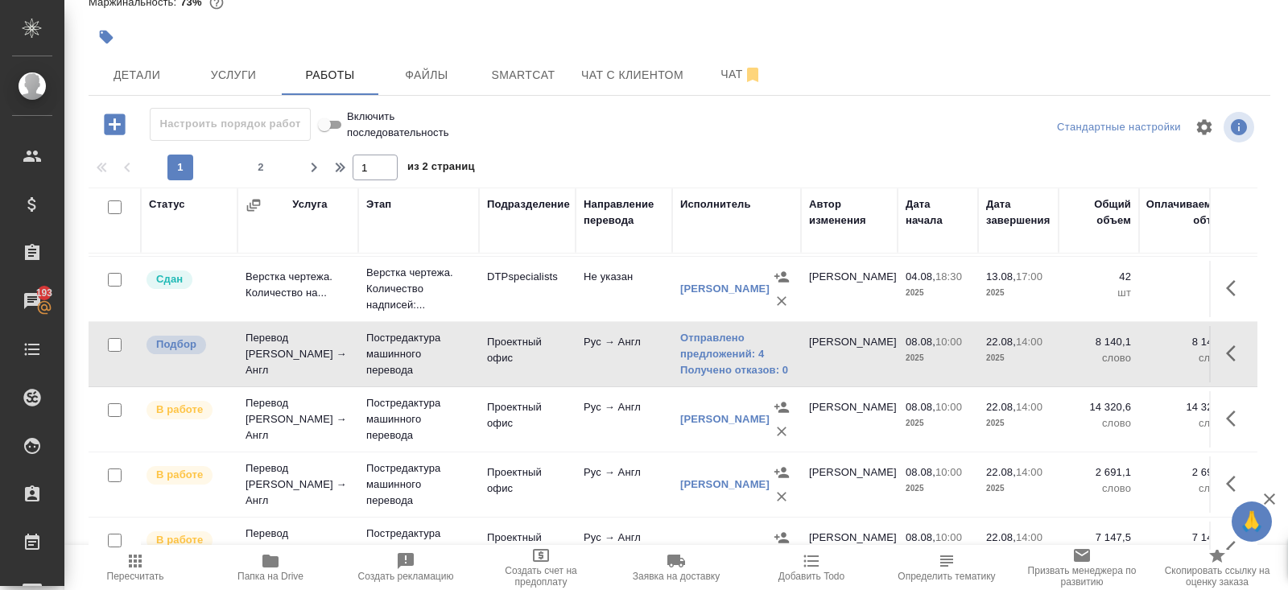
scroll to position [596, 0]
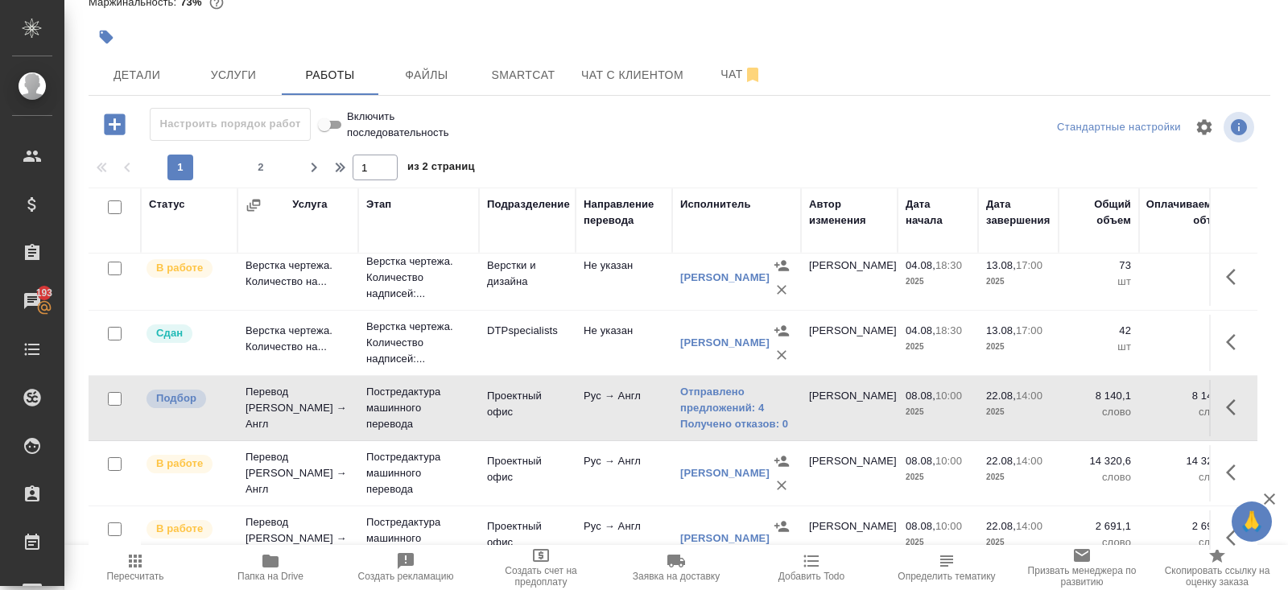
click at [136, 559] on icon "button" at bounding box center [135, 560] width 19 height 19
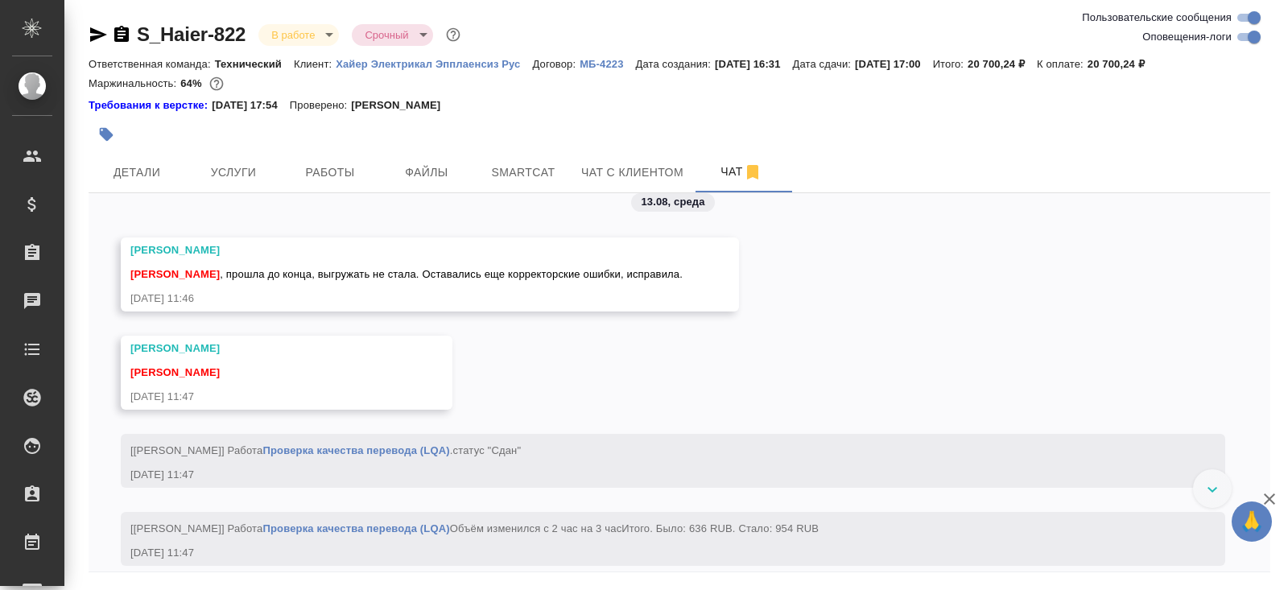
click at [1254, 38] on input "Оповещения-логи" at bounding box center [1254, 36] width 58 height 19
checkbox input "false"
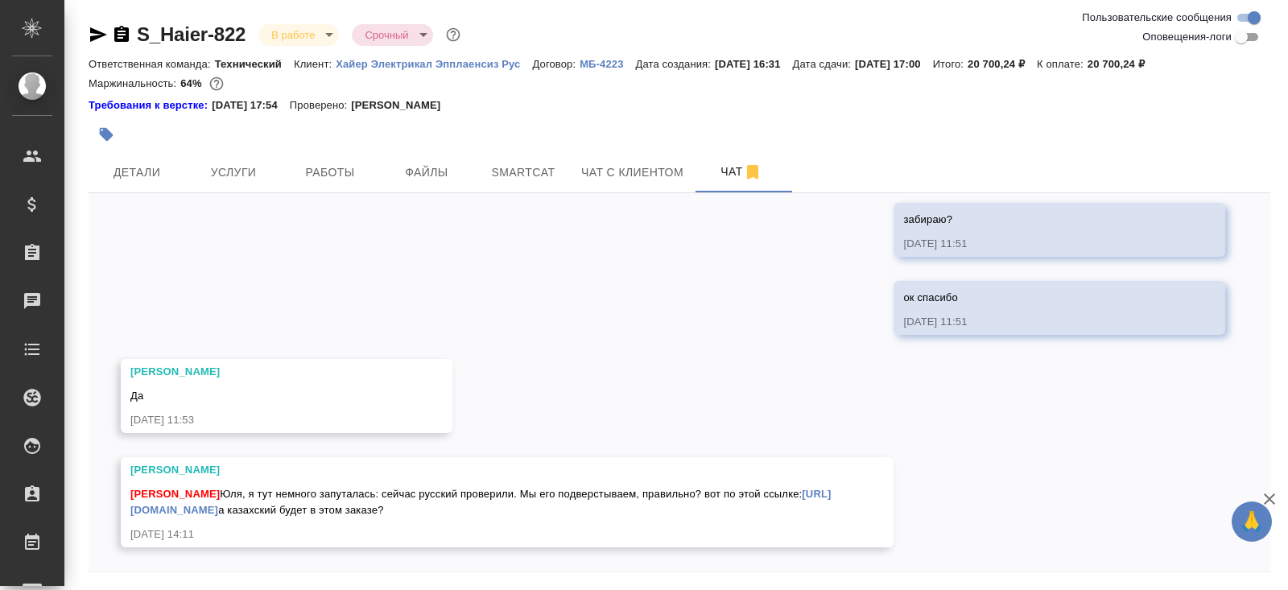
scroll to position [54, 0]
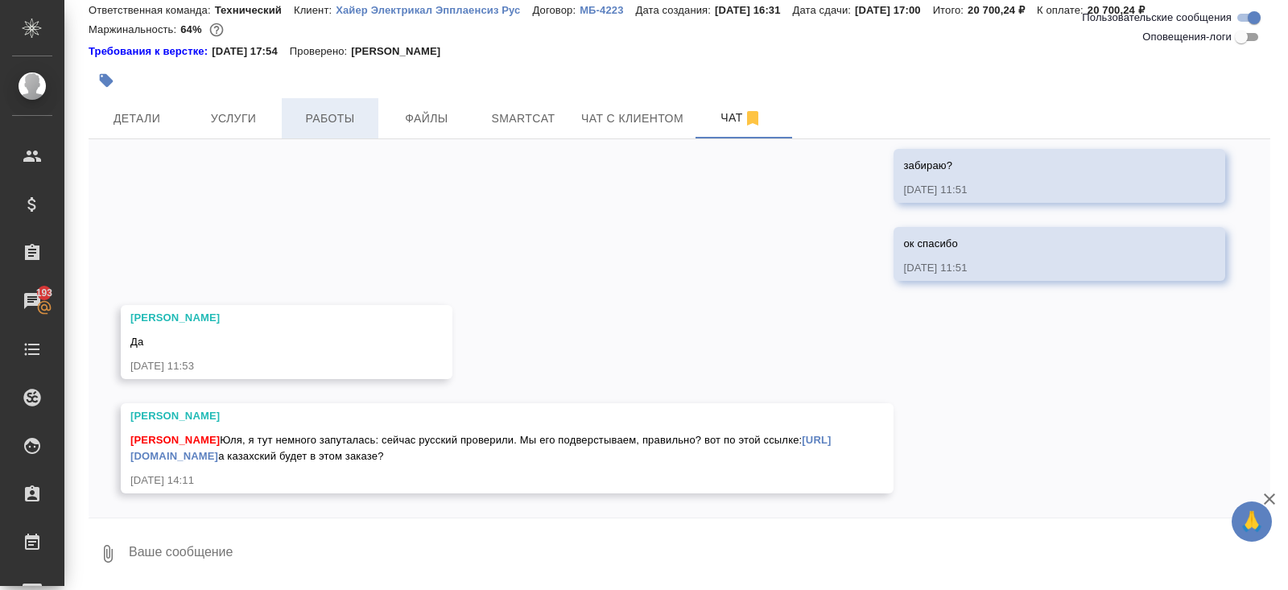
click at [294, 110] on span "Работы" at bounding box center [329, 119] width 77 height 20
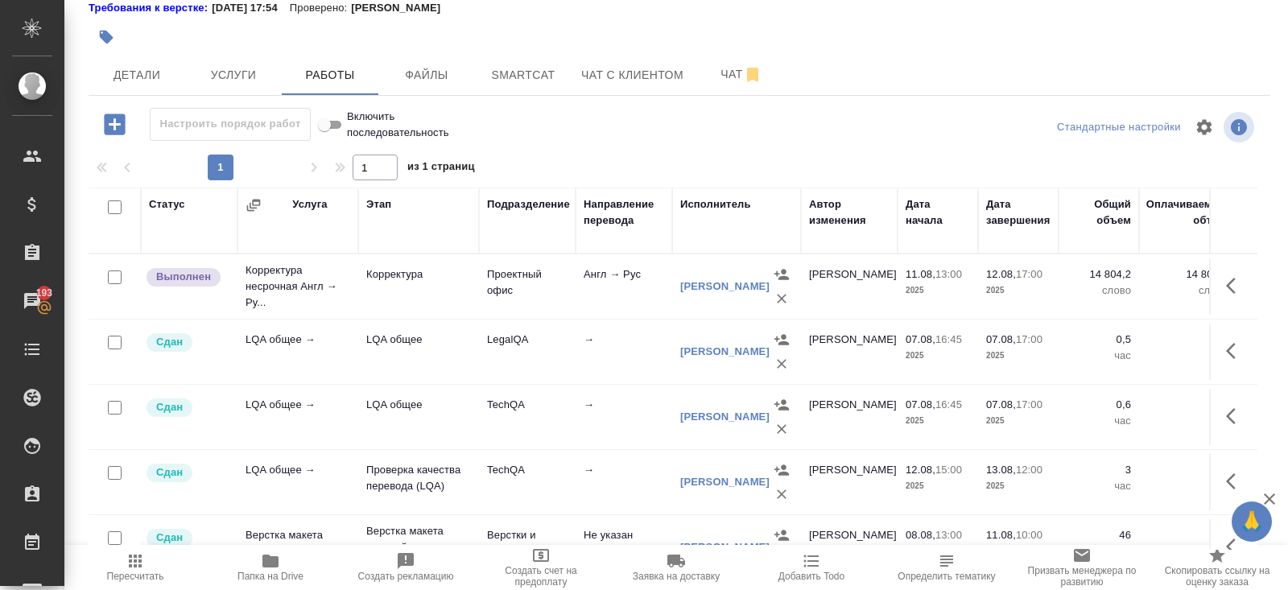
scroll to position [93, 0]
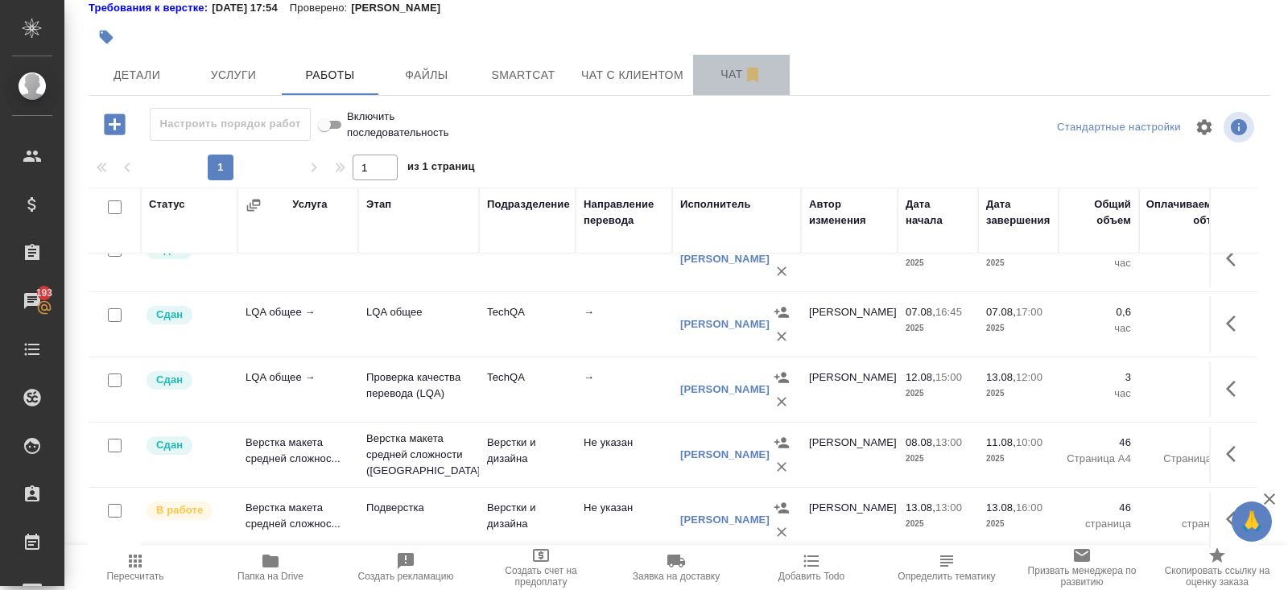
click at [717, 89] on button "Чат" at bounding box center [741, 75] width 97 height 40
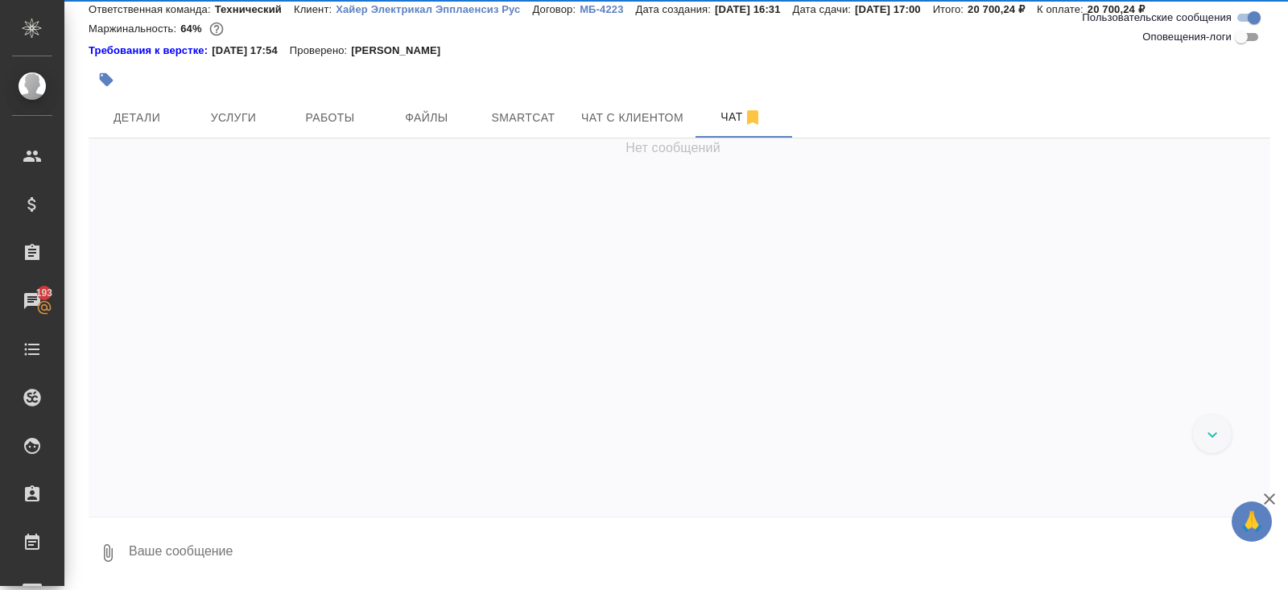
scroll to position [54, 0]
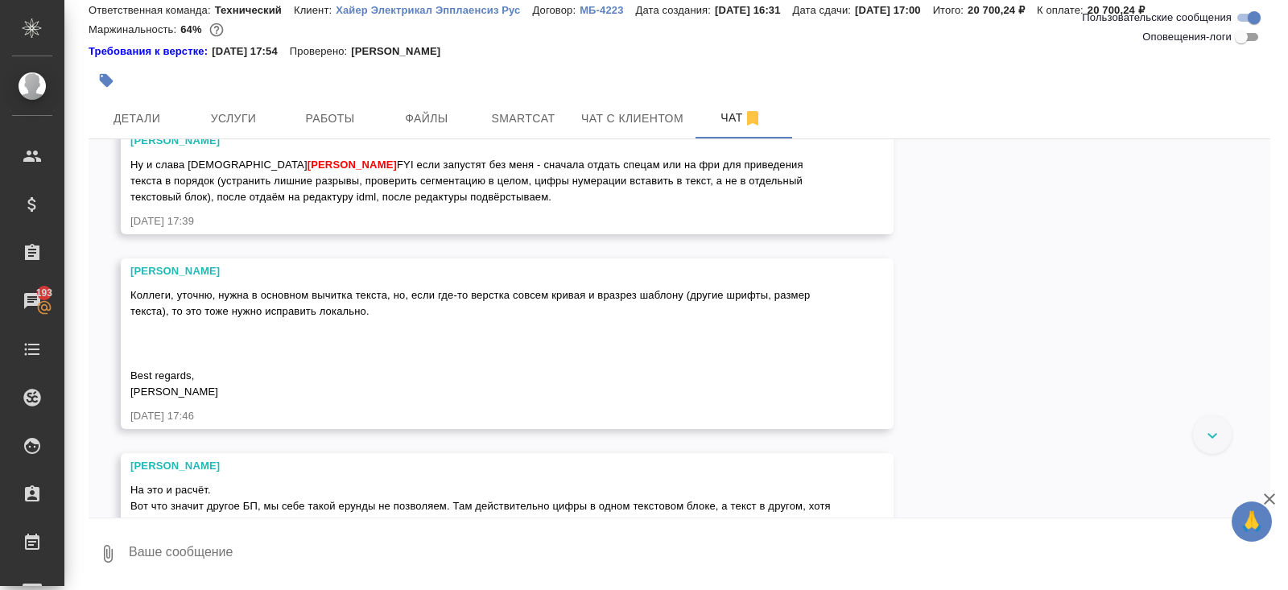
click at [283, 545] on textarea at bounding box center [698, 554] width 1143 height 55
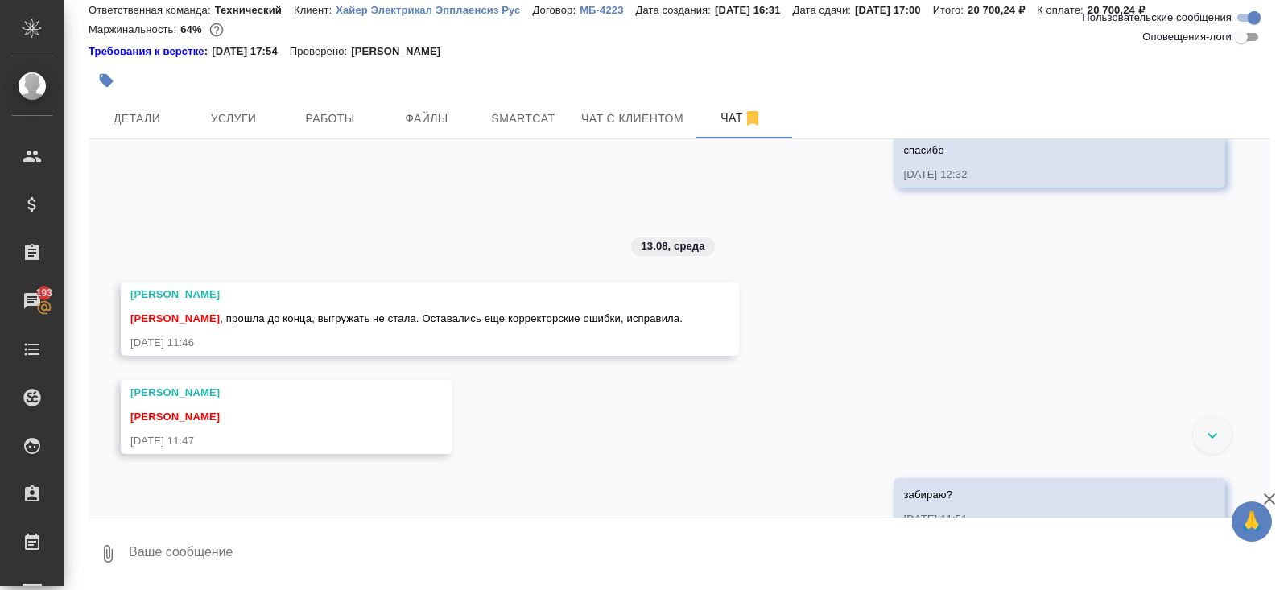
scroll to position [8719, 0]
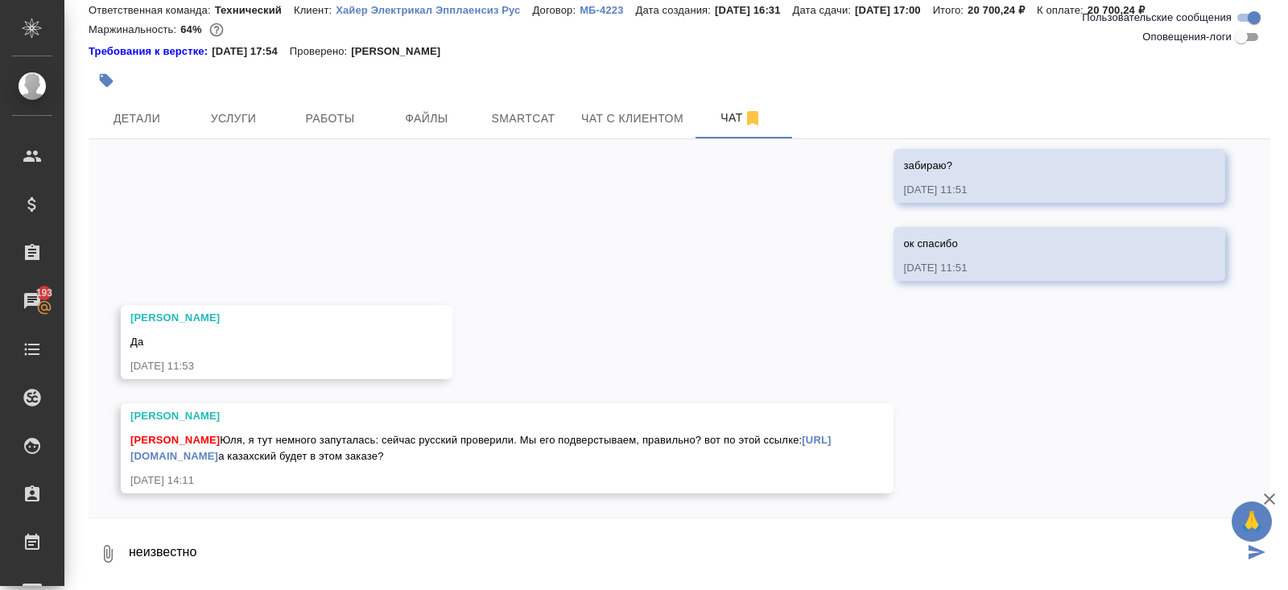
type textarea "неизвестно"
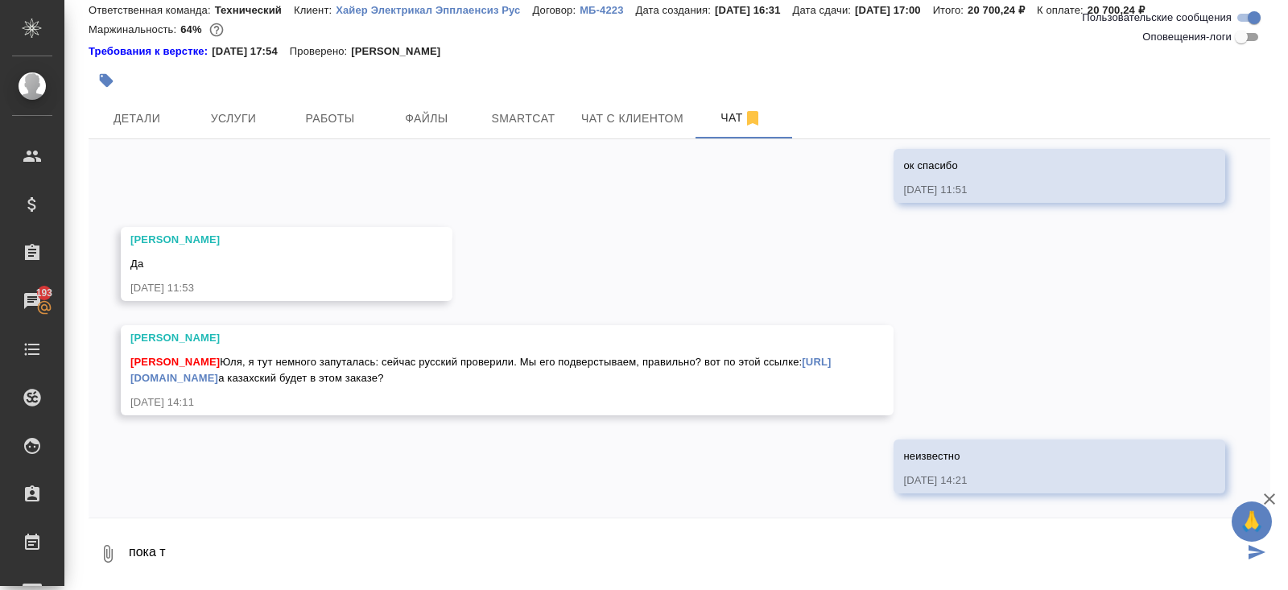
scroll to position [8797, 0]
type textarea "пока только русский на утверждение клиенту"
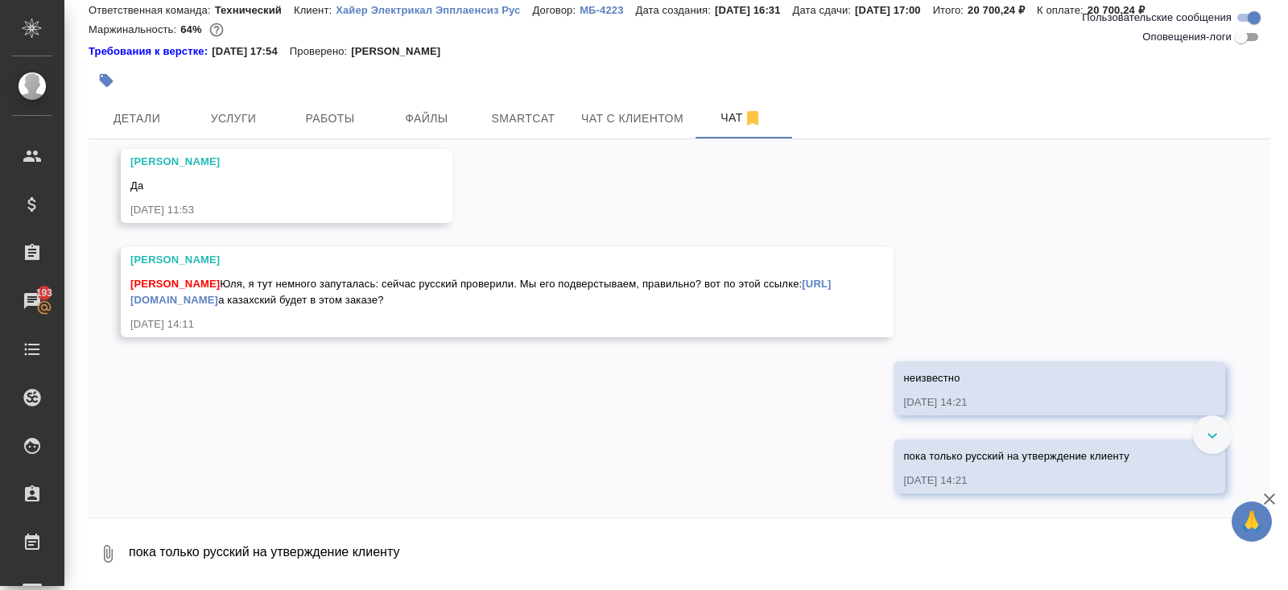
scroll to position [8875, 0]
click at [386, 406] on div "07.08, четверг Усманова Ольга Белякова Юлия Юля, тут наверное еще ЛКА нужны для…" at bounding box center [680, 328] width 1182 height 378
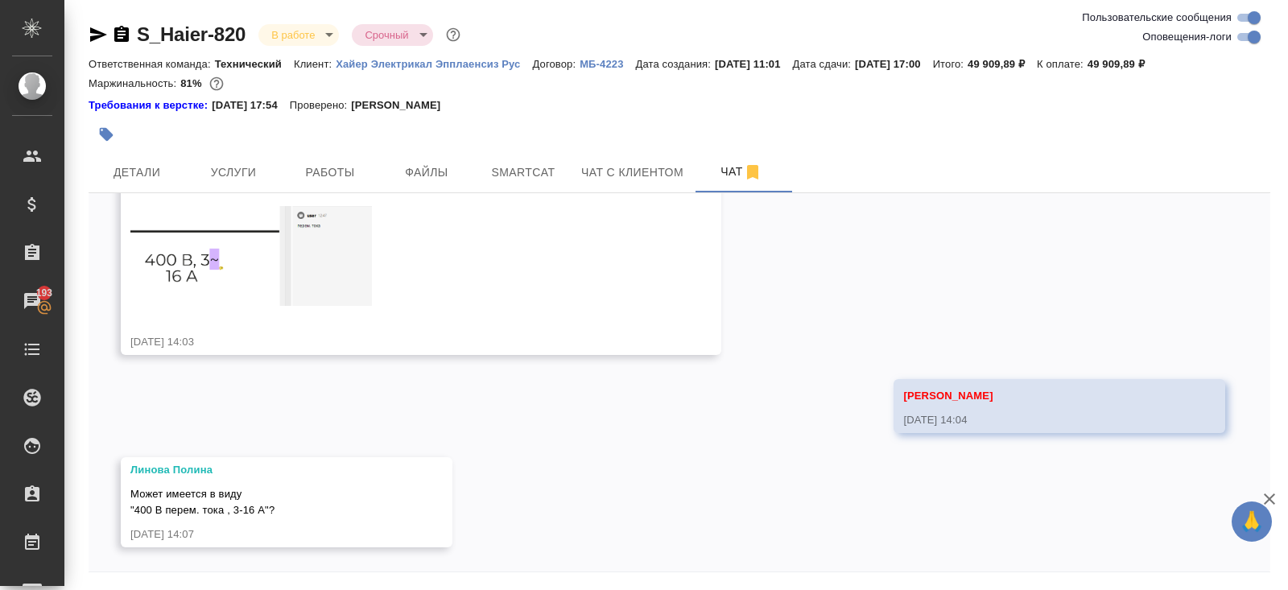
scroll to position [54, 0]
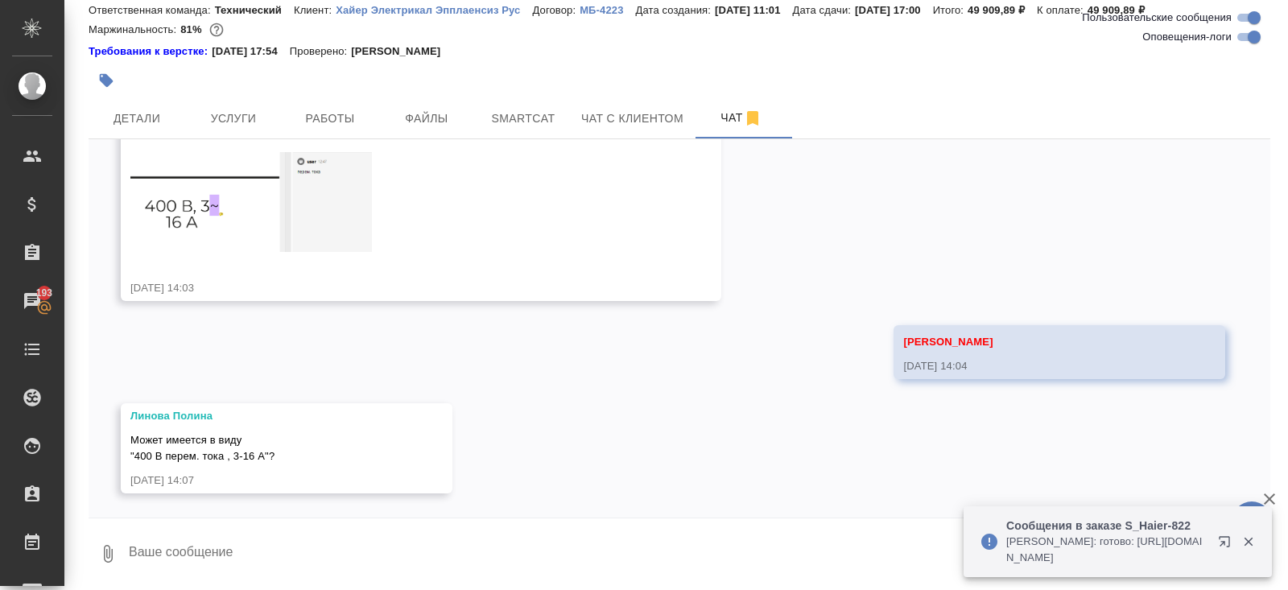
click at [1221, 544] on icon "button" at bounding box center [1224, 541] width 10 height 10
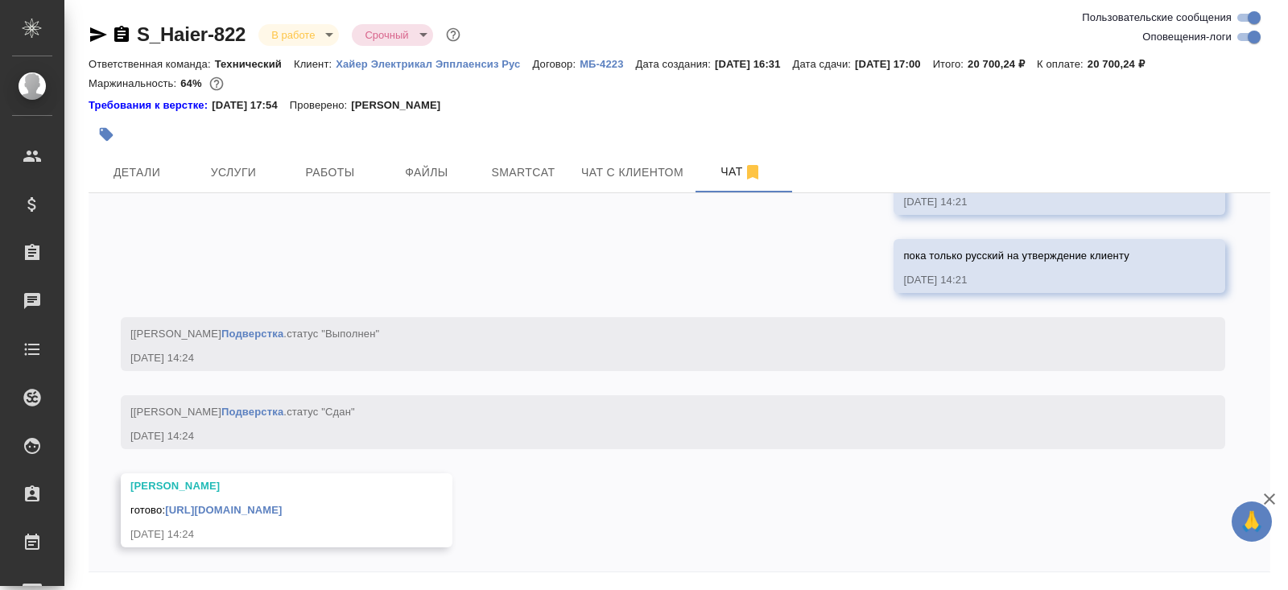
scroll to position [17985, 0]
click at [1254, 39] on input "Оповещения-логи" at bounding box center [1254, 36] width 58 height 19
checkbox input "false"
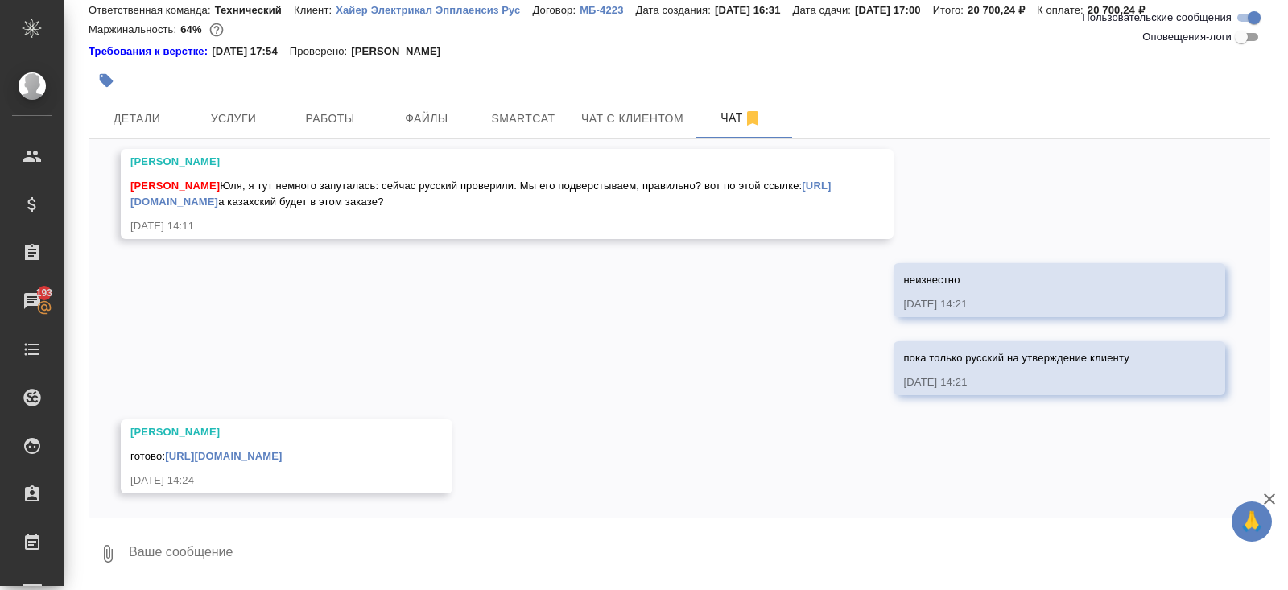
scroll to position [0, 0]
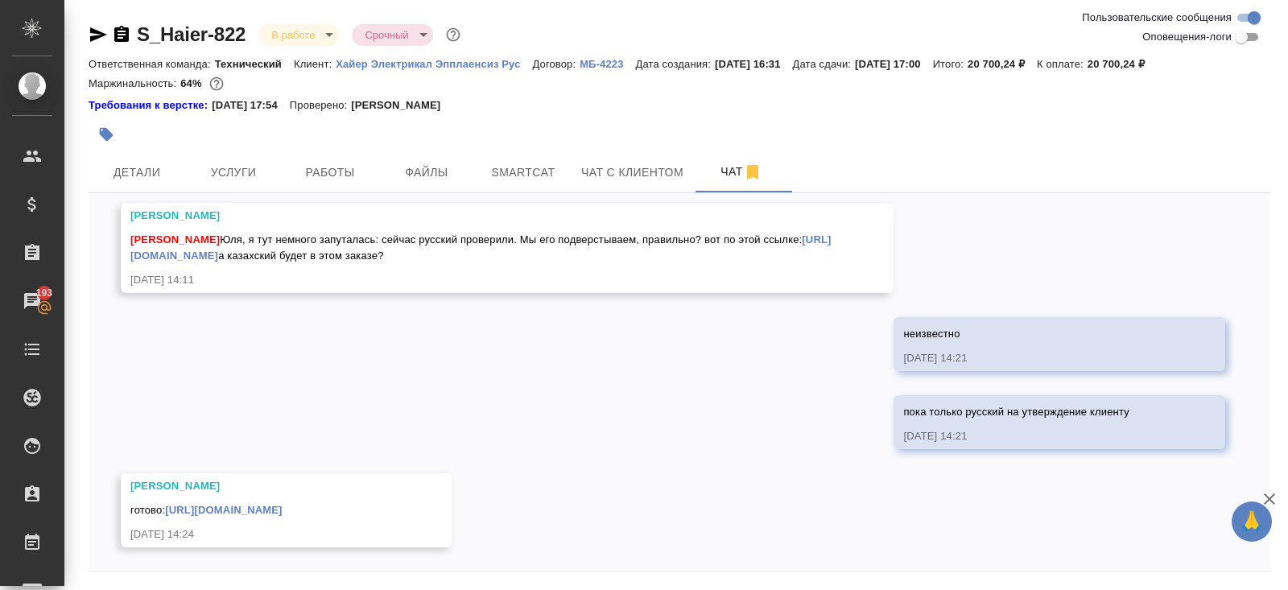
click at [94, 31] on icon "button" at bounding box center [98, 34] width 17 height 14
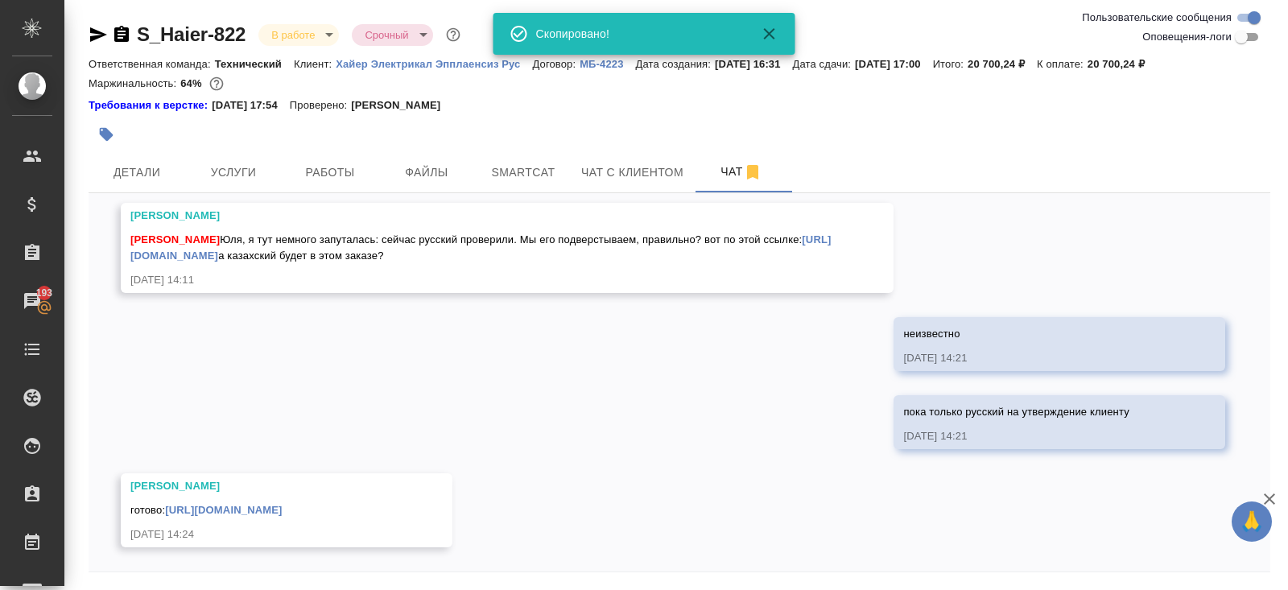
scroll to position [54, 0]
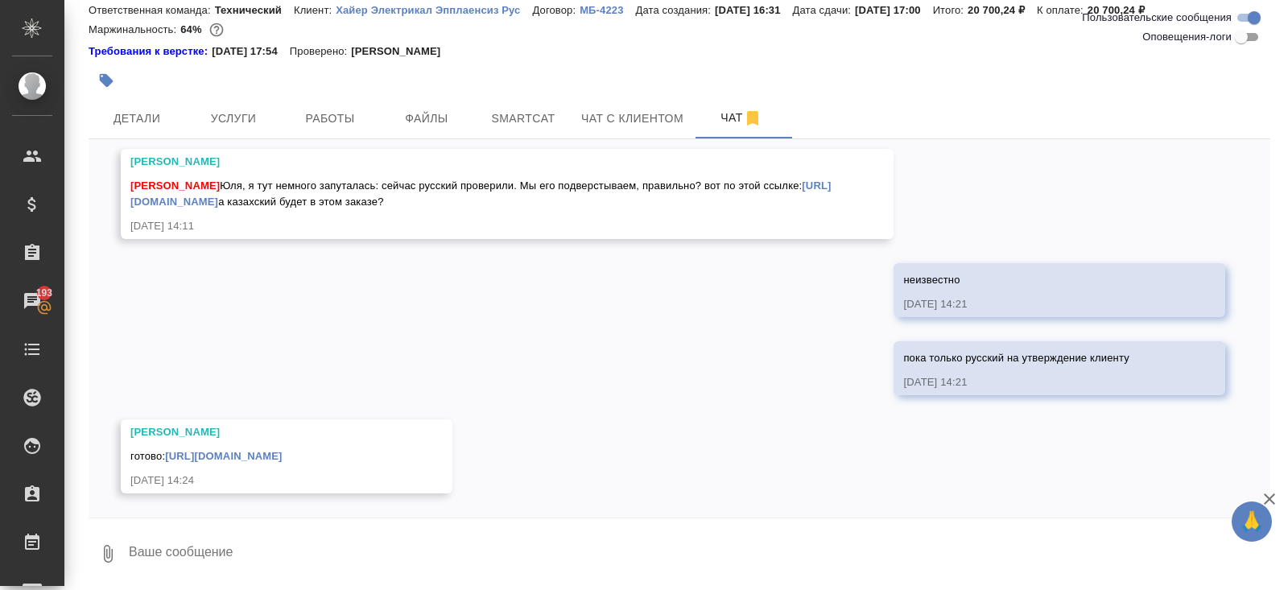
click at [267, 558] on textarea at bounding box center [698, 554] width 1143 height 55
type textarea "g"
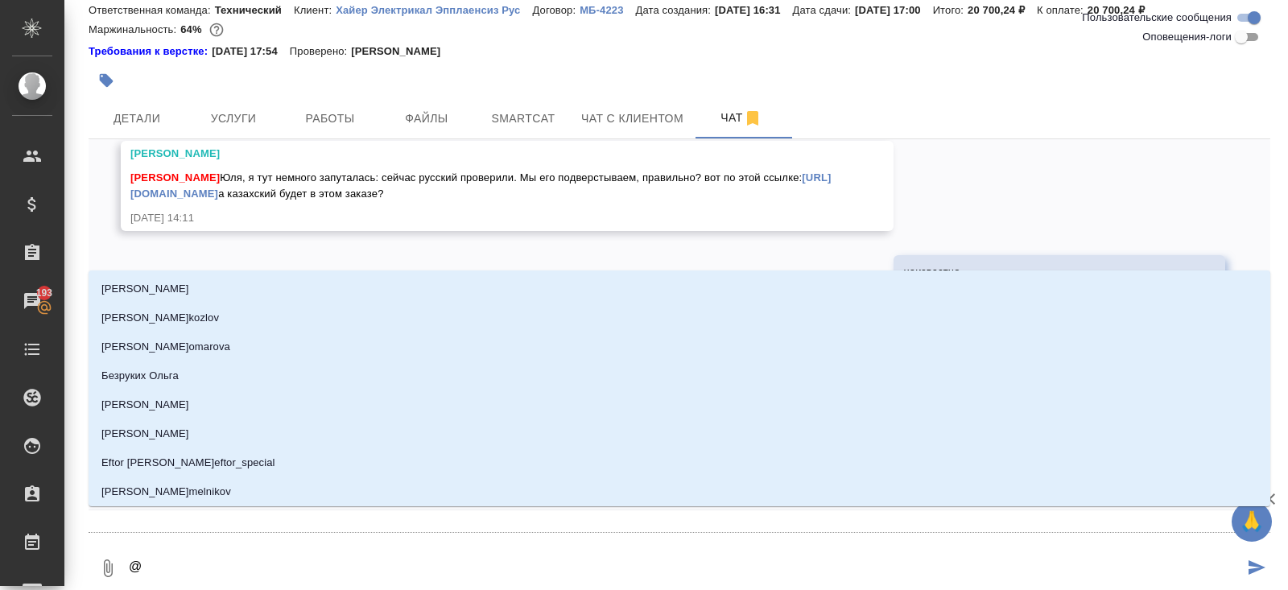
type textarea "@h"
type input "h"
type textarea "@he"
type input "he"
type textarea "@hev"
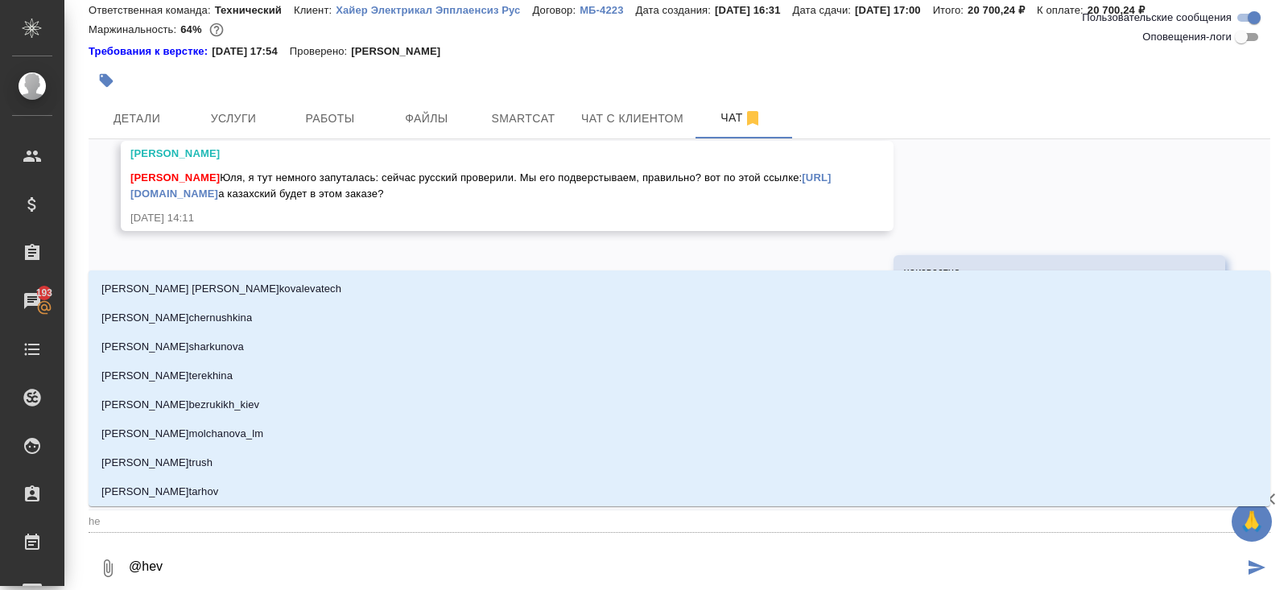
type input "hev"
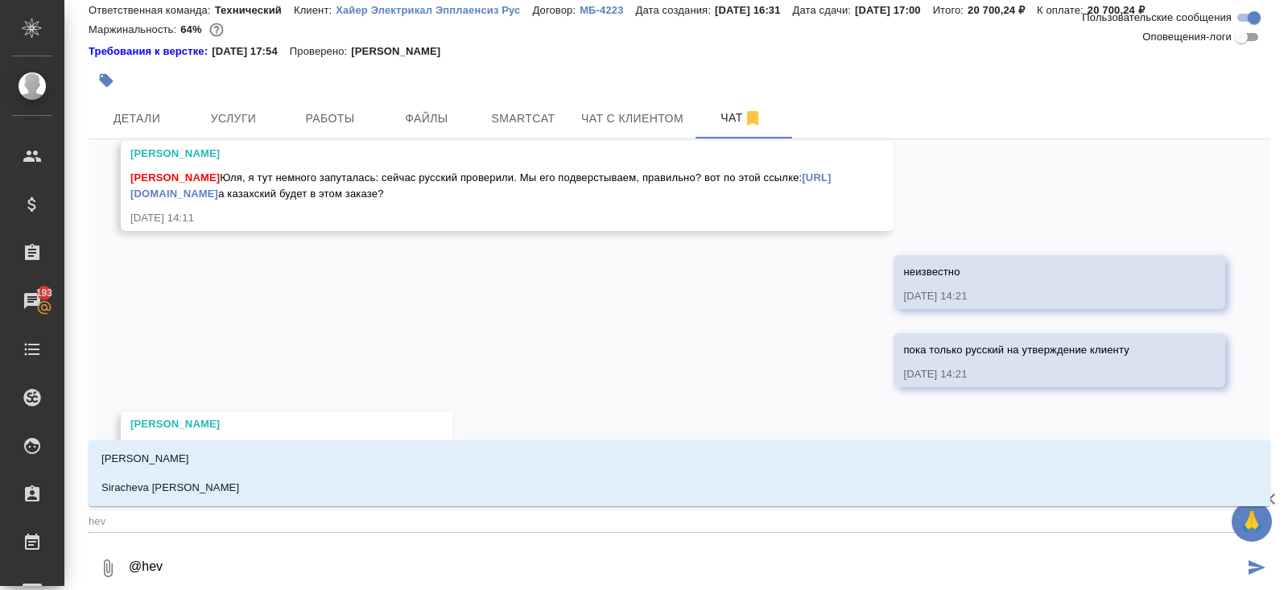
type textarea "@he"
type input "he"
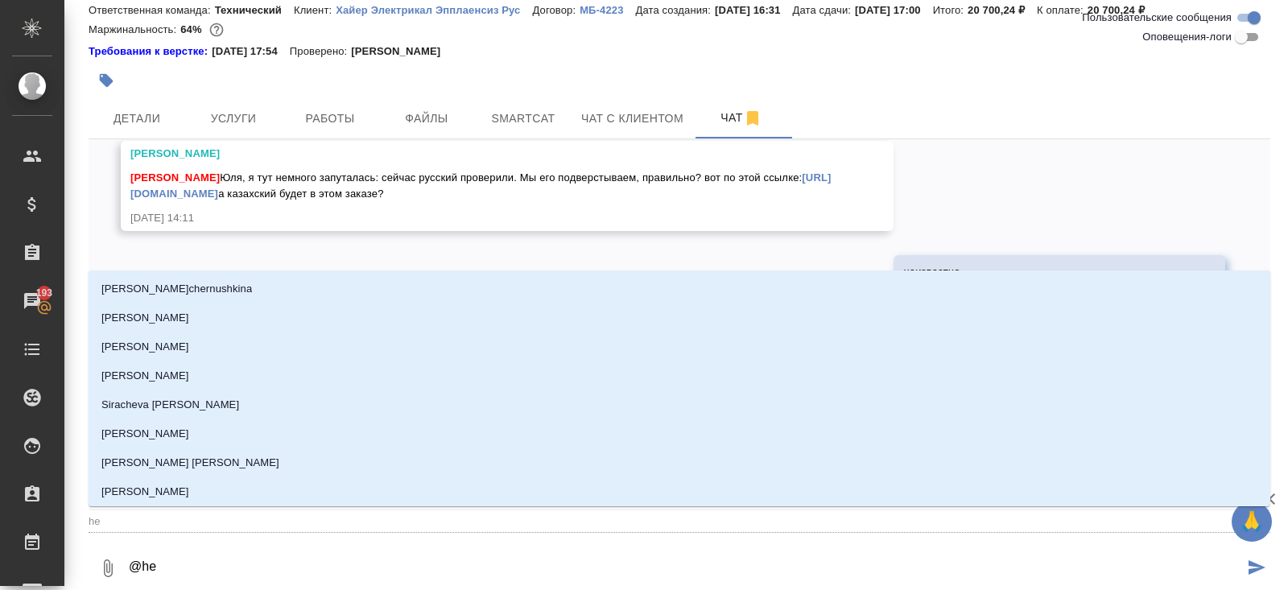
type textarea "@h"
type input "h"
type textarea "@"
type textarea "@р"
type input "р"
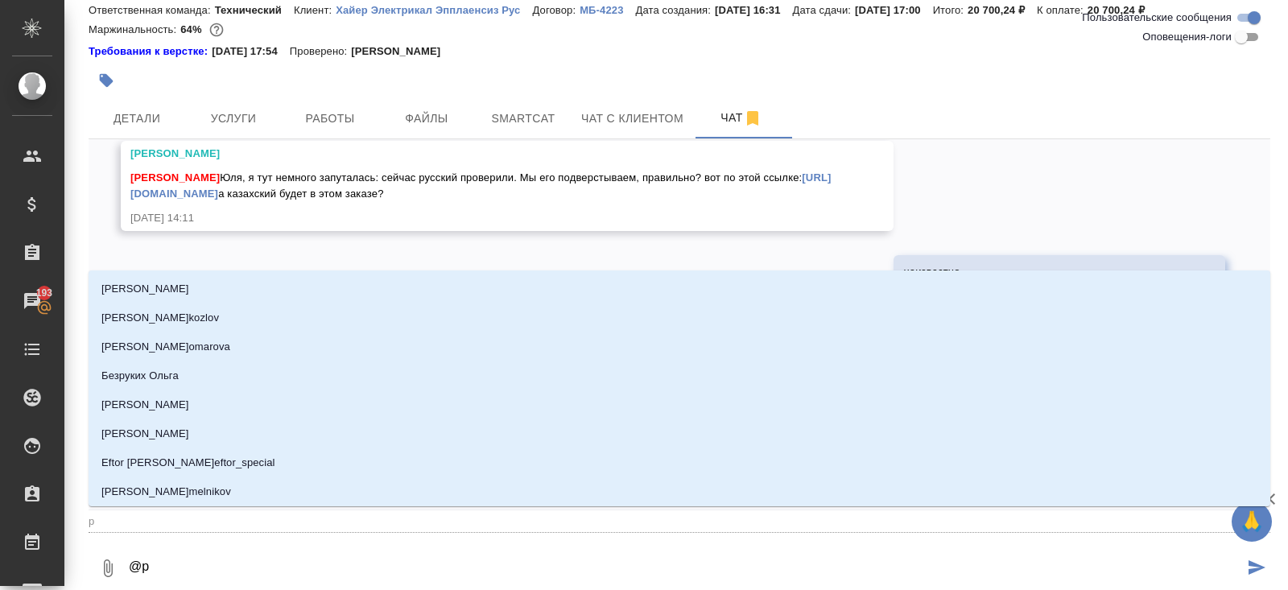
type textarea "@ру"
type input "ру"
type textarea "@рум"
type input "рум"
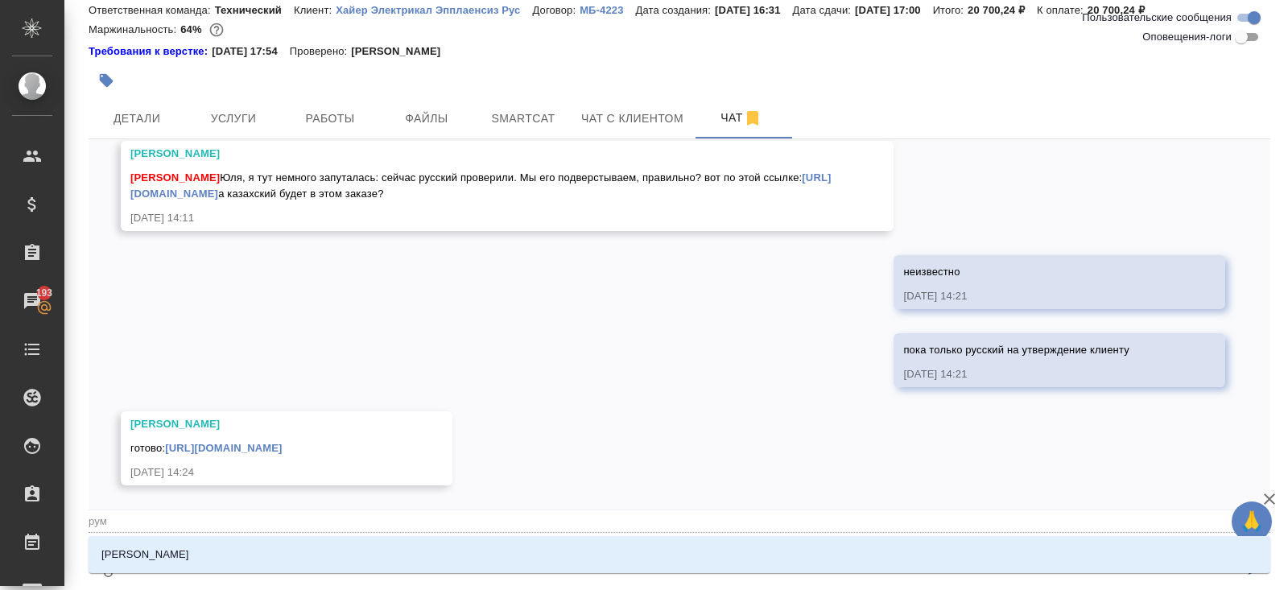
click at [208, 543] on li "[PERSON_NAME]" at bounding box center [680, 554] width 1182 height 29
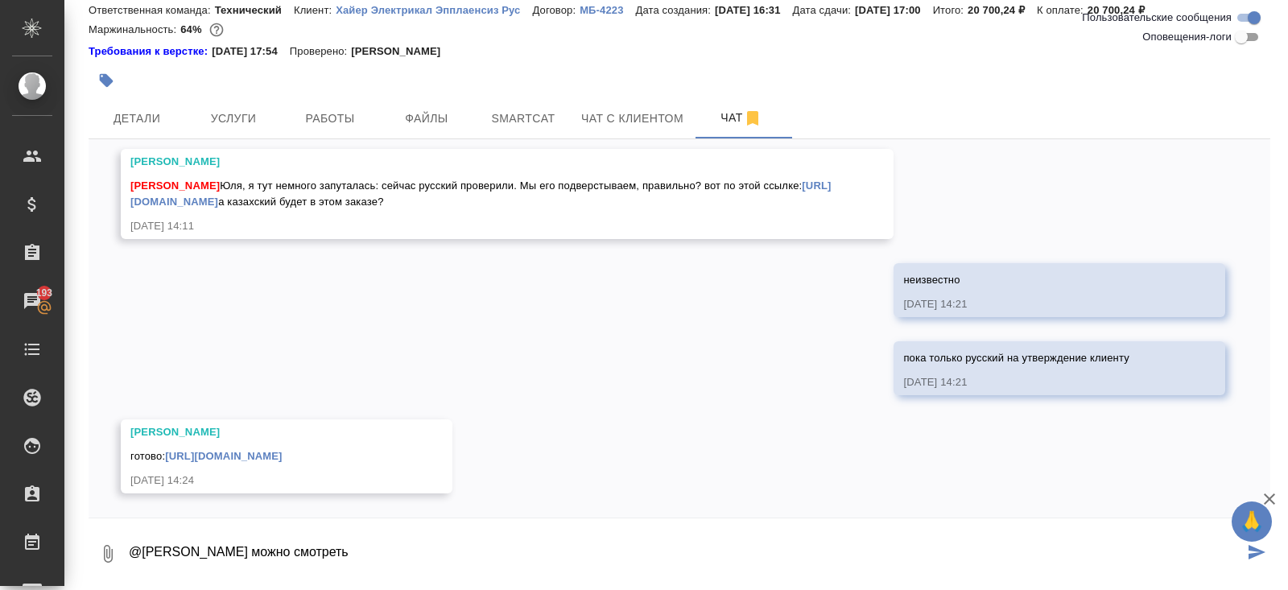
type textarea "@[PERSON_NAME] можно смотреть"
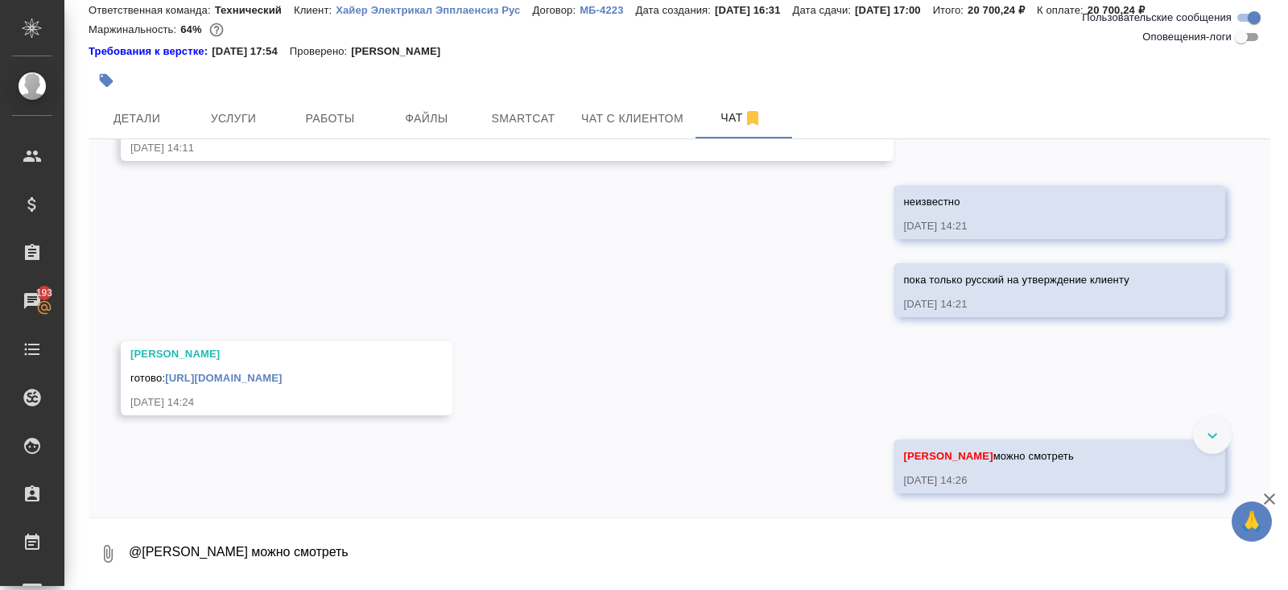
scroll to position [9116, 0]
